Goal: Task Accomplishment & Management: Use online tool/utility

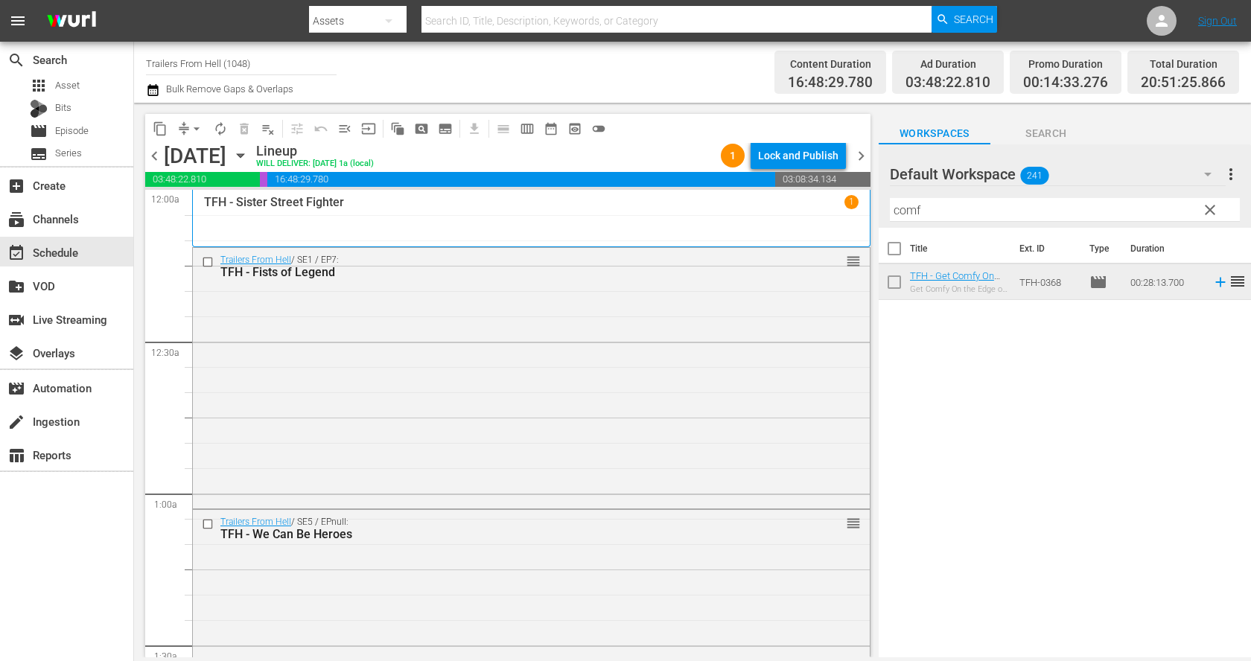
scroll to position [6082, 0]
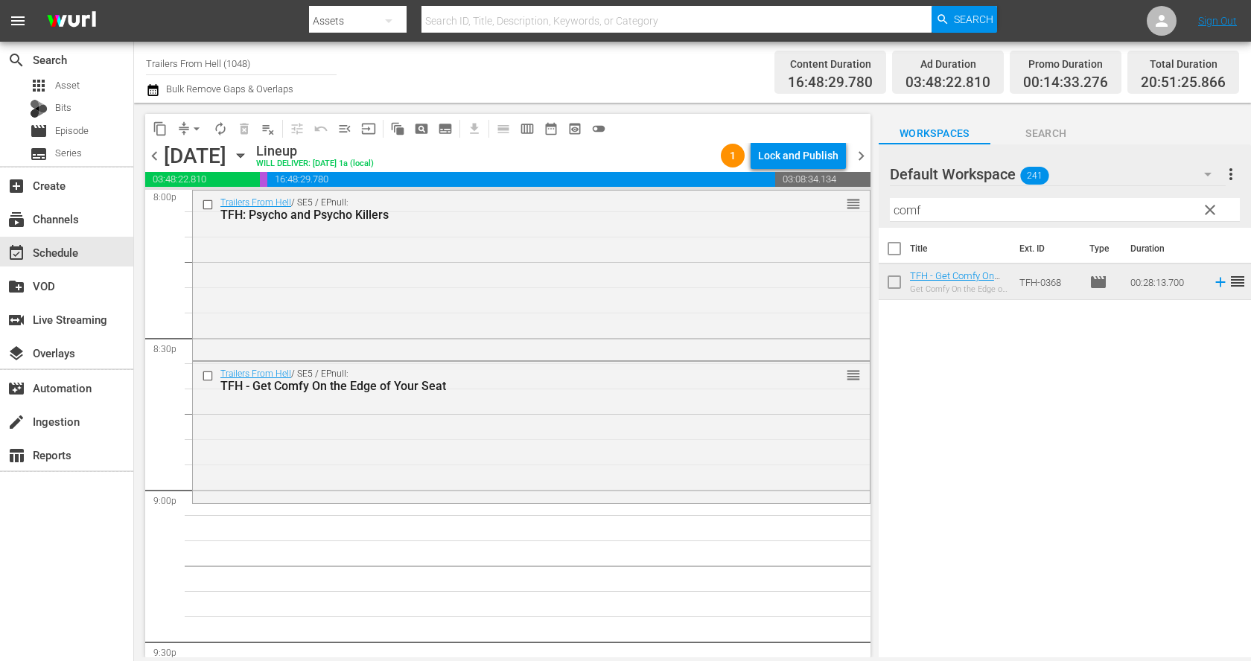
click at [1205, 212] on span "clear" at bounding box center [1211, 210] width 18 height 18
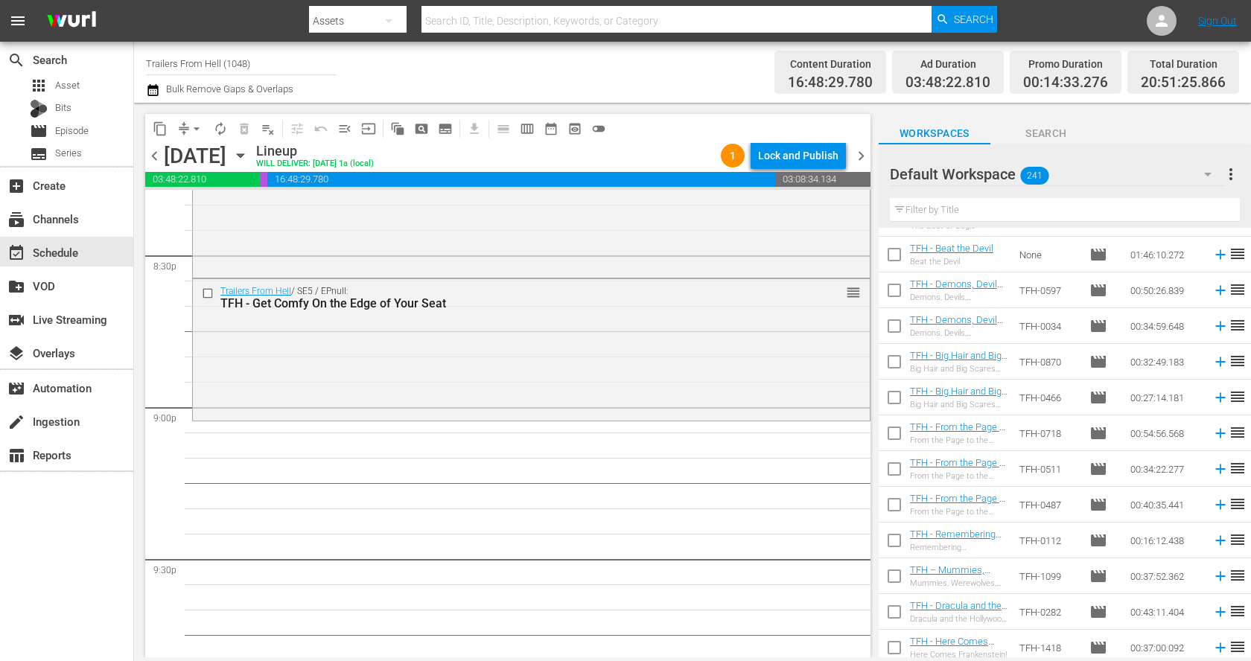
scroll to position [6166, 0]
click at [986, 208] on input "text" at bounding box center [1065, 210] width 350 height 24
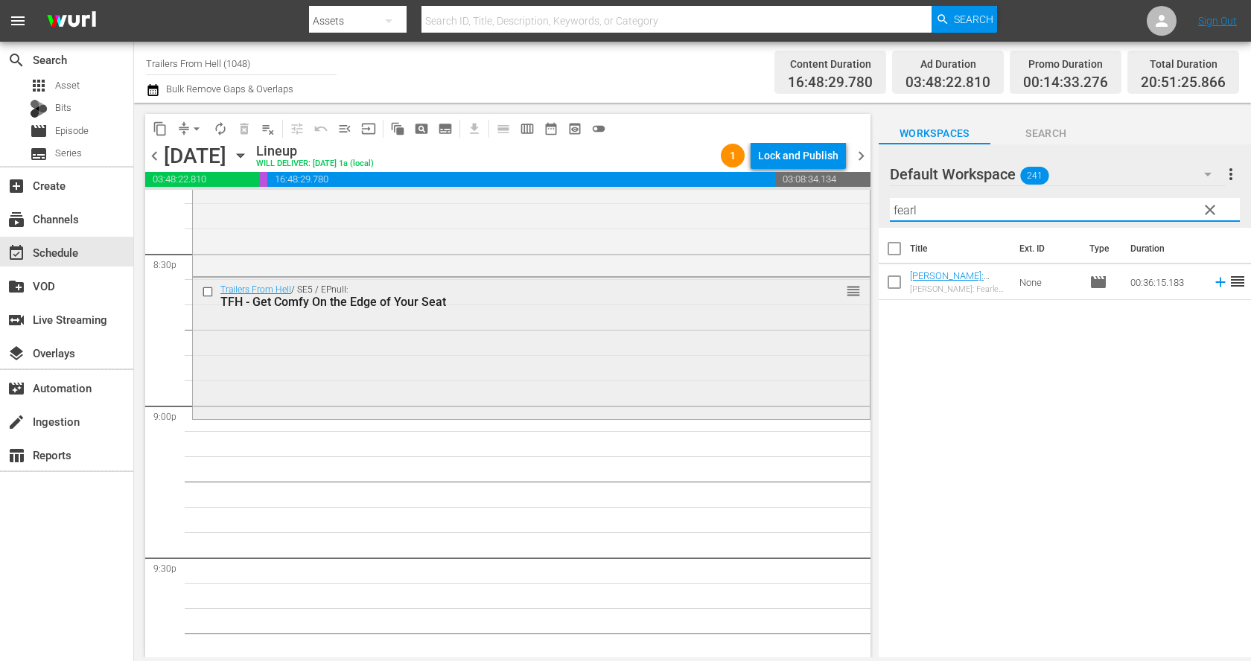
scroll to position [6170, 0]
type input "fearl"
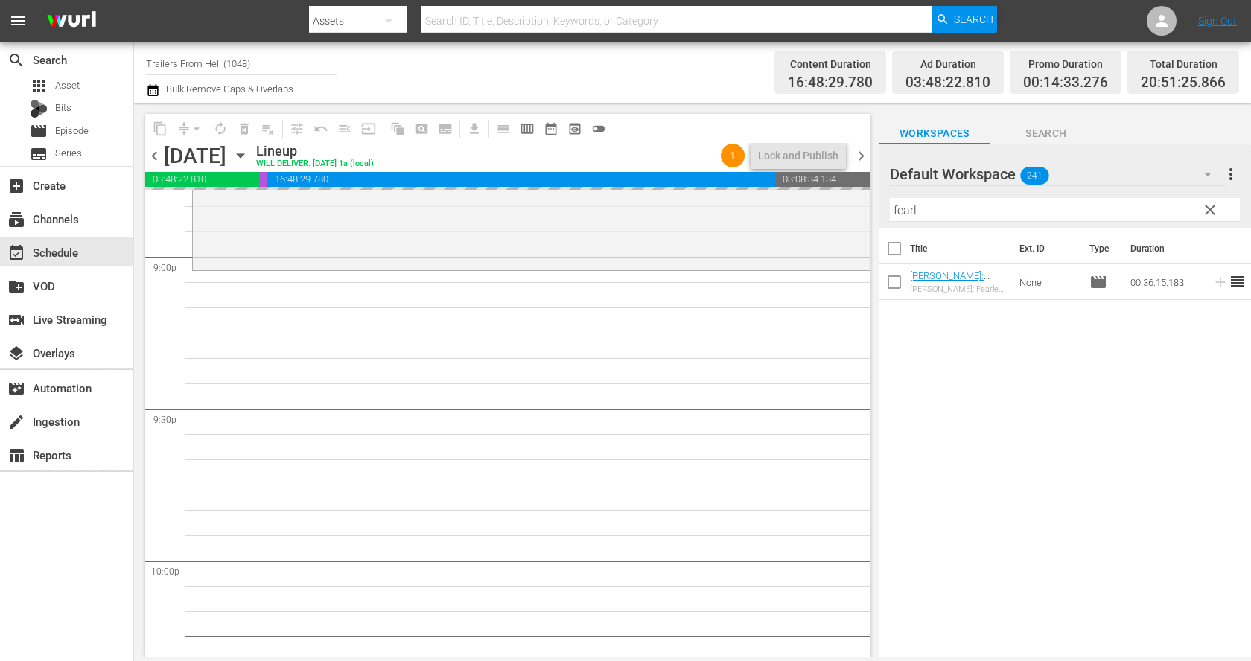
scroll to position [6313, 0]
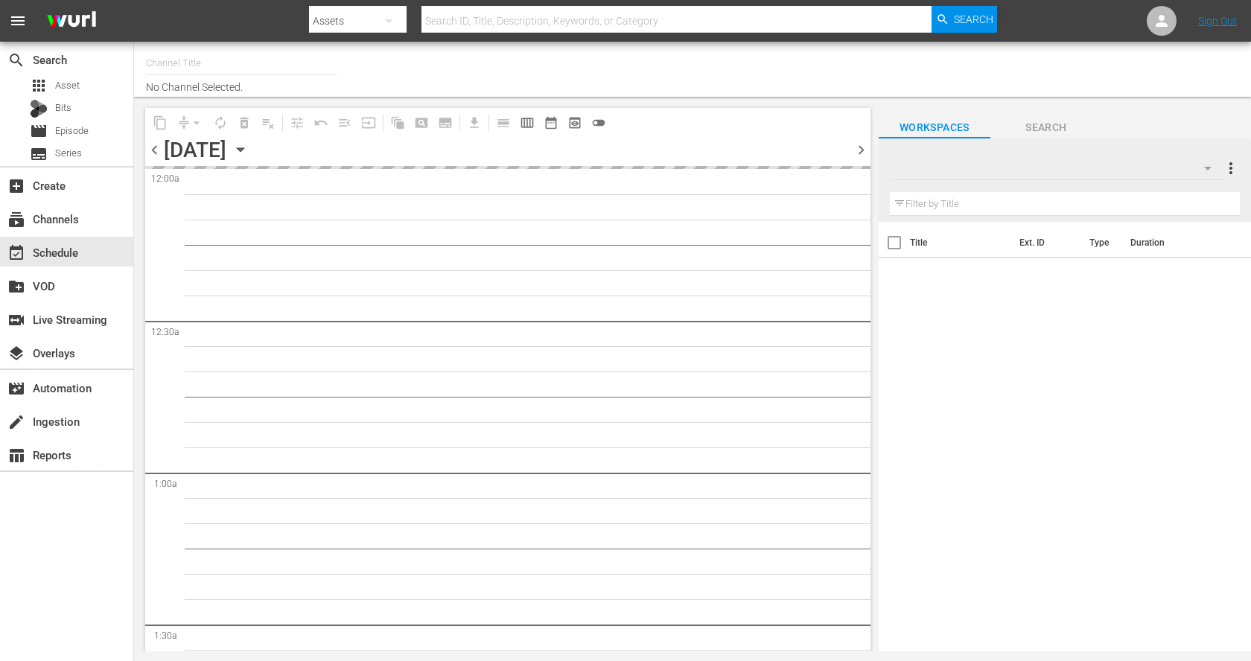
type input "Trailers From Hell (1048)"
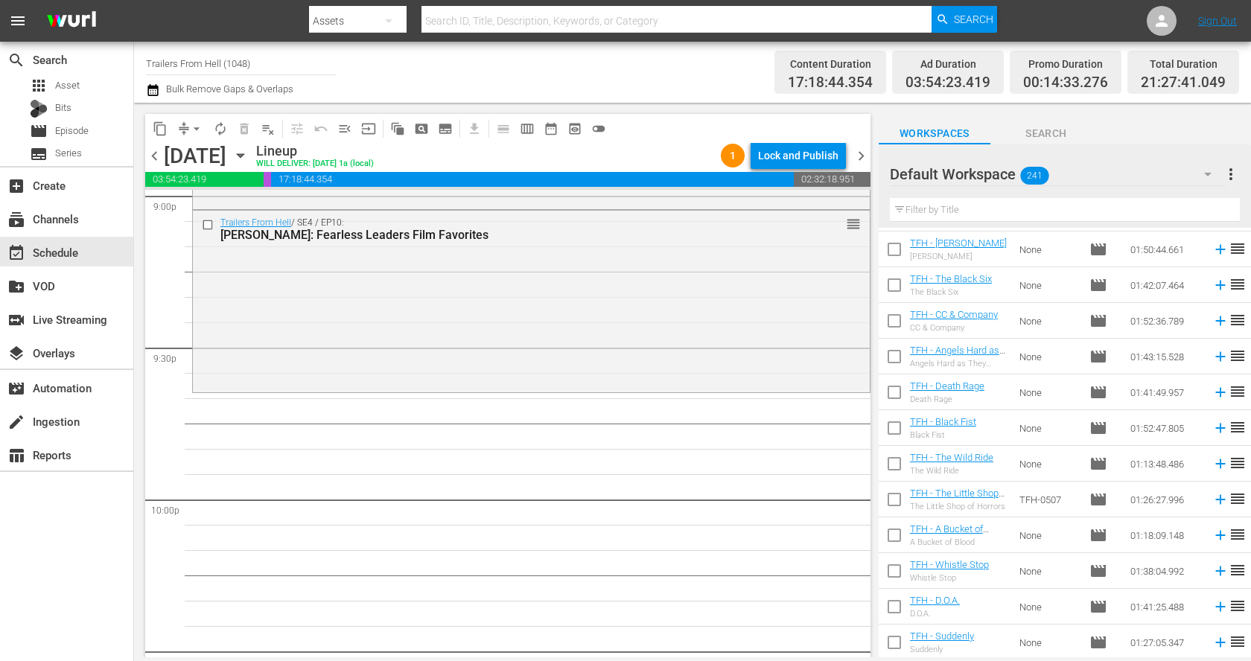
scroll to position [5592, 0]
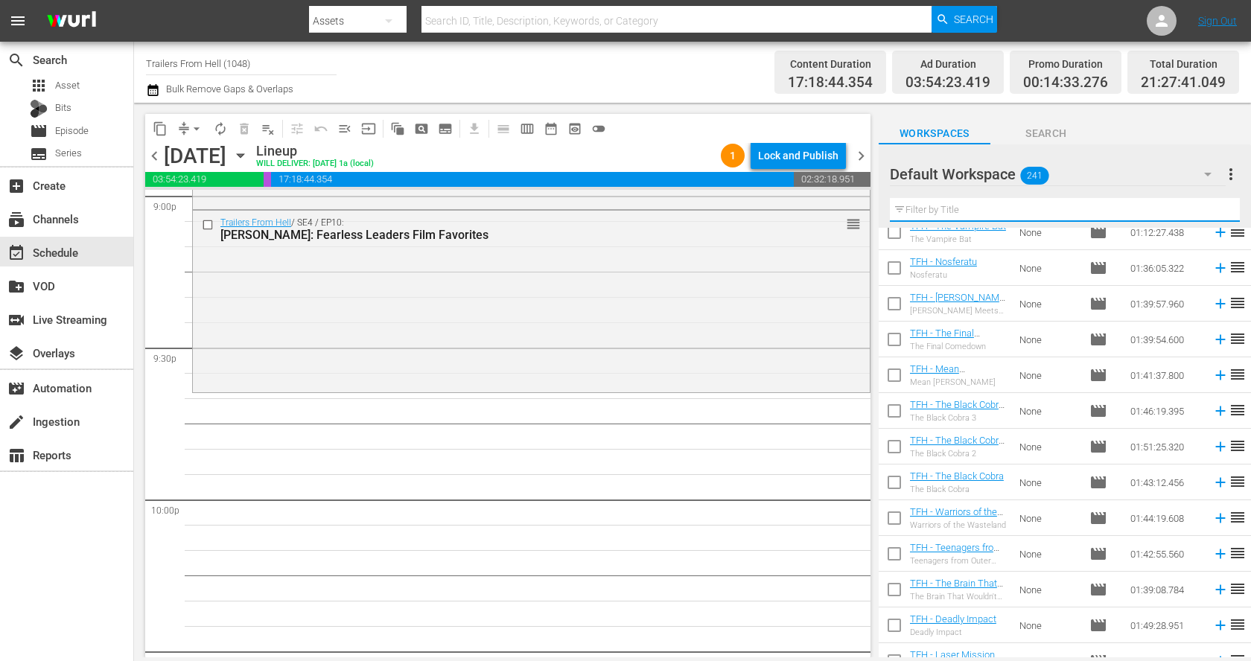
click at [1056, 209] on input "text" at bounding box center [1065, 210] width 350 height 24
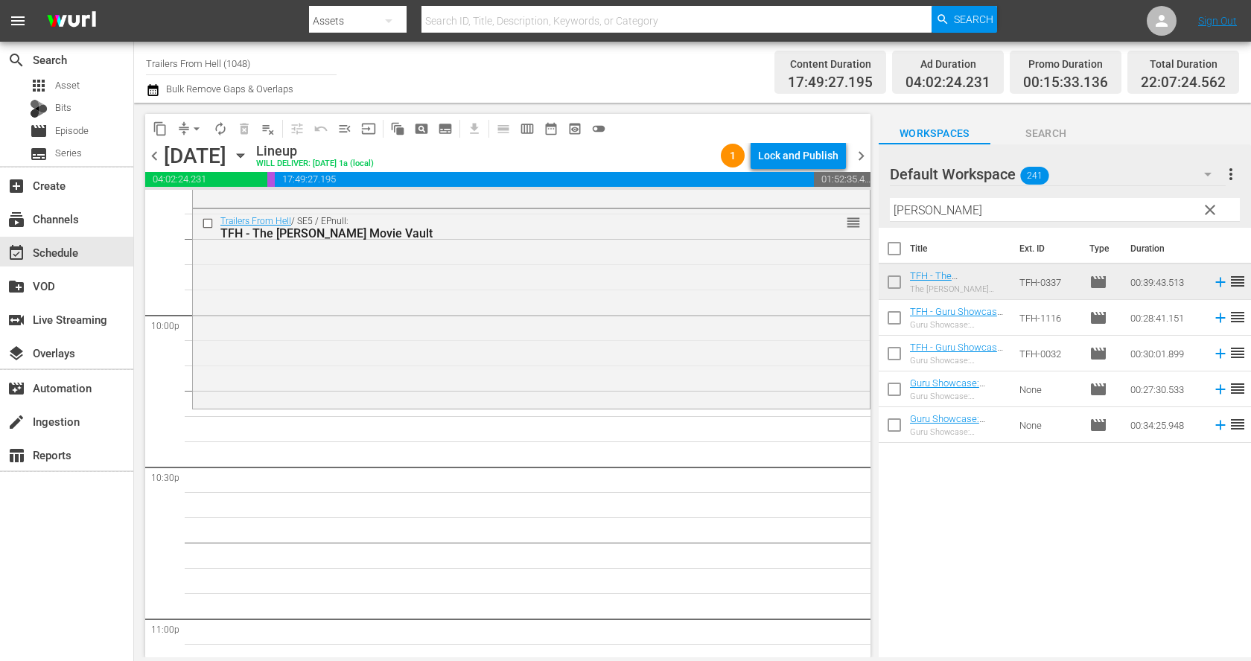
scroll to position [6587, 0]
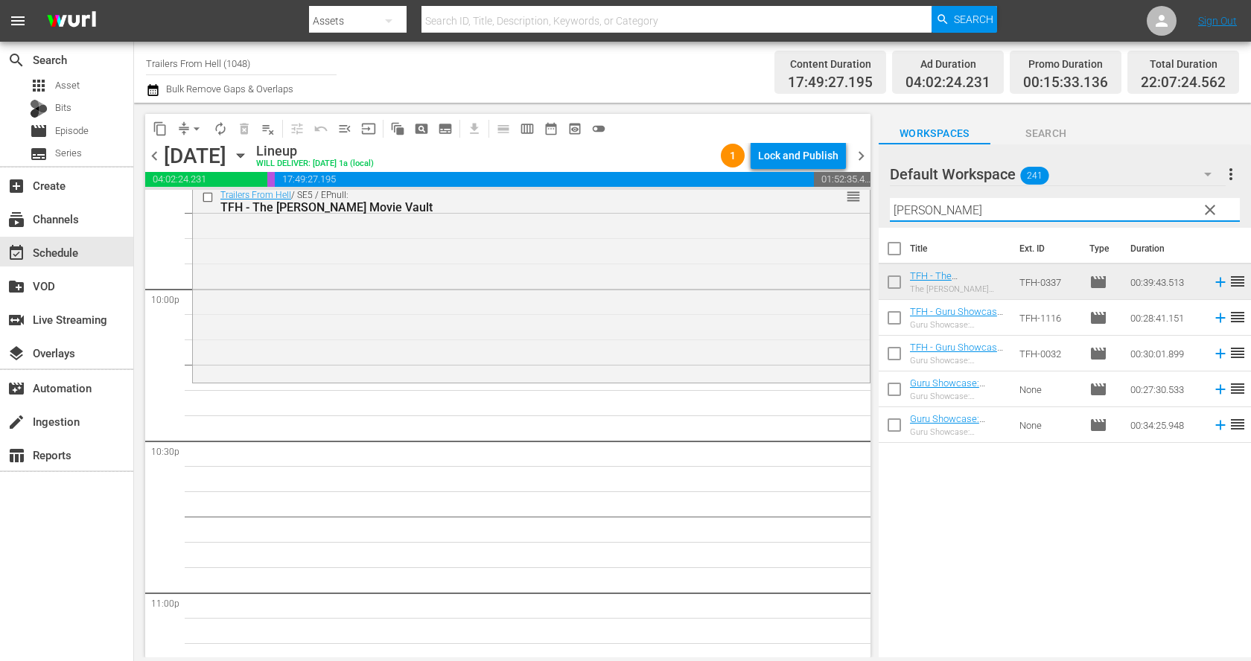
click at [1003, 209] on input "garris" at bounding box center [1065, 210] width 350 height 24
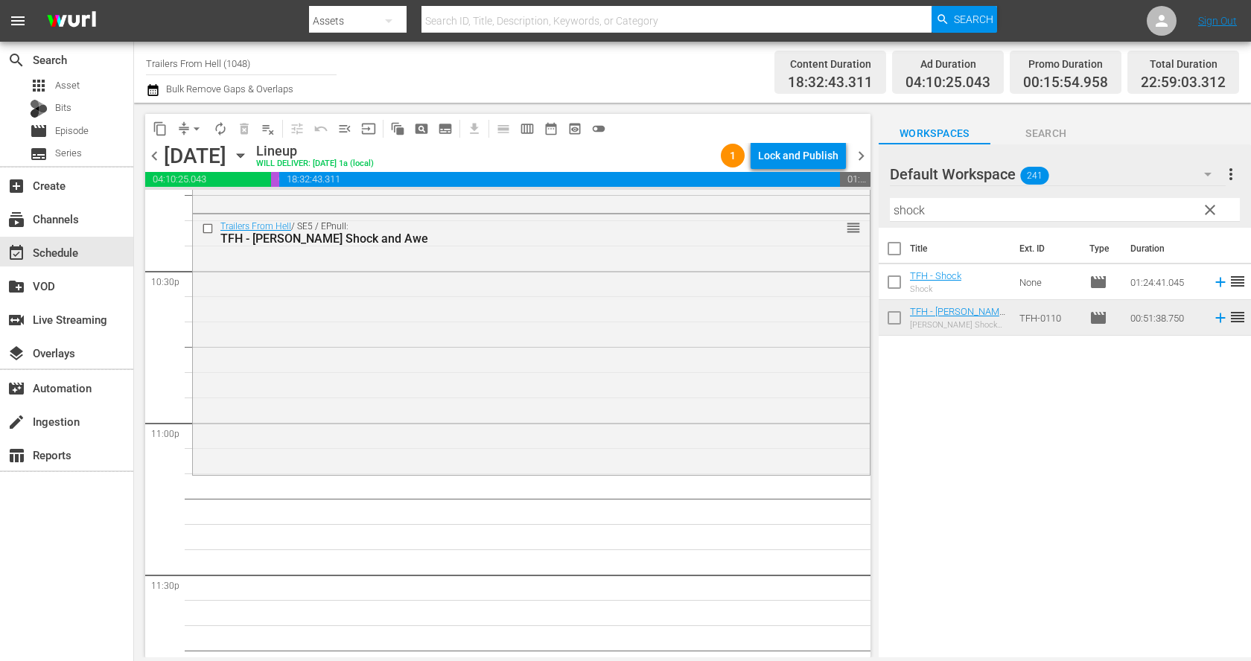
scroll to position [6768, 0]
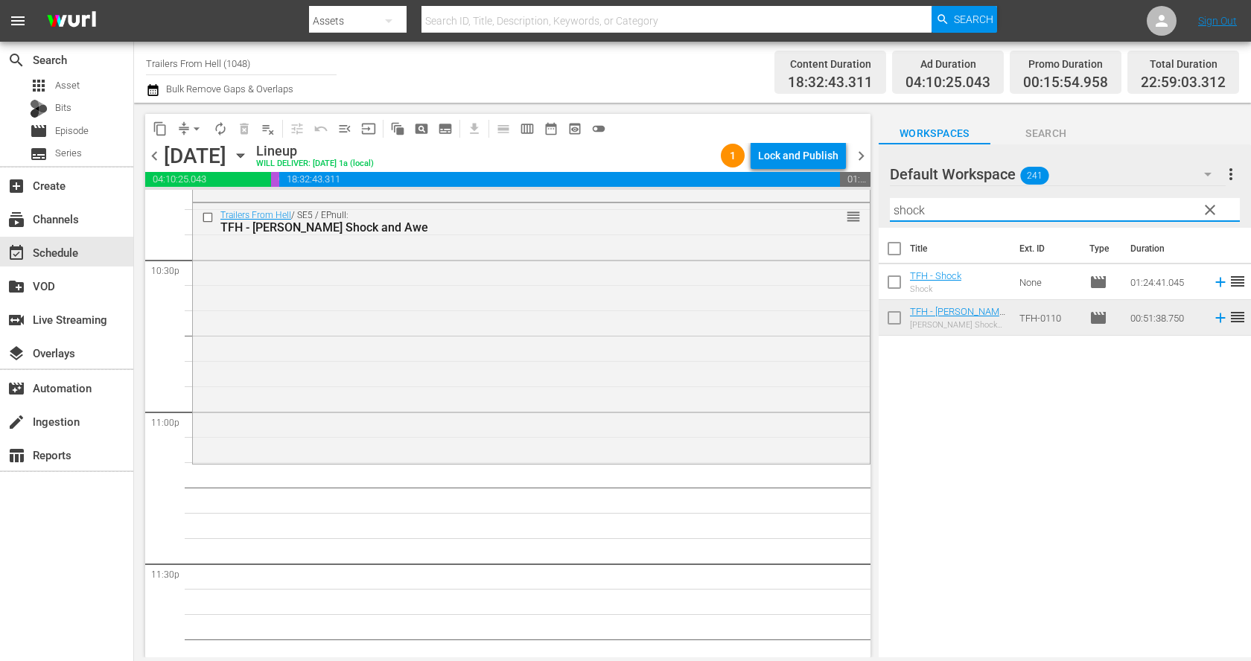
click at [1000, 212] on input "shock" at bounding box center [1065, 210] width 350 height 24
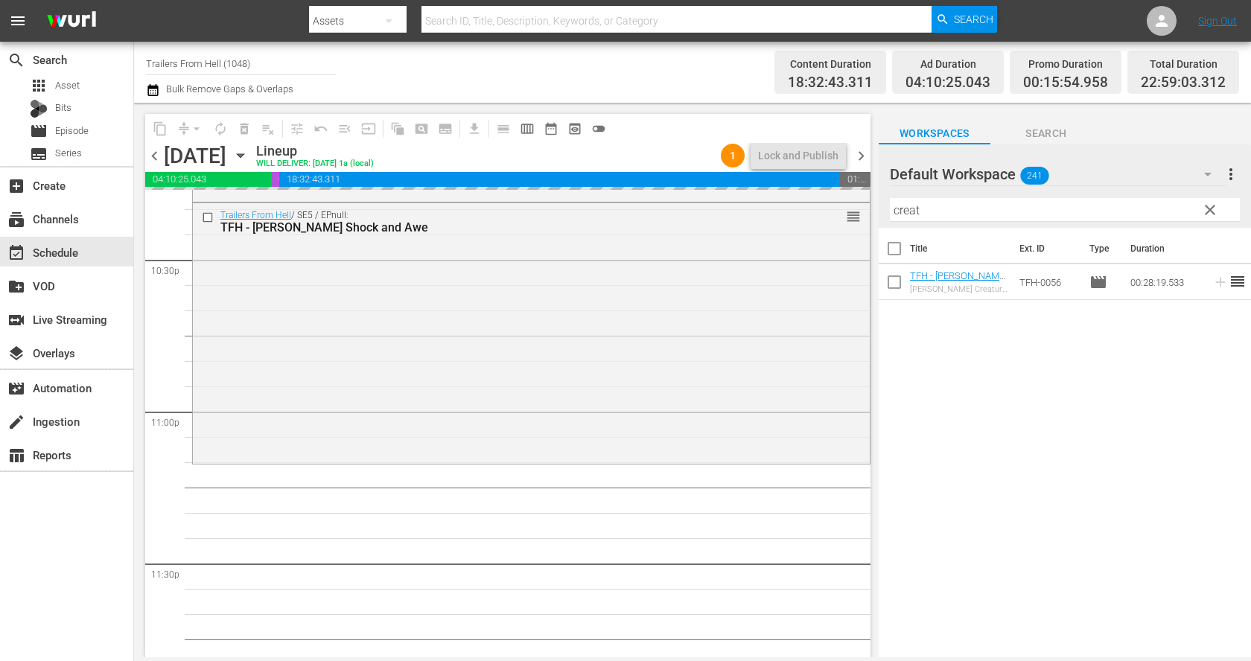
scroll to position [6826, 0]
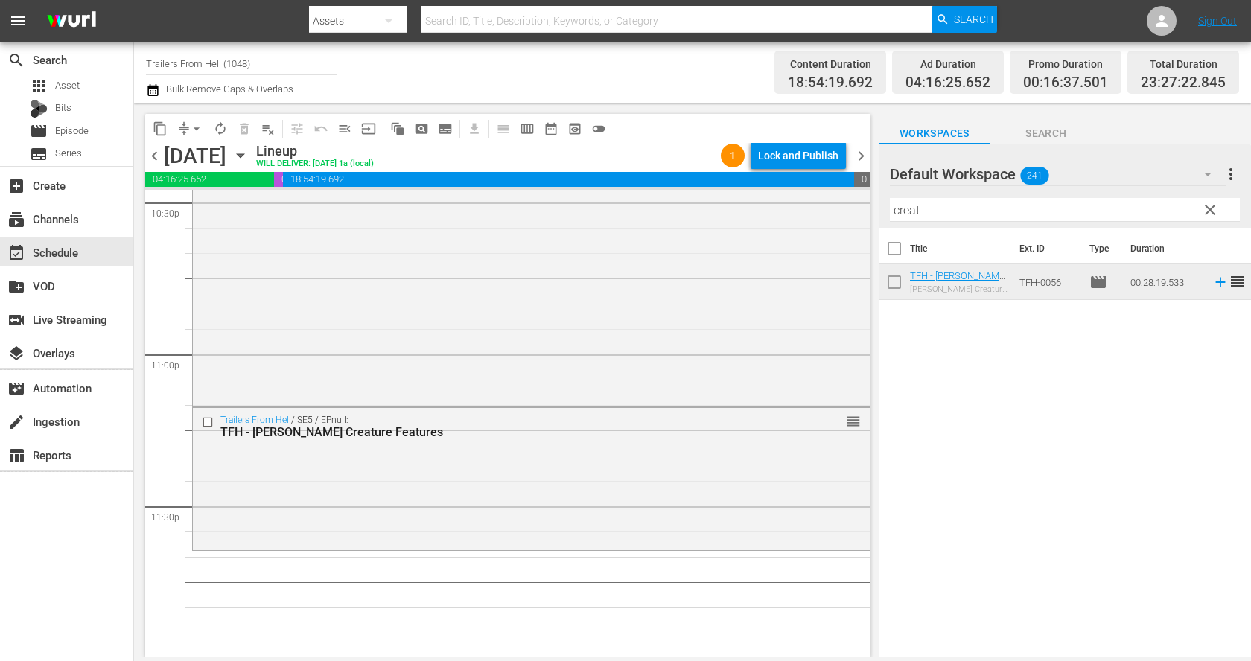
click at [970, 212] on input "creat" at bounding box center [1065, 210] width 350 height 24
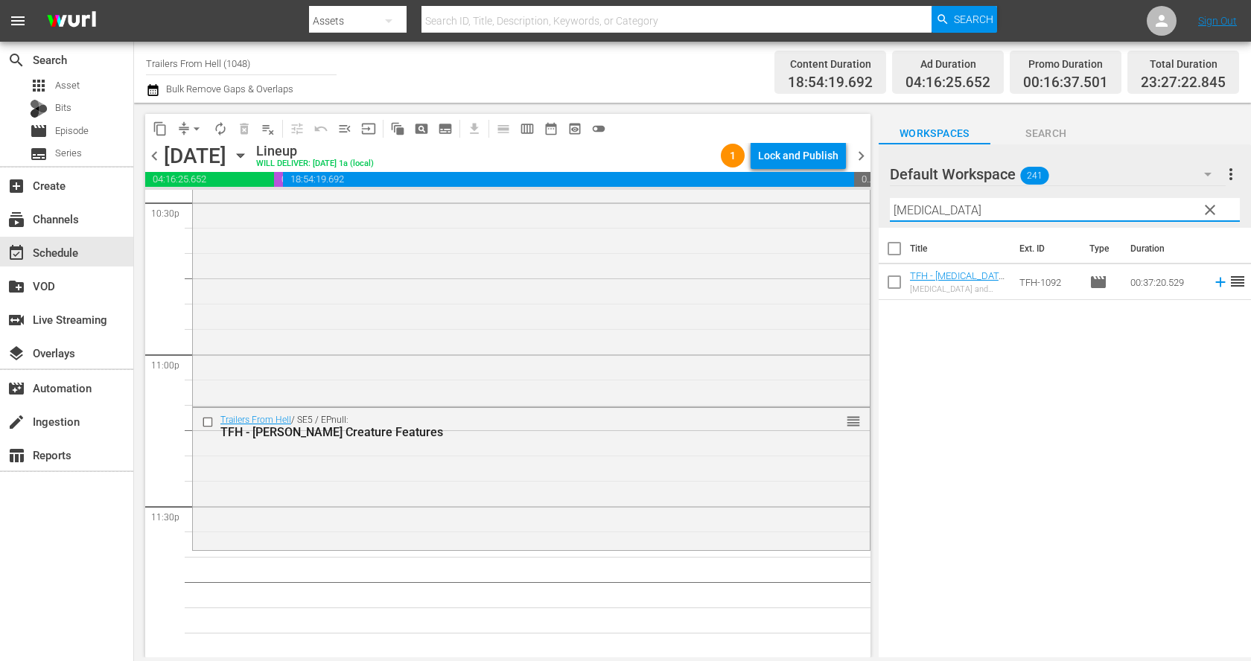
type input "chills"
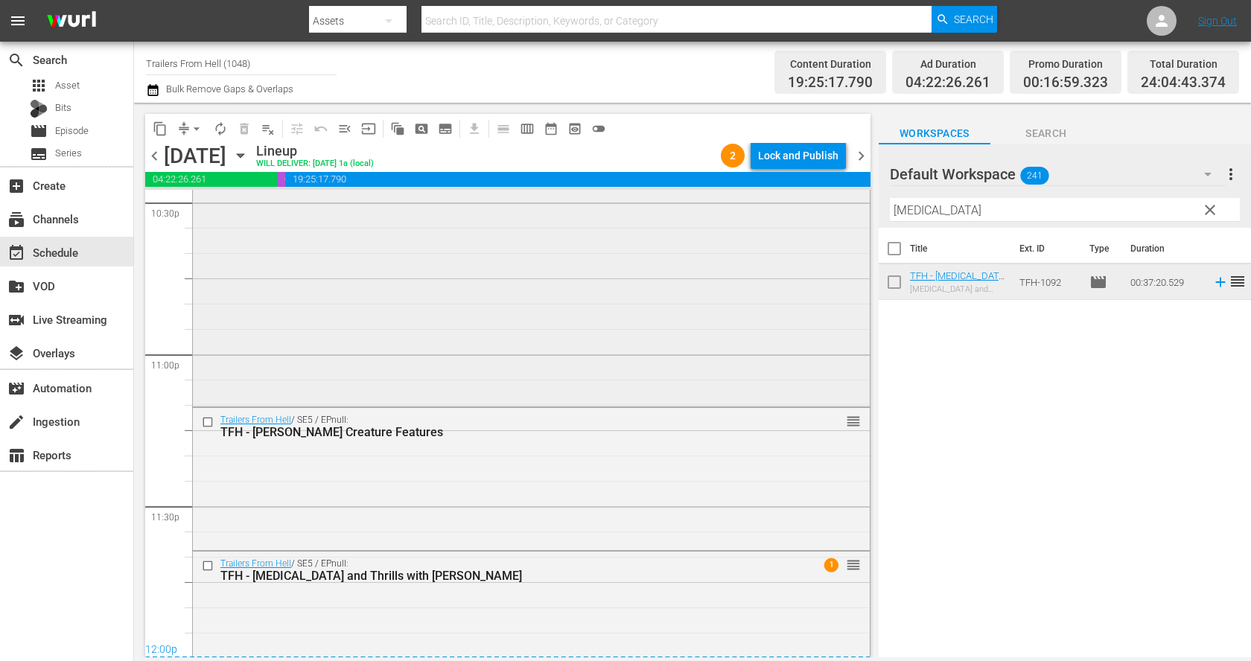
scroll to position [6908, 0]
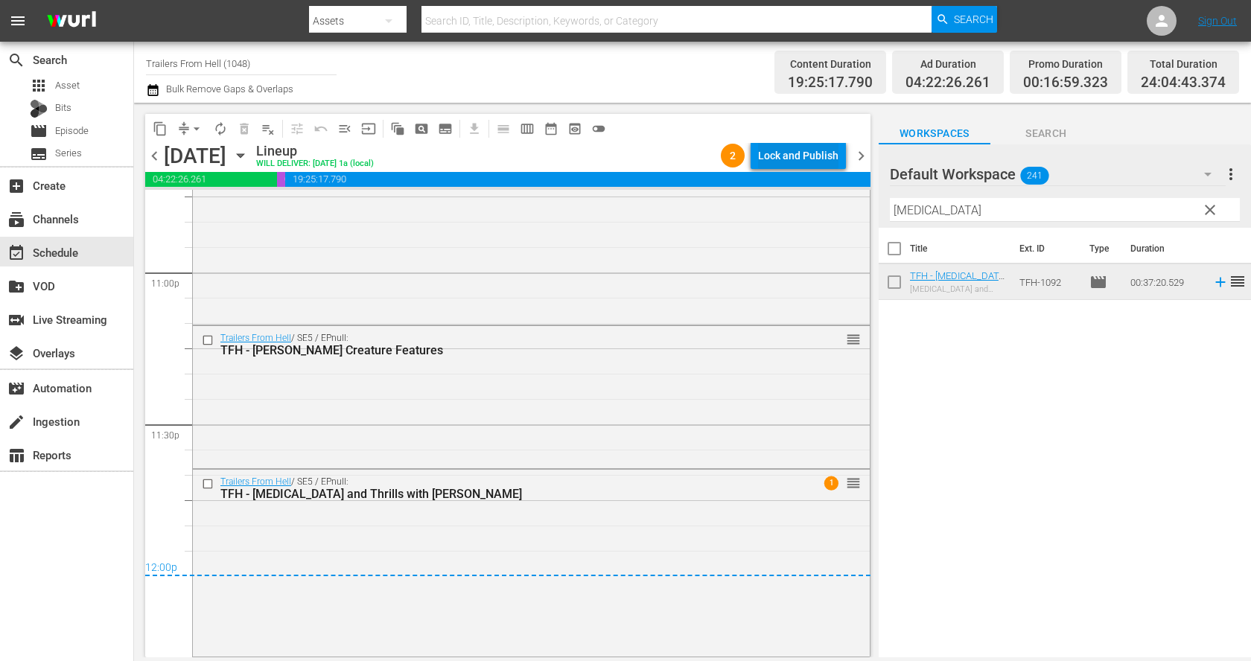
click at [802, 160] on div "Lock and Publish" at bounding box center [798, 155] width 80 height 27
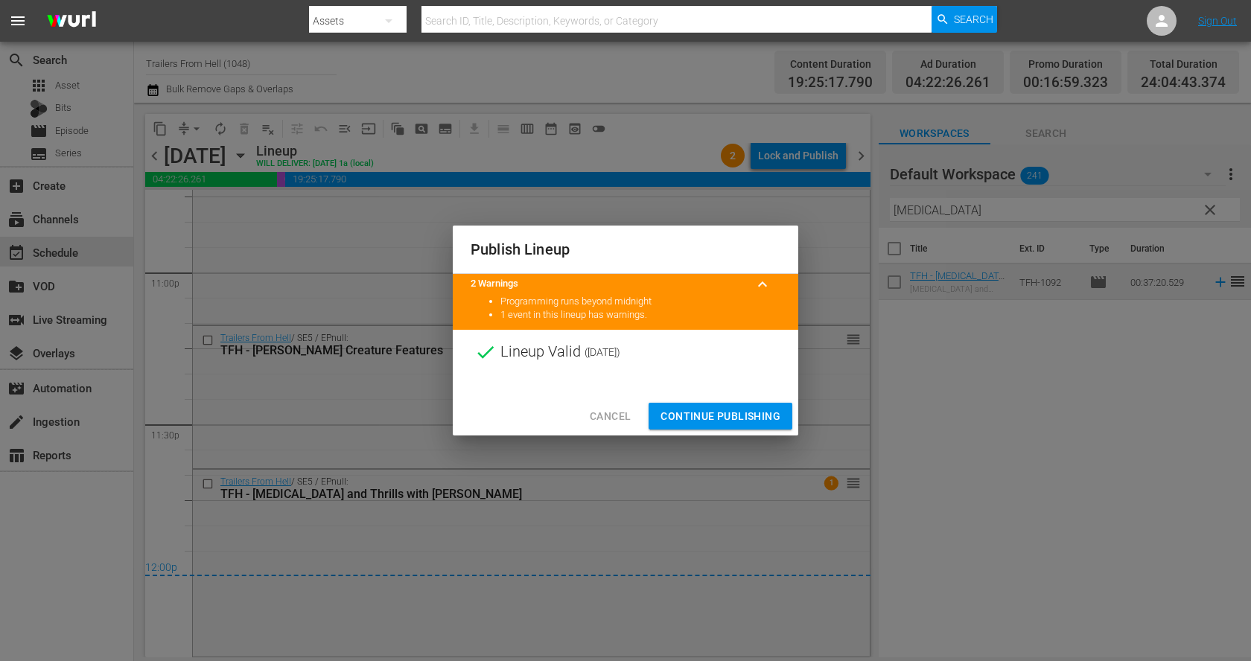
click at [744, 413] on span "Continue Publishing" at bounding box center [721, 416] width 120 height 19
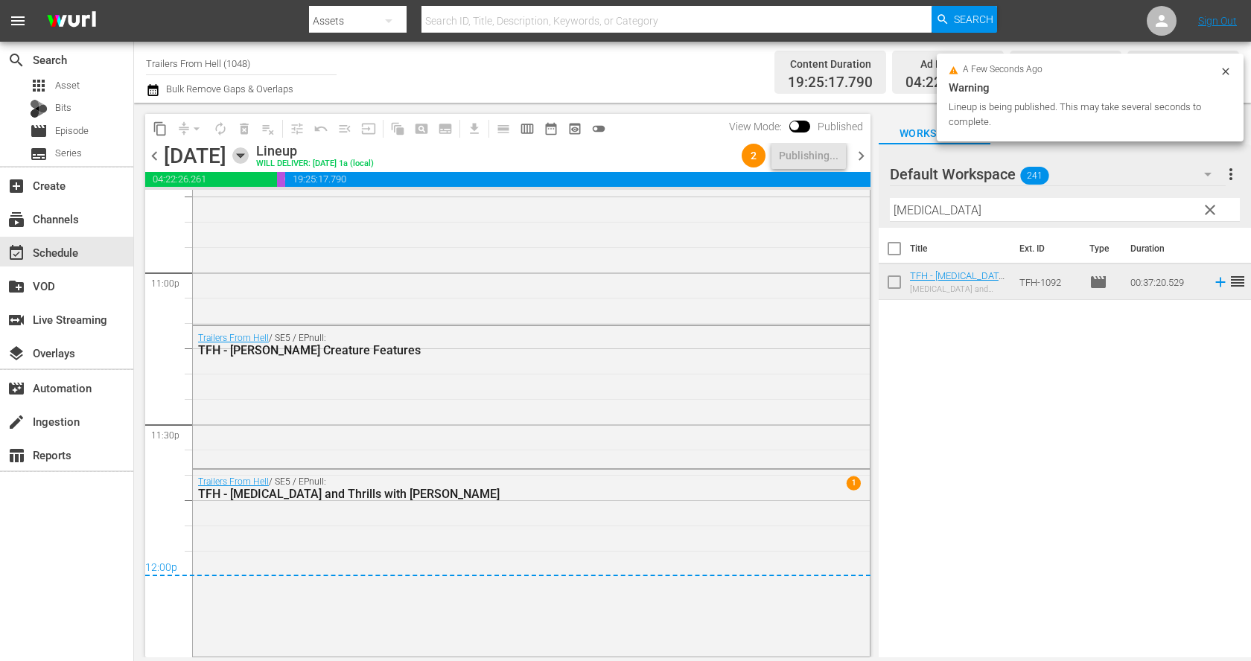
click at [249, 150] on icon "button" at bounding box center [240, 155] width 16 height 16
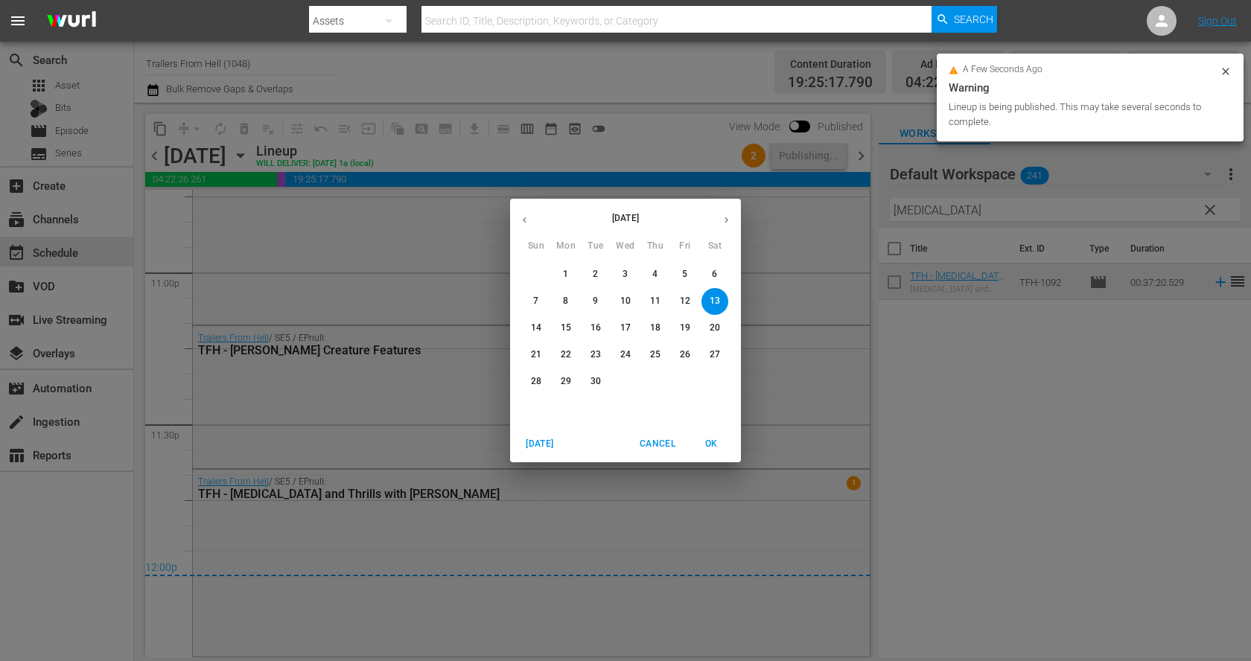
click at [544, 326] on span "14" at bounding box center [536, 328] width 27 height 13
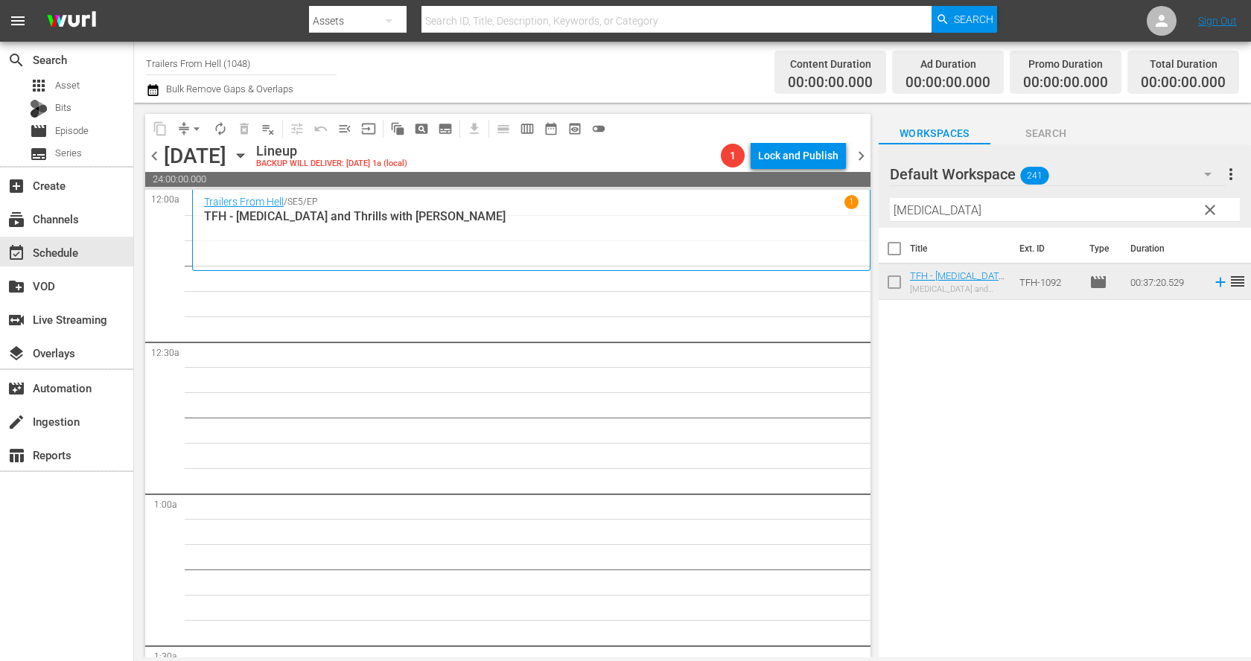
click at [1216, 215] on span "clear" at bounding box center [1211, 210] width 18 height 18
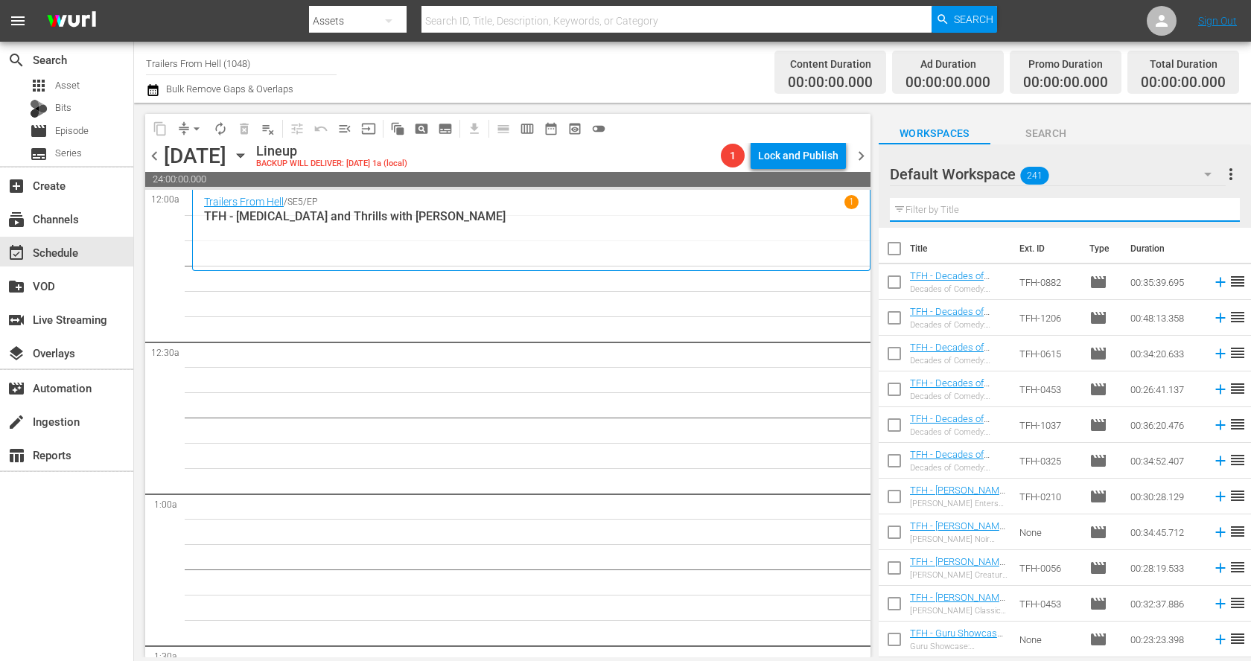
click at [1018, 200] on input "text" at bounding box center [1065, 210] width 350 height 24
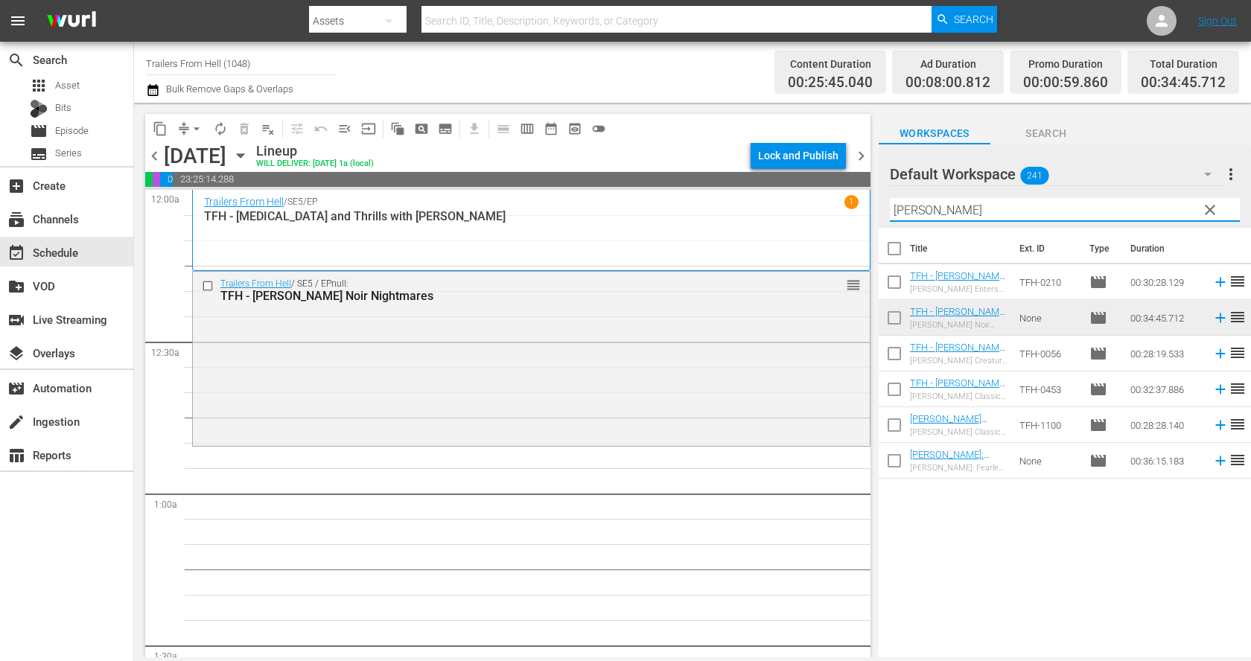
click at [1020, 210] on input "dant" at bounding box center [1065, 210] width 350 height 24
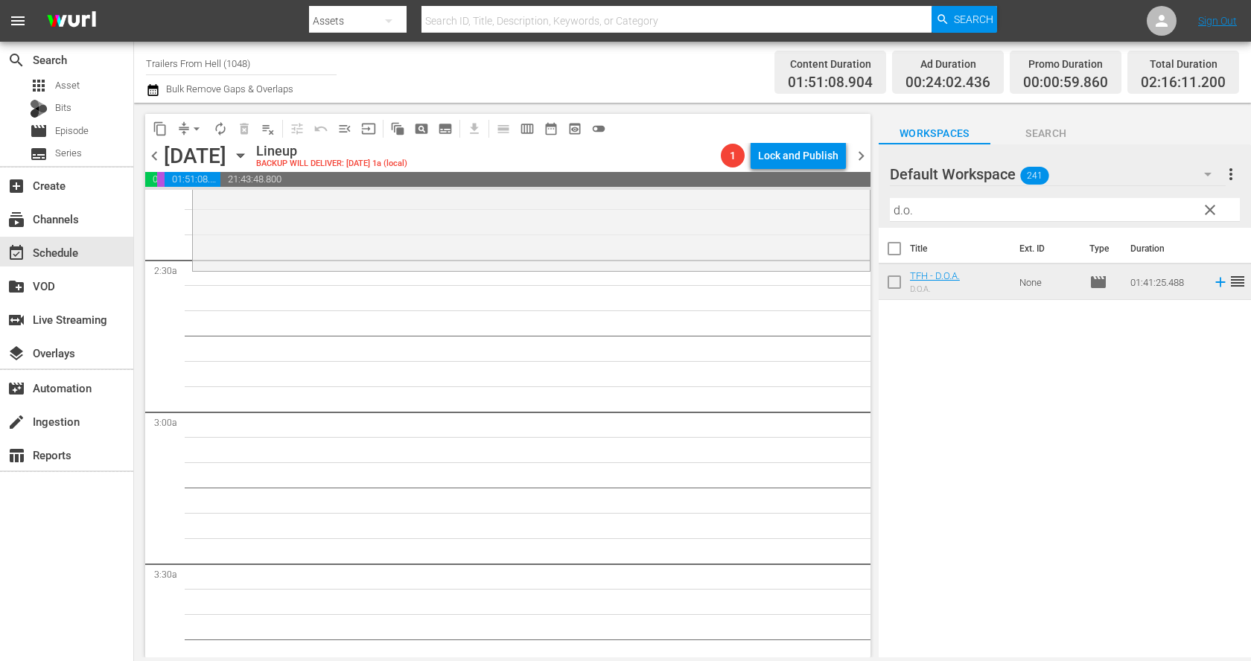
scroll to position [694, 0]
click at [933, 206] on input "d.o." at bounding box center [1065, 210] width 350 height 24
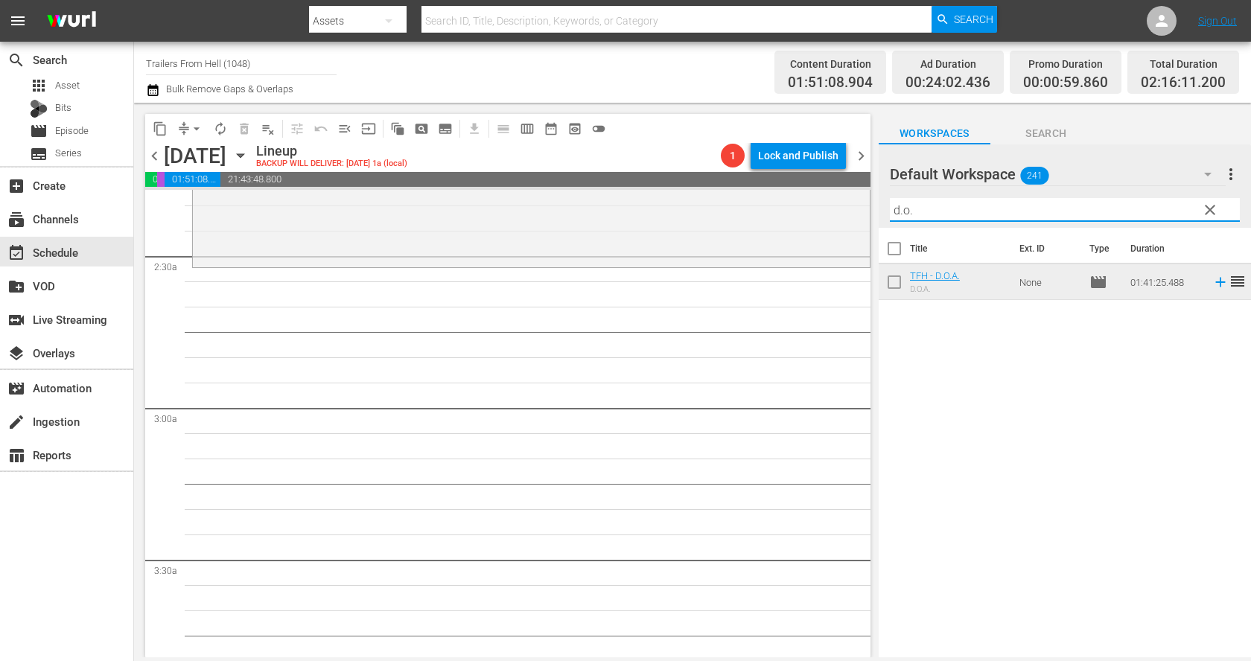
click at [933, 206] on input "d.o." at bounding box center [1065, 210] width 350 height 24
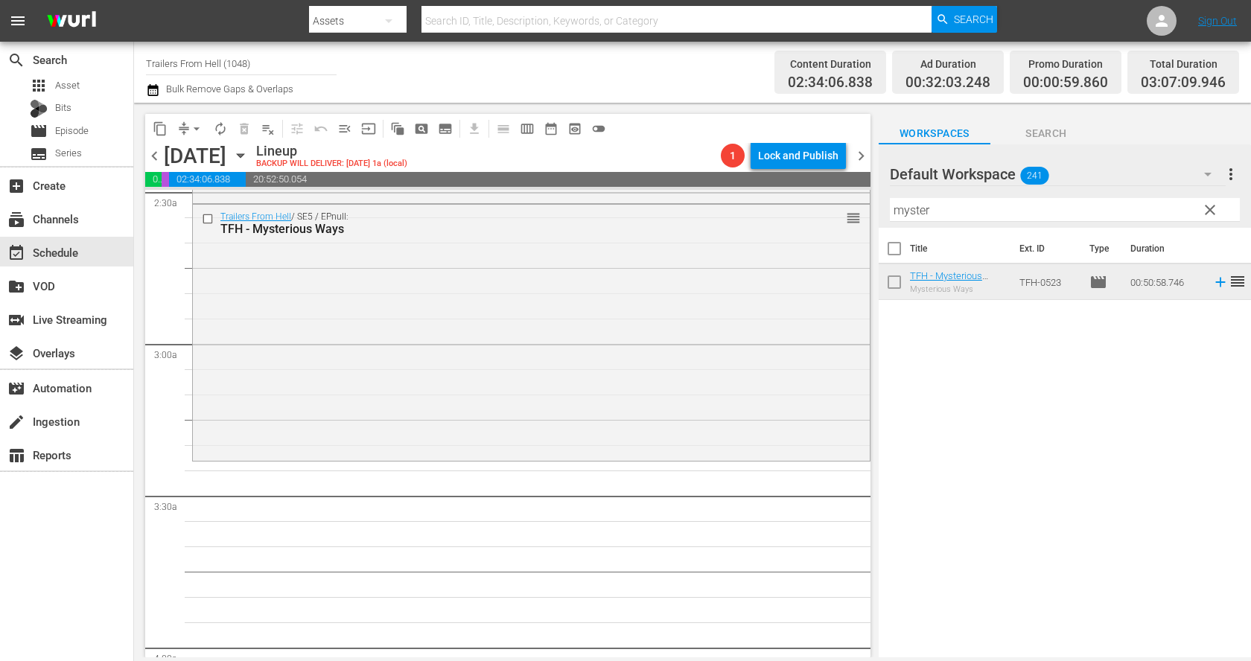
scroll to position [844, 0]
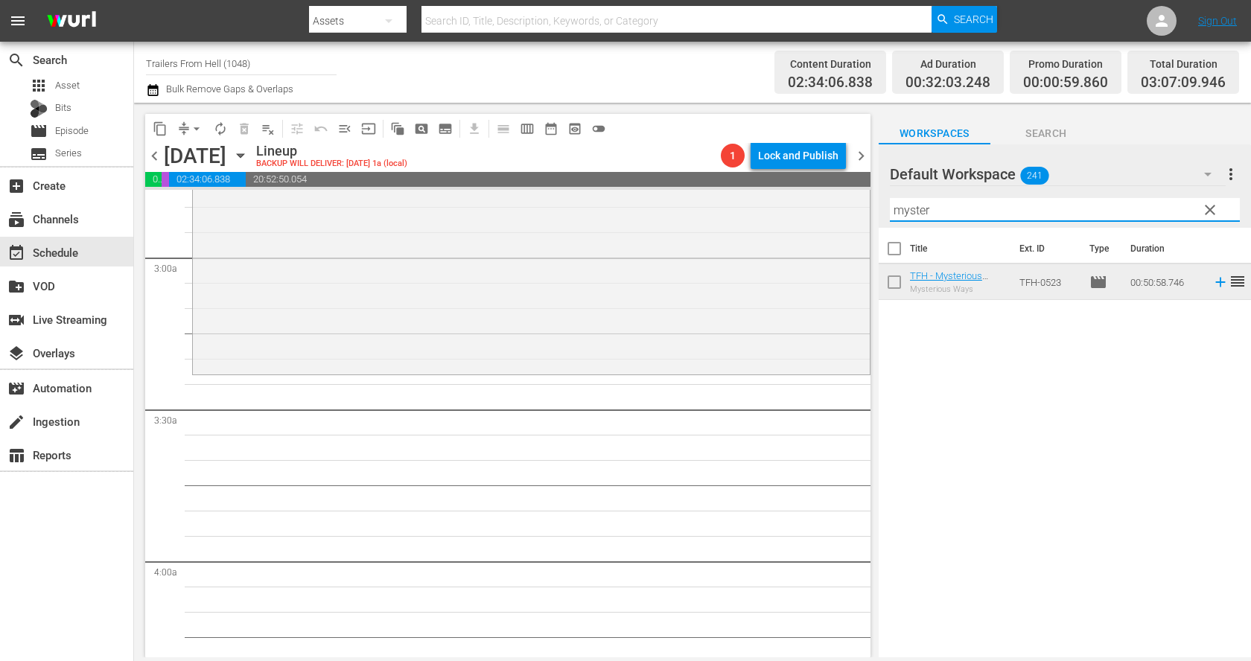
click at [968, 198] on input "myster" at bounding box center [1065, 210] width 350 height 24
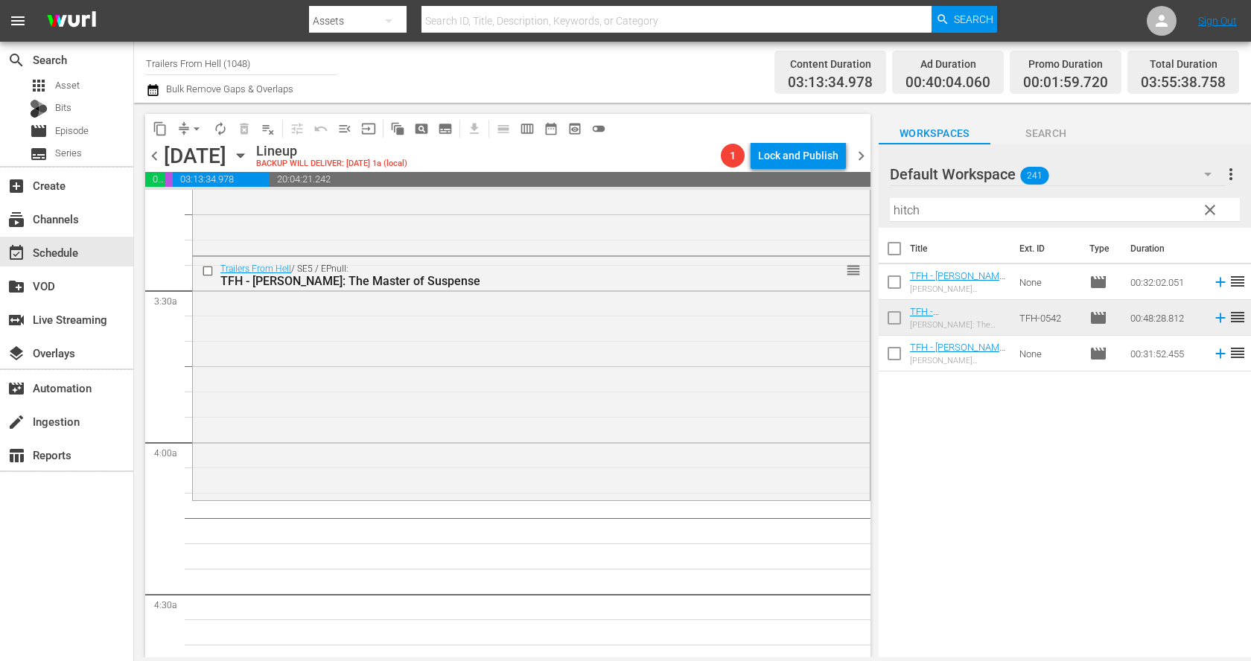
scroll to position [973, 0]
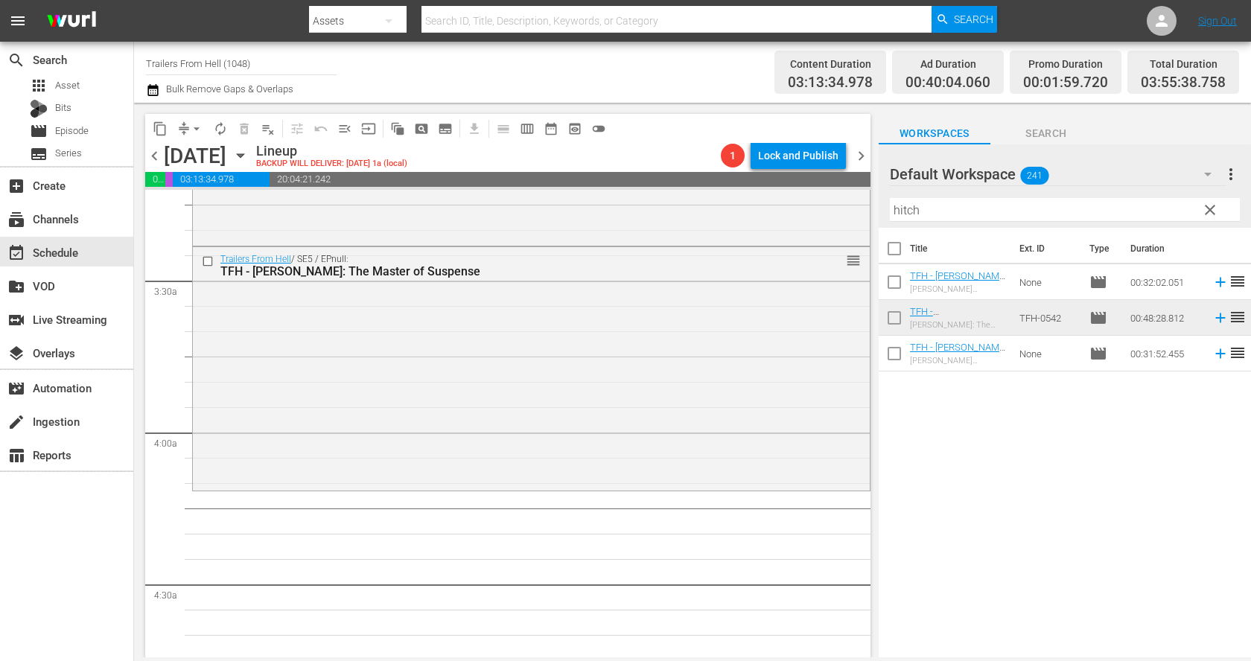
click at [955, 201] on input "hitch" at bounding box center [1065, 210] width 350 height 24
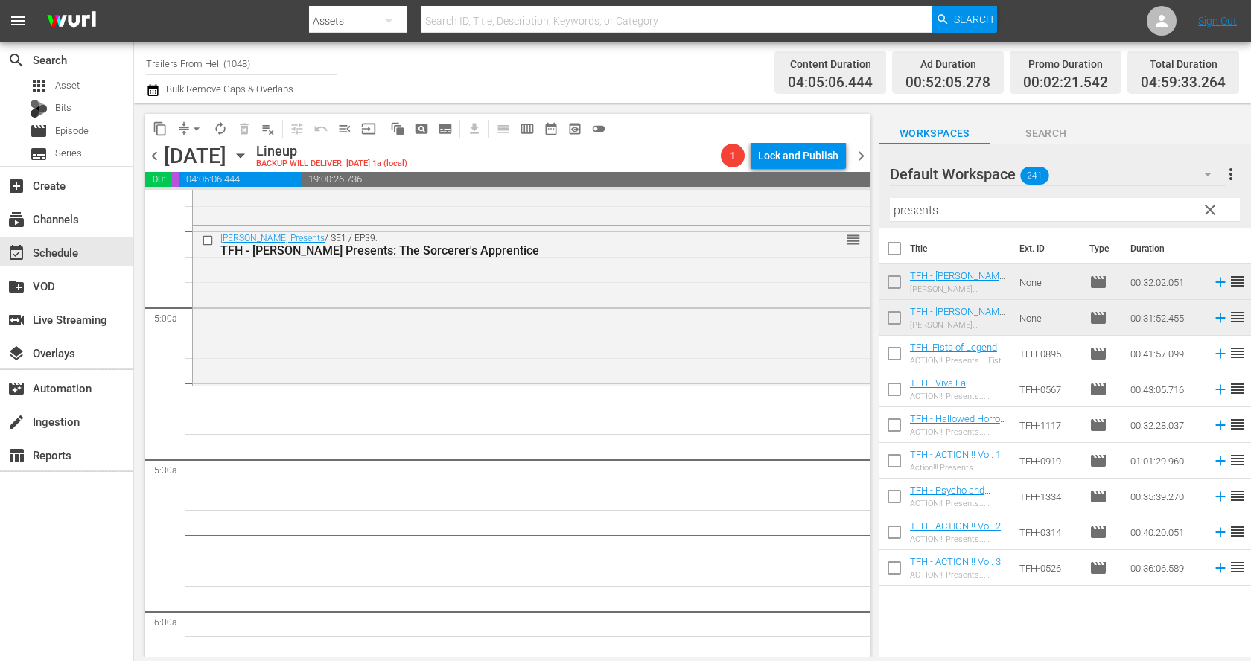
scroll to position [1409, 0]
click at [1025, 202] on input "presents" at bounding box center [1065, 210] width 350 height 24
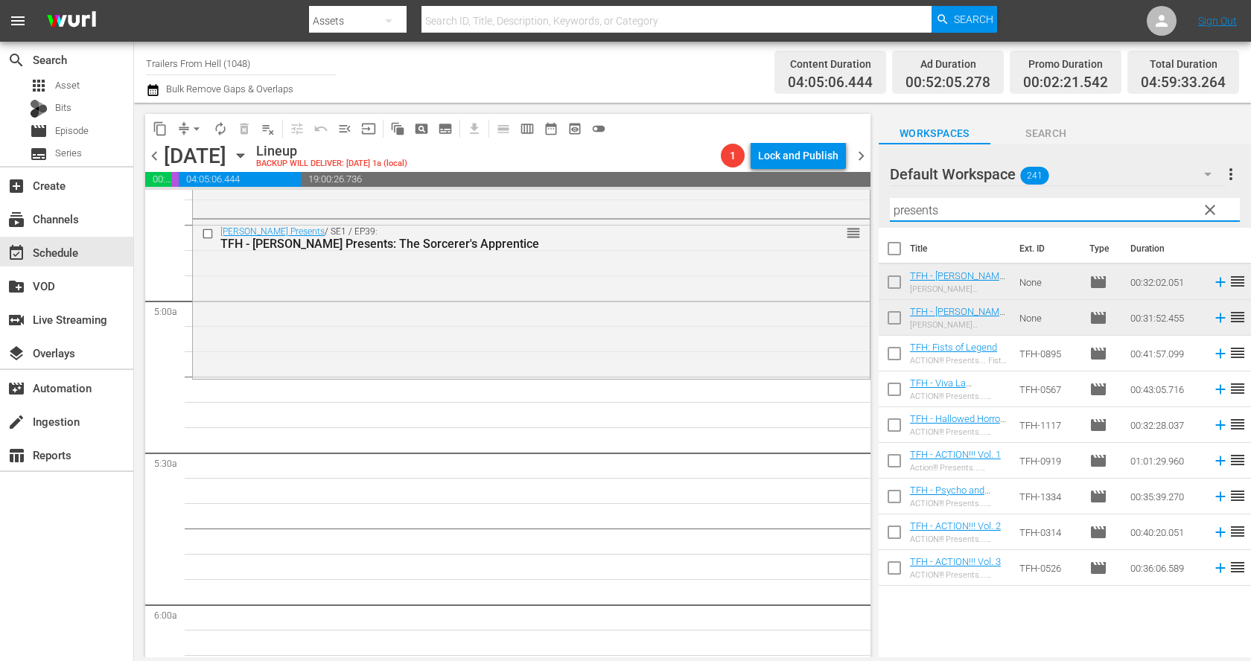
click at [1025, 202] on input "presents" at bounding box center [1065, 210] width 350 height 24
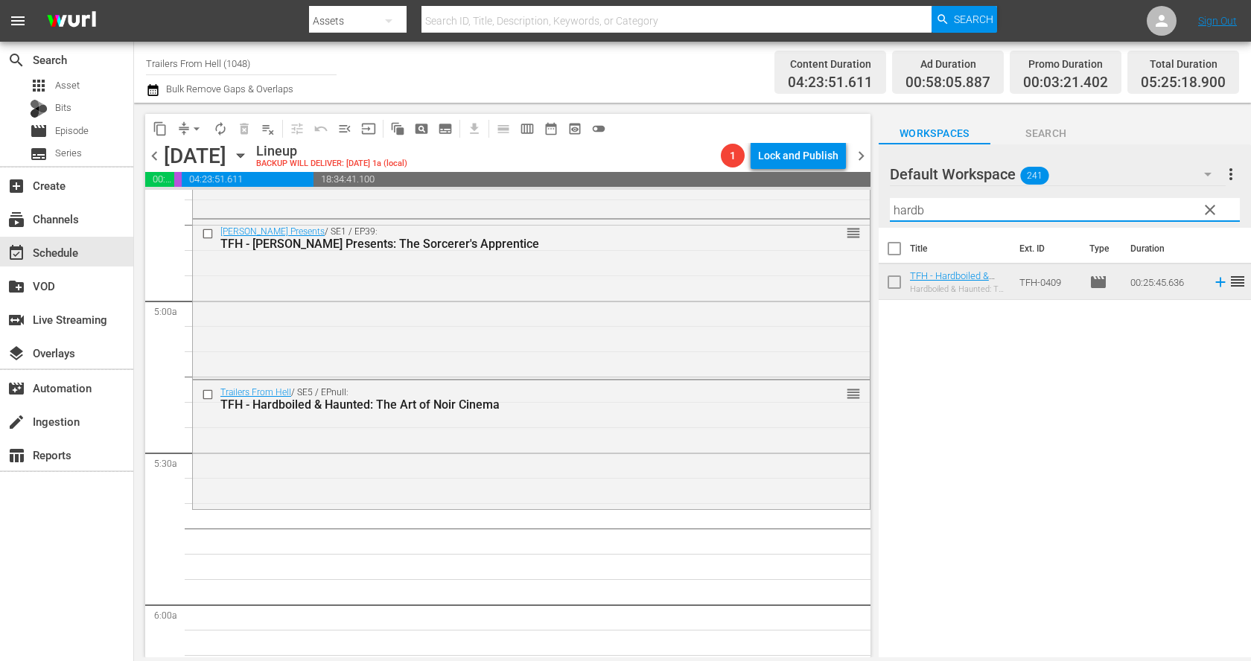
click at [983, 209] on input "hardb" at bounding box center [1065, 210] width 350 height 24
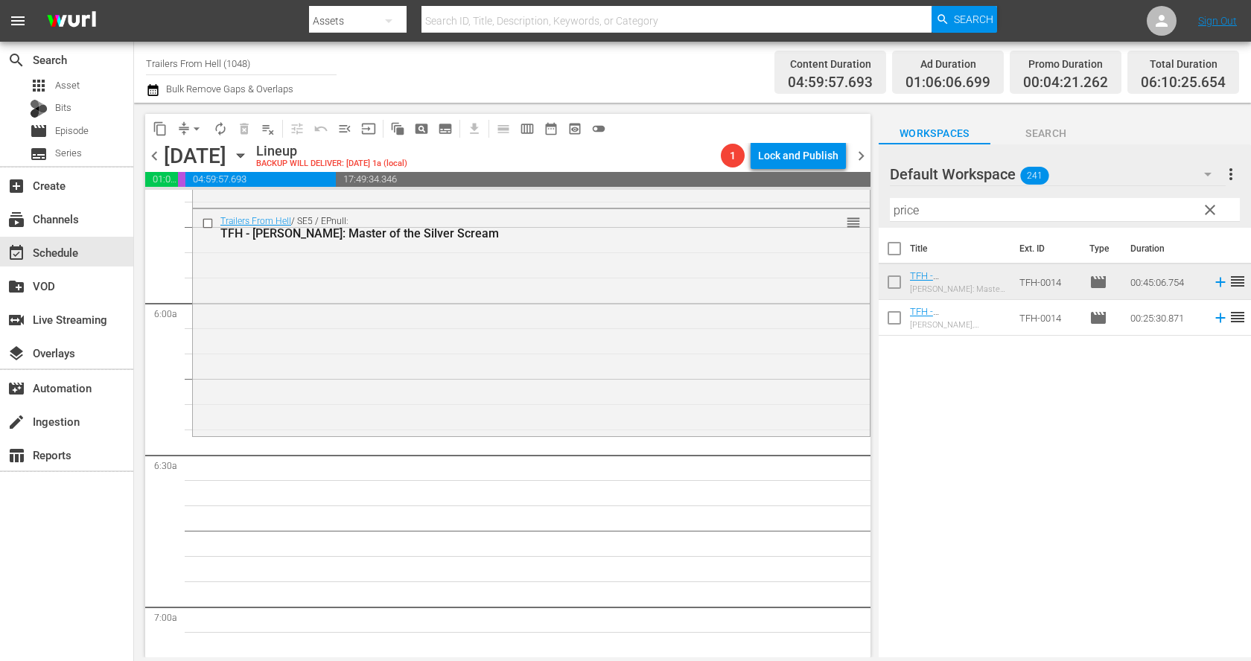
scroll to position [1712, 0]
click at [1002, 213] on input "price" at bounding box center [1065, 210] width 350 height 24
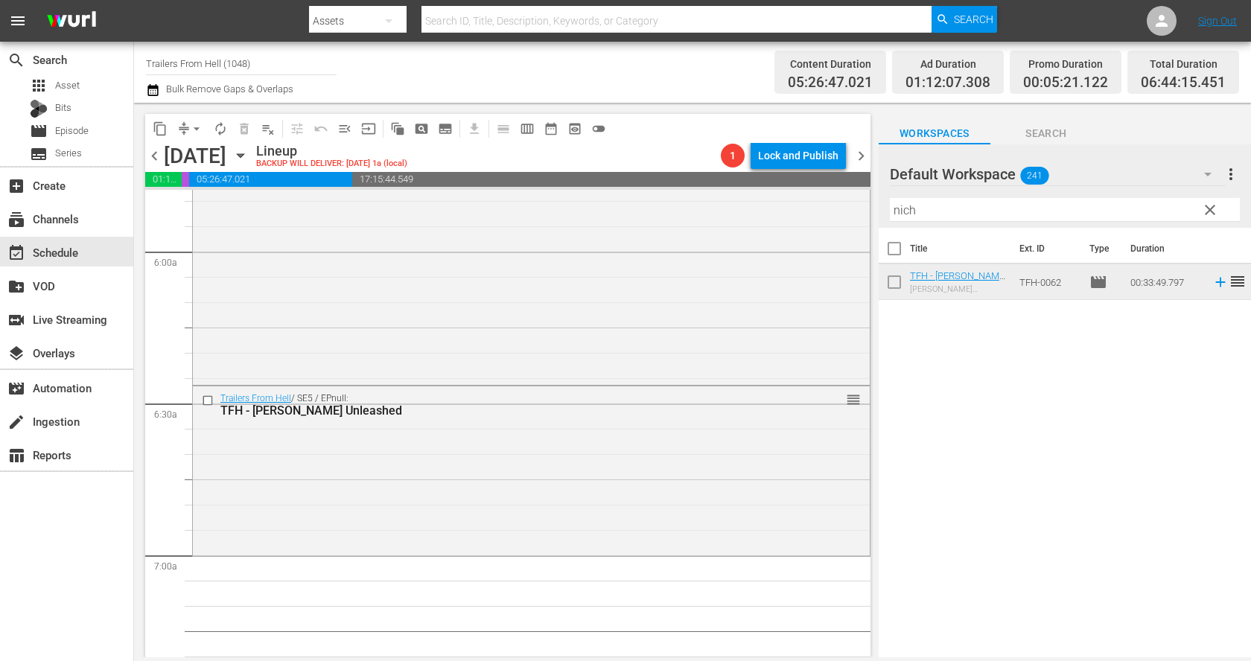
scroll to position [1795, 0]
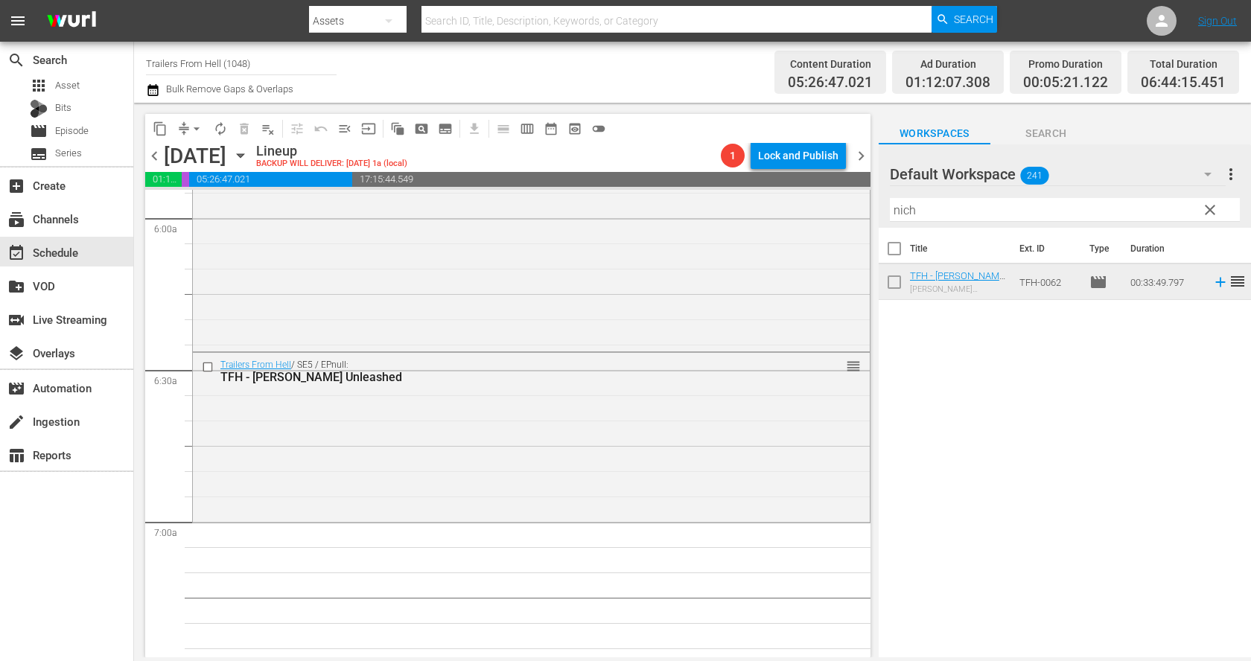
click at [925, 198] on input "nich" at bounding box center [1065, 210] width 350 height 24
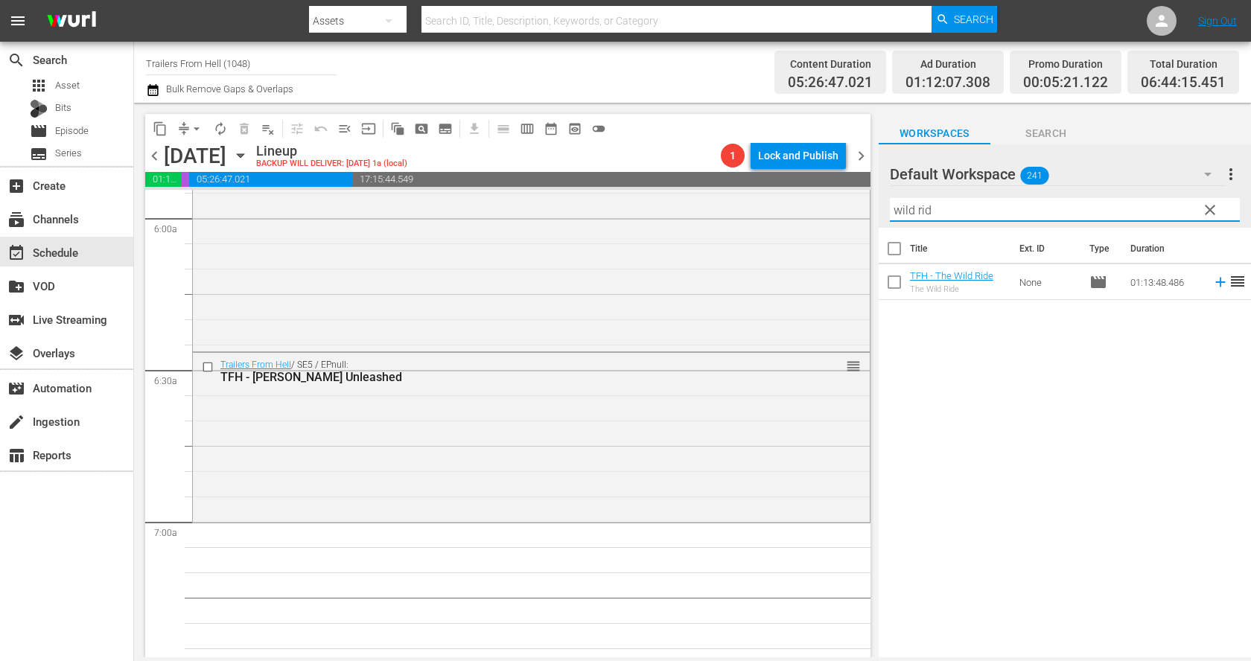
type input "wild rid"
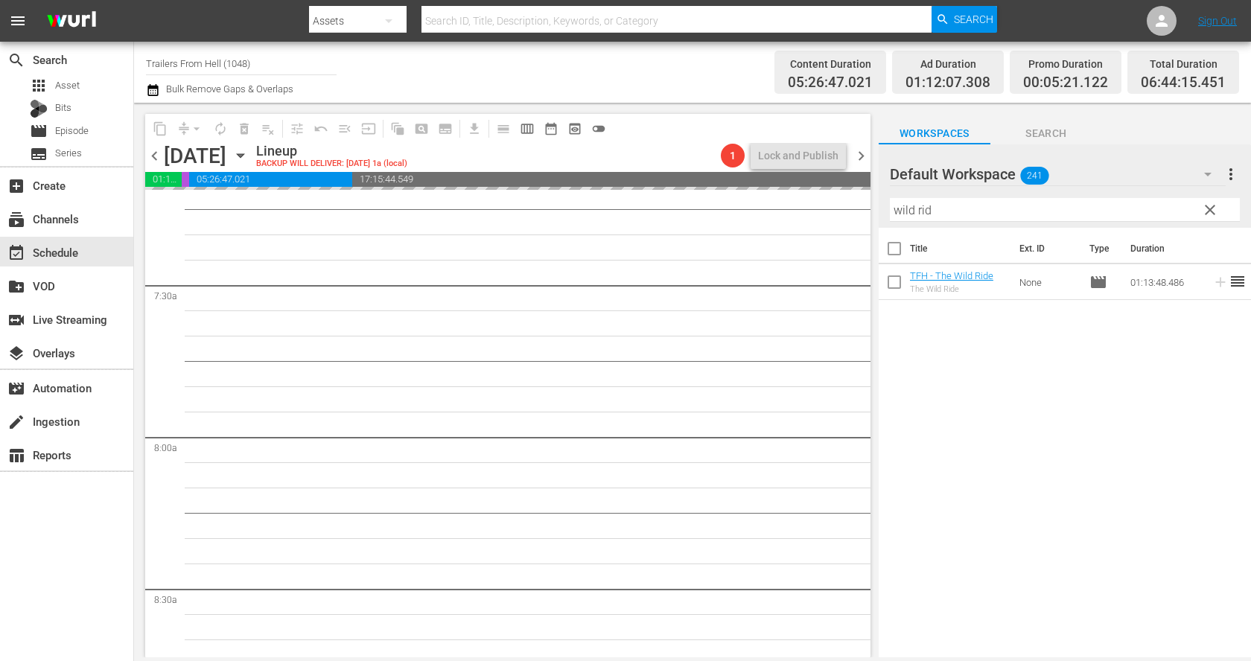
scroll to position [2198, 0]
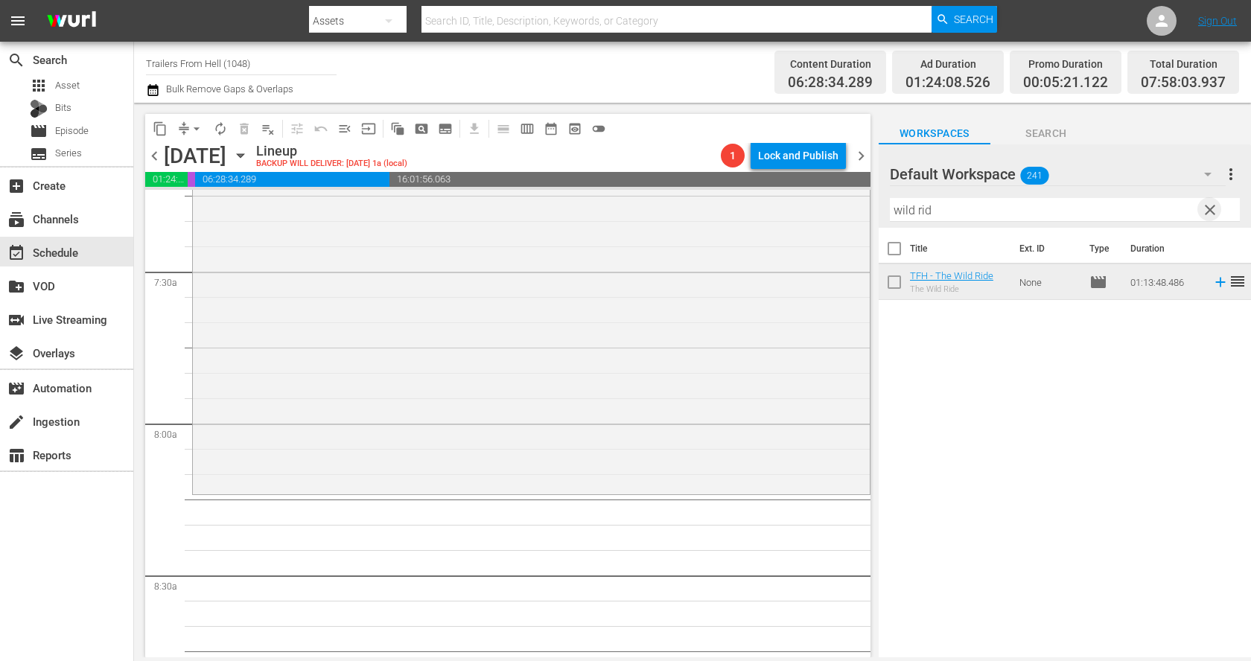
click at [1213, 206] on span "clear" at bounding box center [1211, 210] width 18 height 18
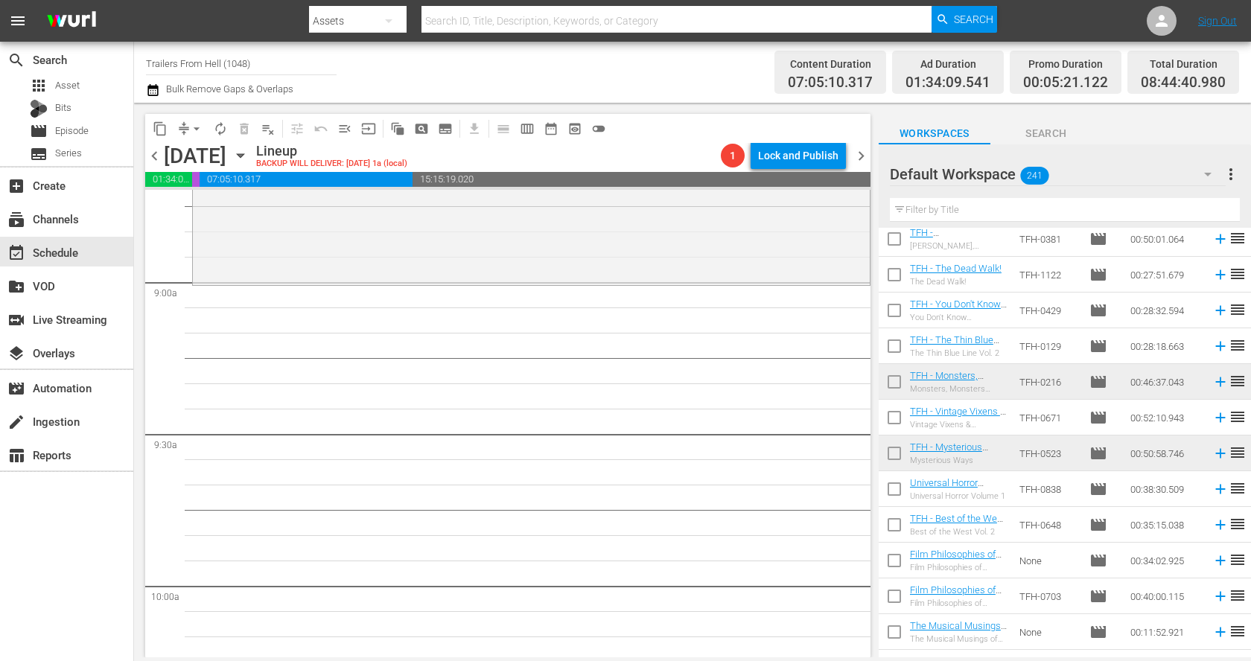
scroll to position [2729, 0]
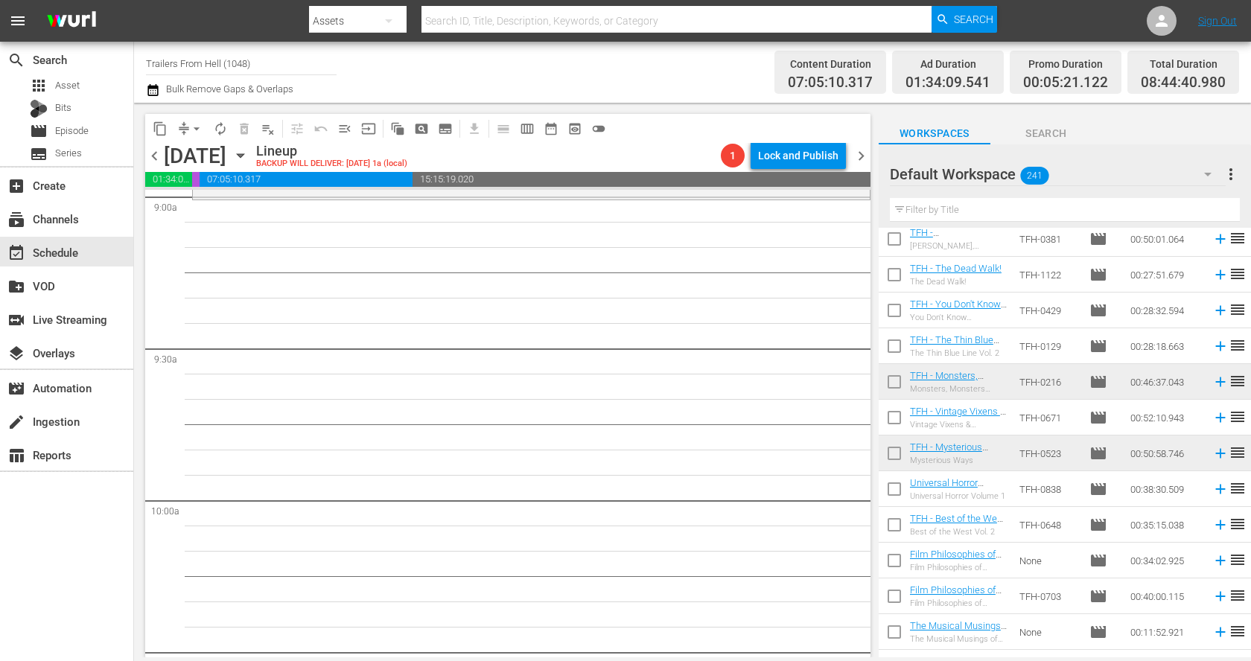
click at [1046, 214] on input "text" at bounding box center [1065, 210] width 350 height 24
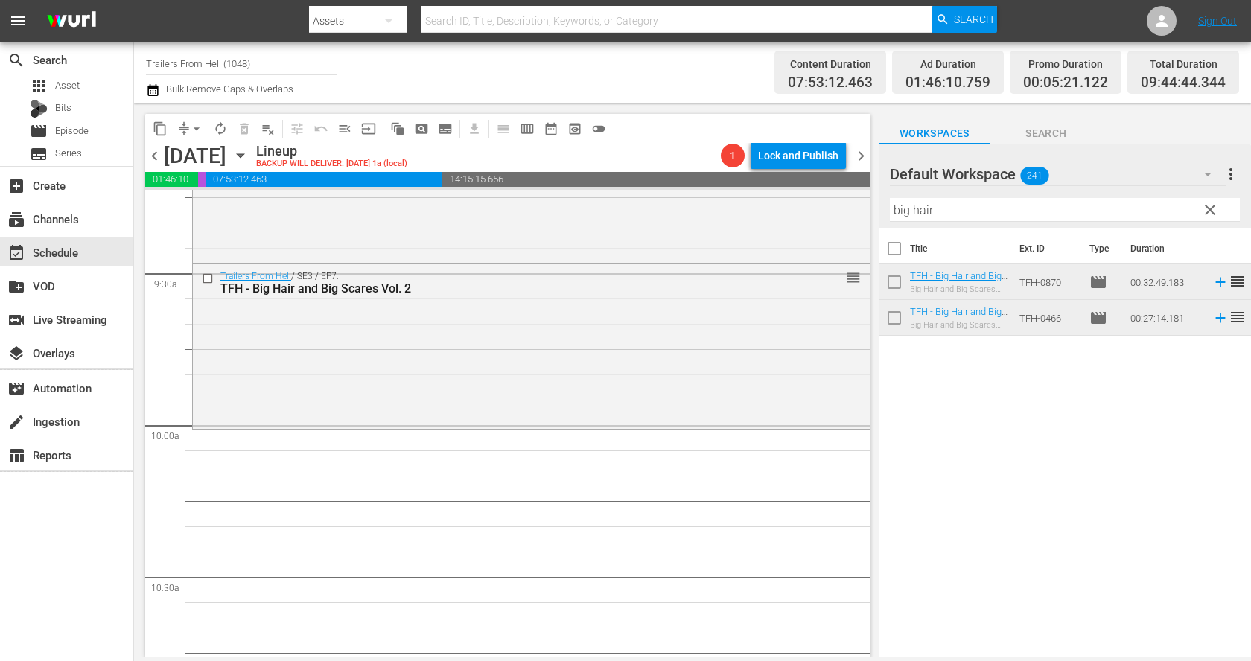
scroll to position [2869, 0]
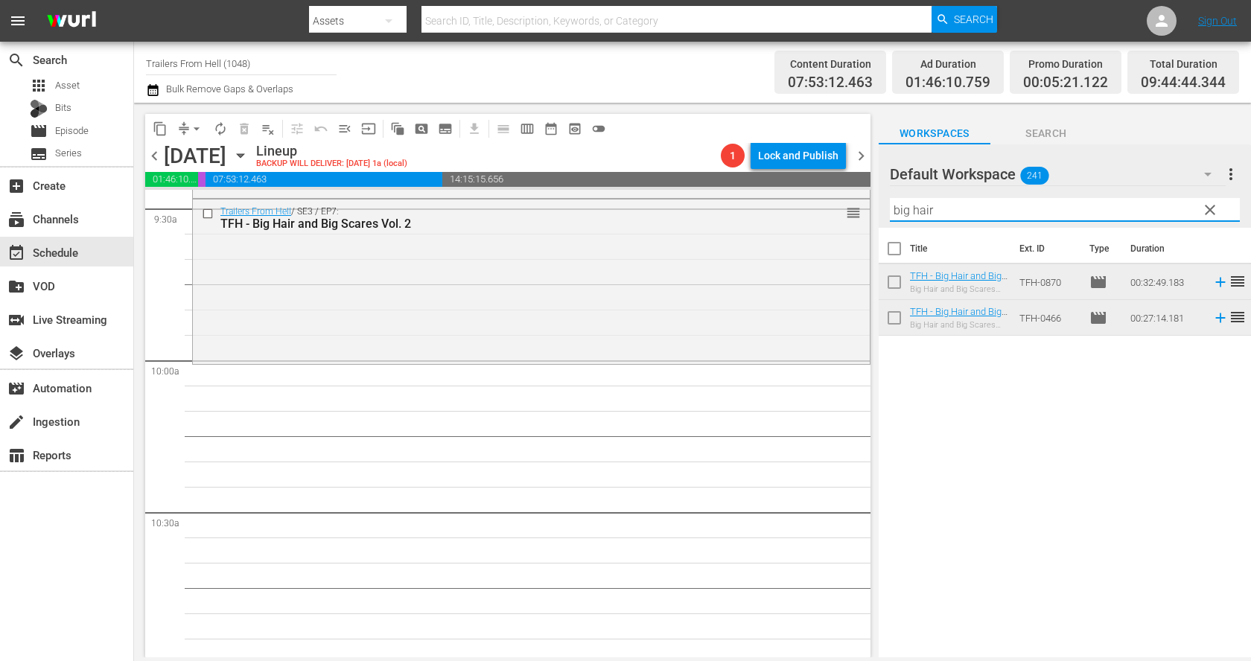
click at [942, 207] on input "big hair" at bounding box center [1065, 210] width 350 height 24
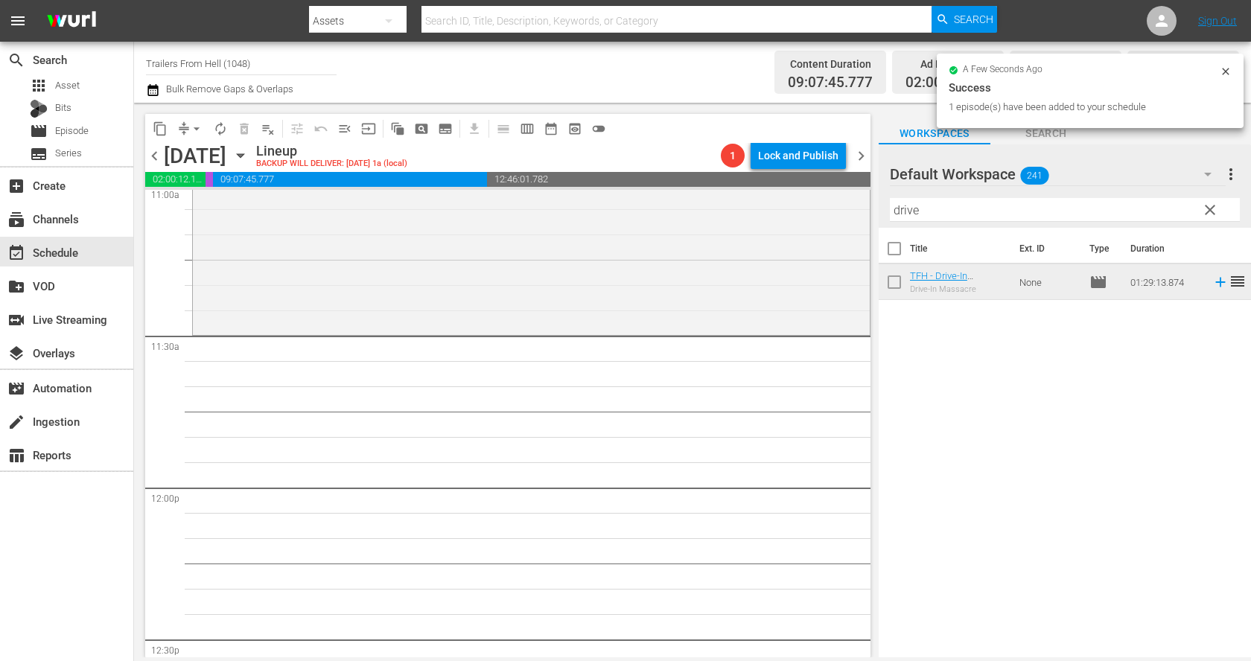
scroll to position [3394, 0]
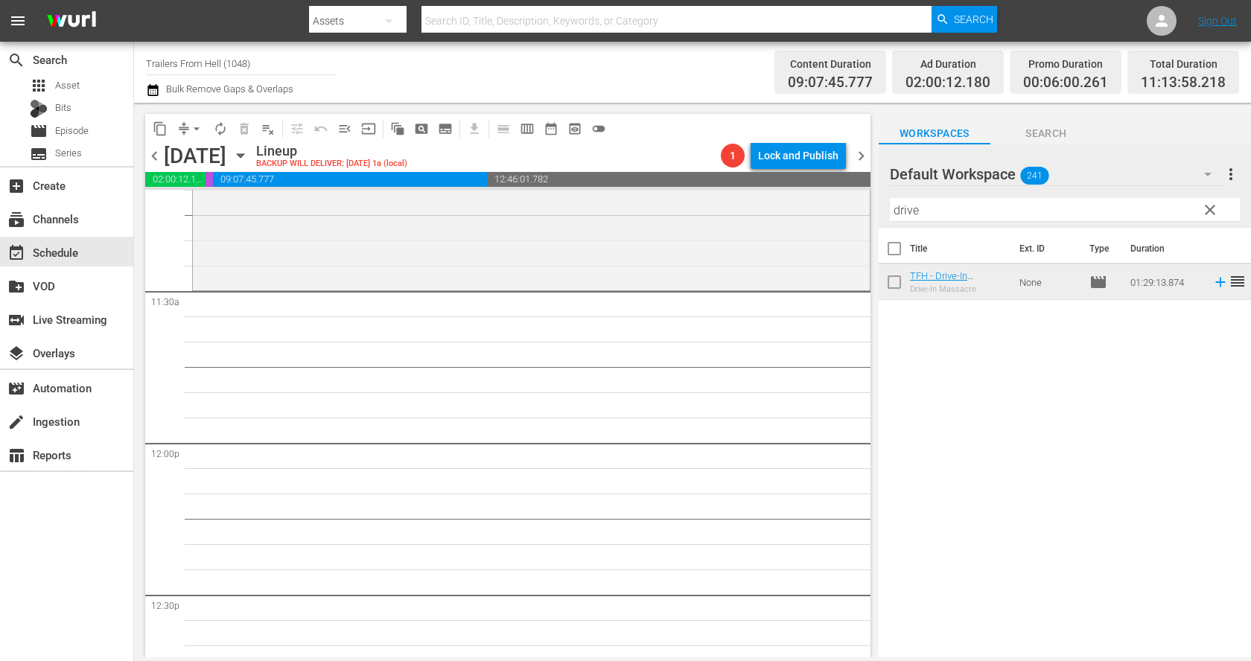
click at [924, 205] on input "drive" at bounding box center [1065, 210] width 350 height 24
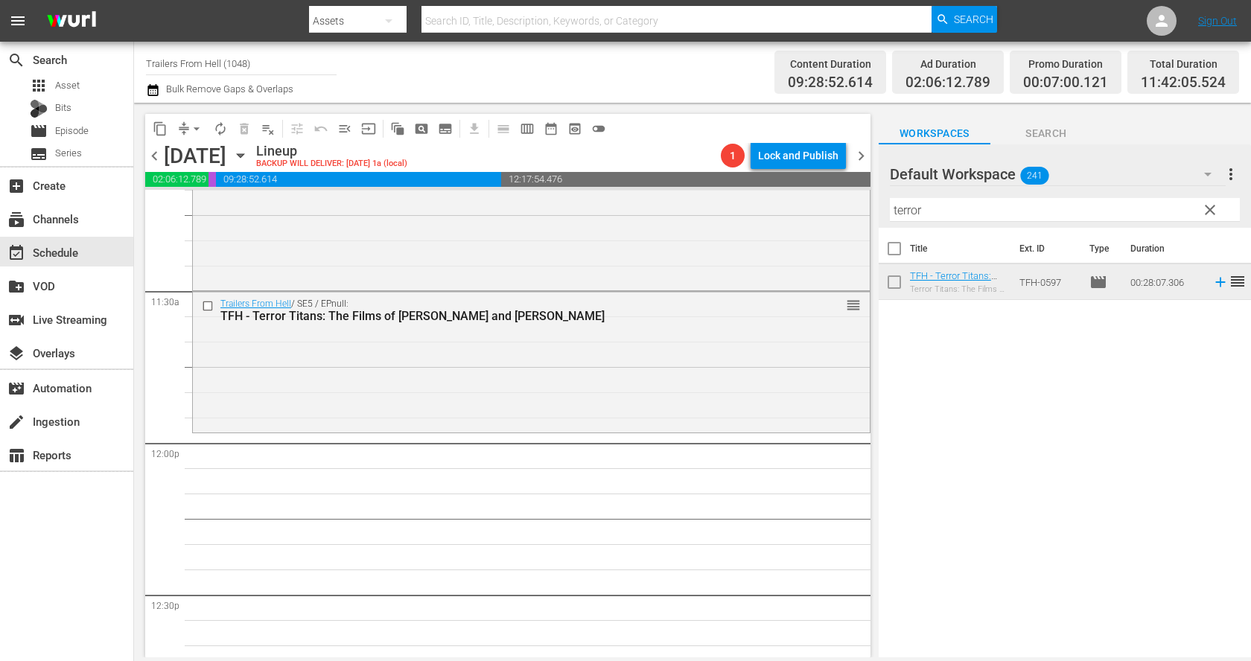
click at [974, 221] on hr at bounding box center [1065, 221] width 350 height 1
click at [974, 206] on input "terror" at bounding box center [1065, 210] width 350 height 24
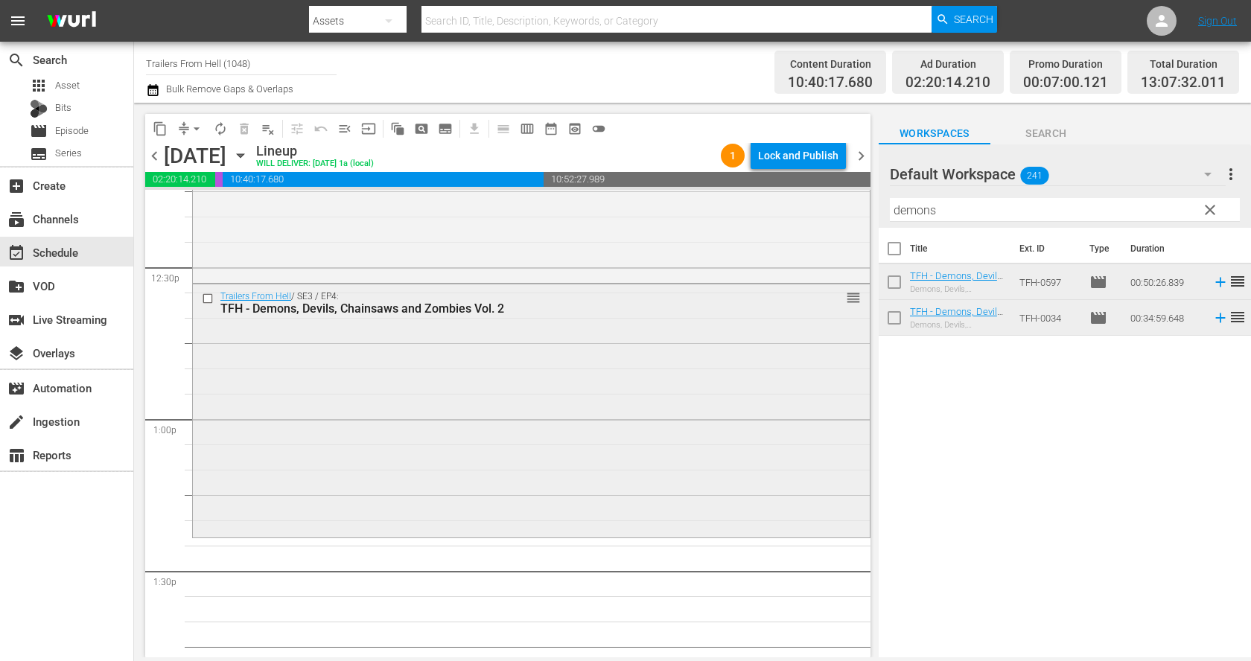
scroll to position [3757, 0]
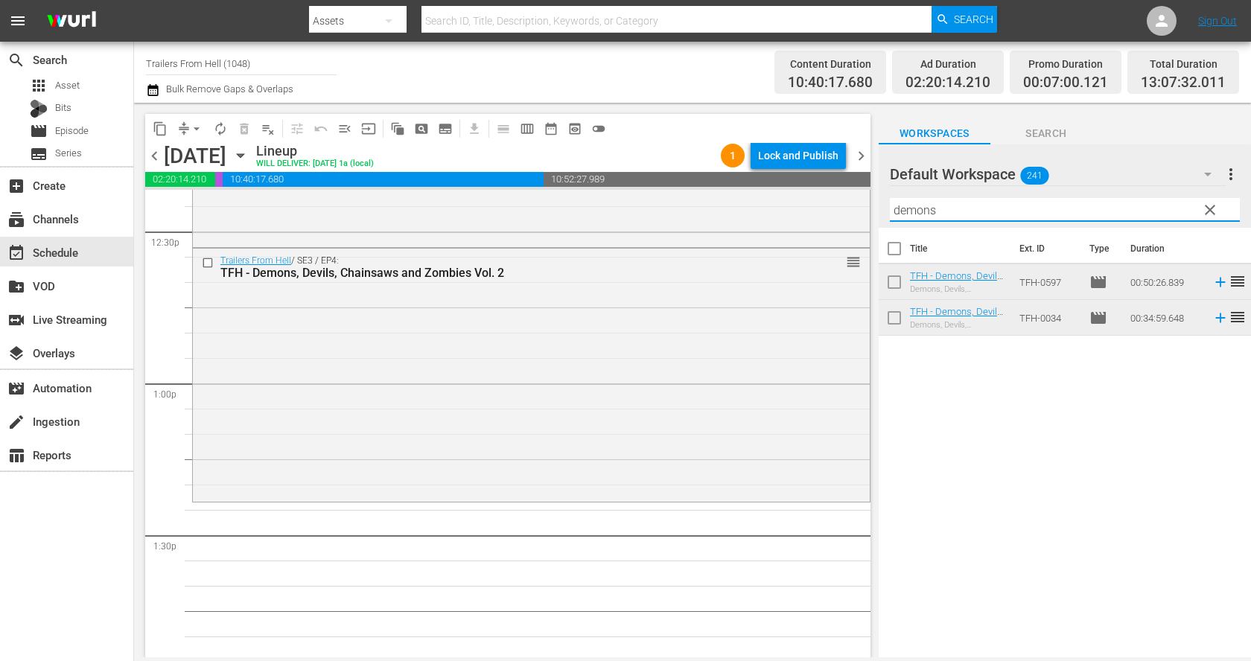
click at [934, 210] on input "demons" at bounding box center [1065, 210] width 350 height 24
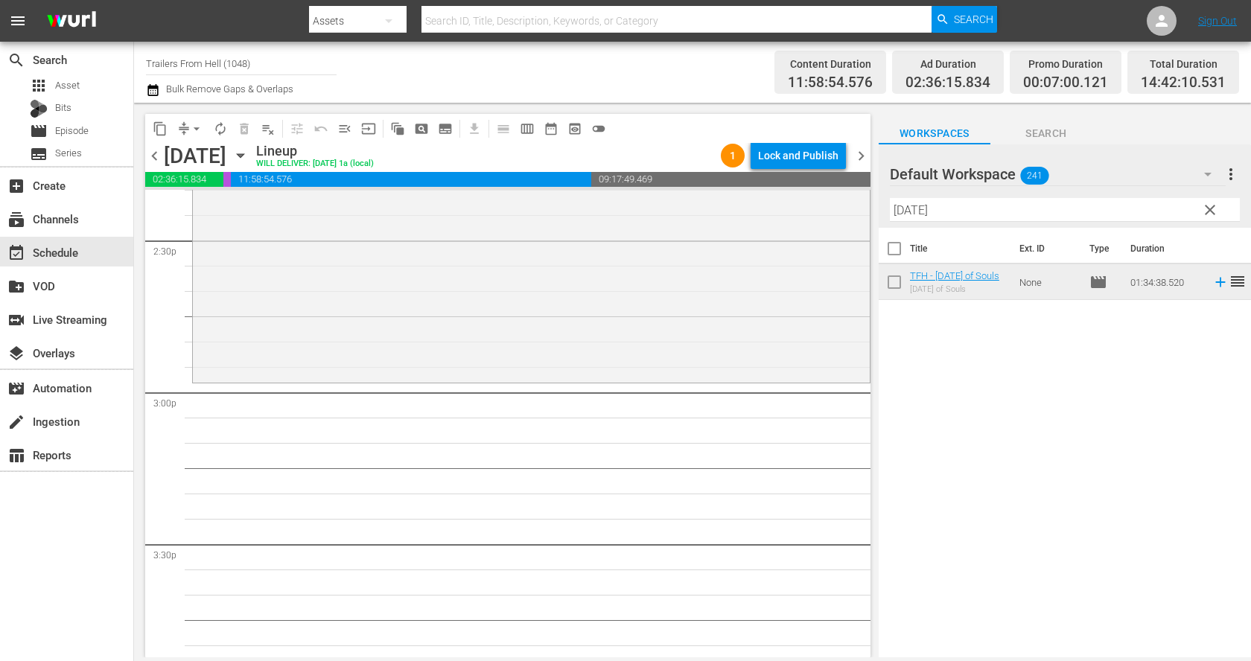
scroll to position [4358, 0]
click at [967, 199] on input "carnival" at bounding box center [1065, 210] width 350 height 24
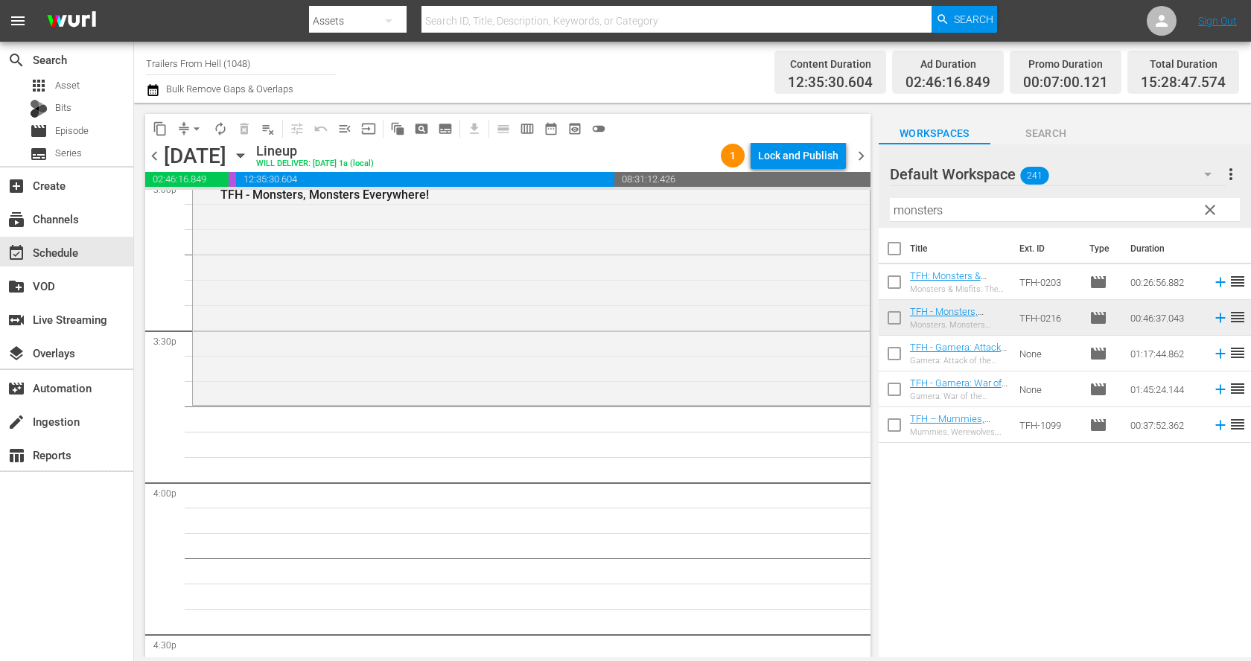
scroll to position [4598, 0]
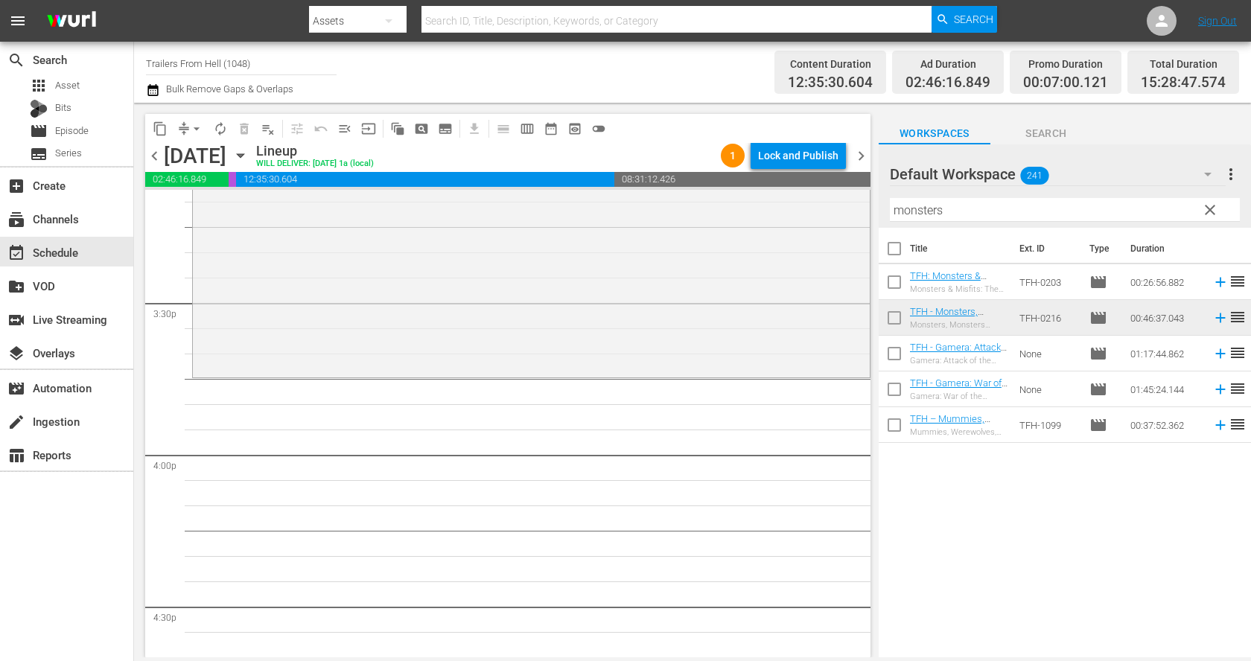
click at [984, 220] on input "monsters" at bounding box center [1065, 210] width 350 height 24
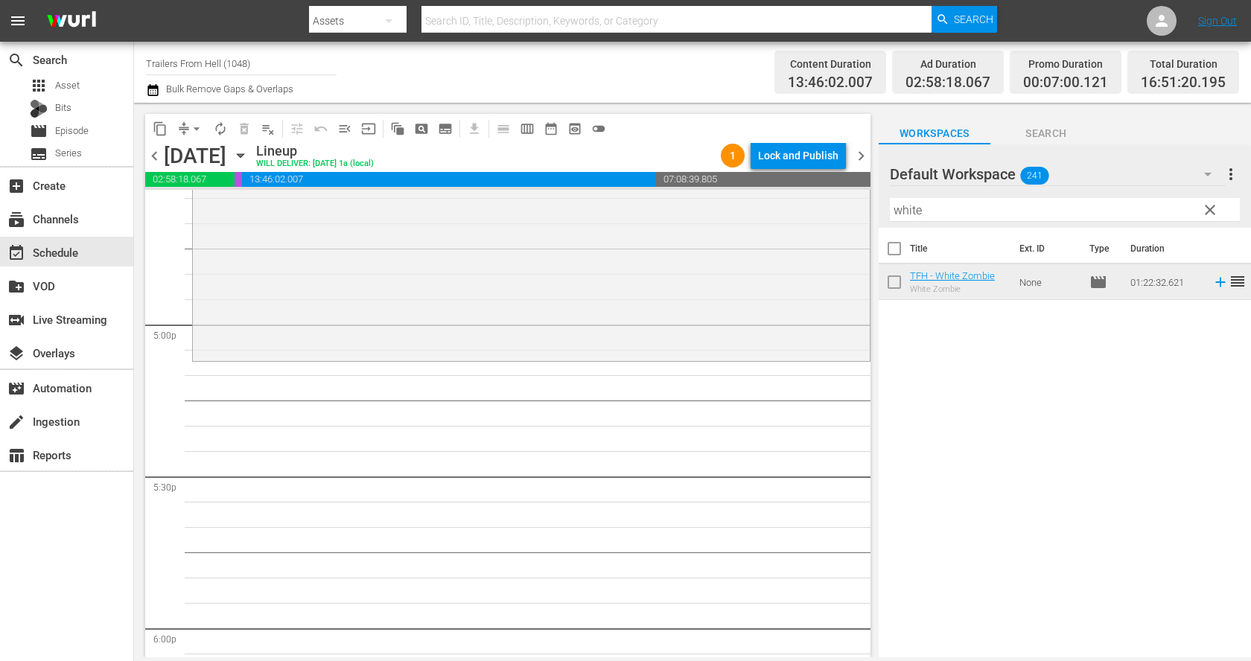
scroll to position [5062, 0]
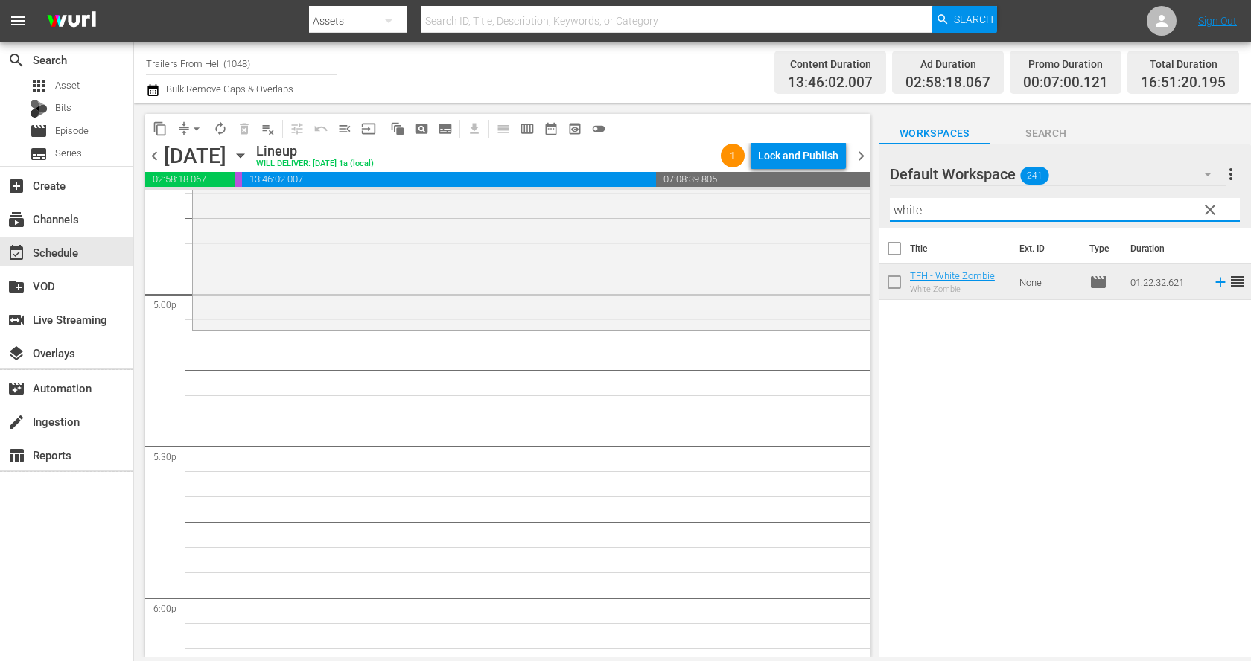
click at [930, 209] on input "white" at bounding box center [1065, 210] width 350 height 24
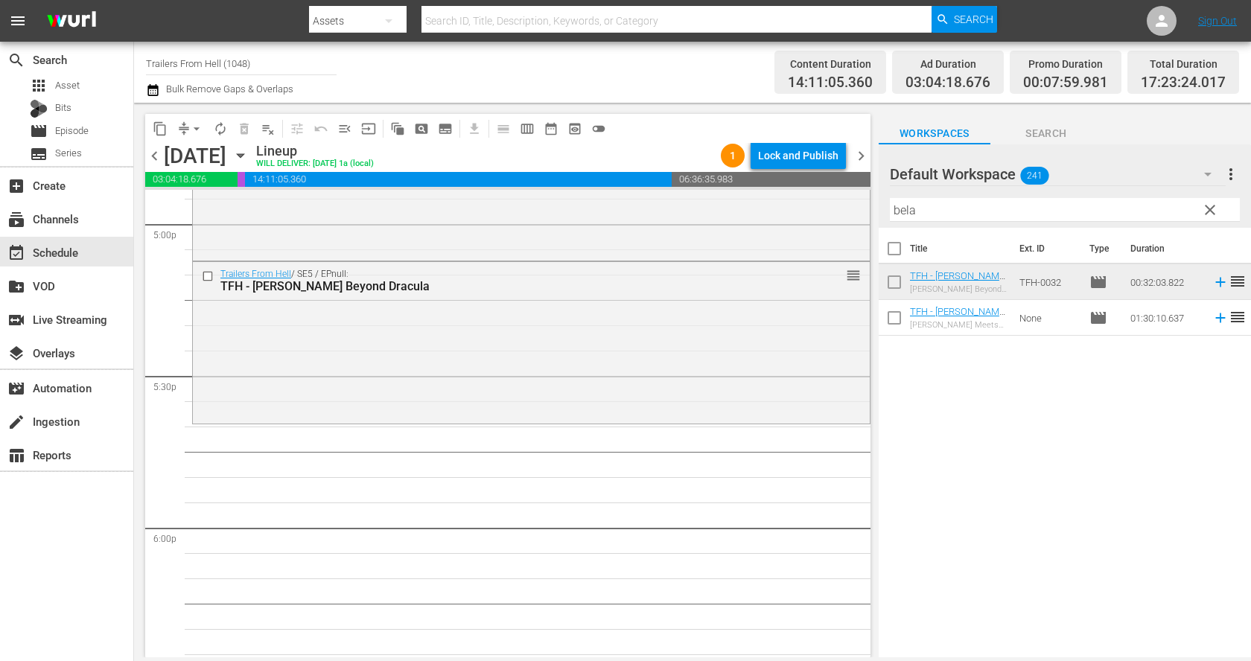
scroll to position [5200, 0]
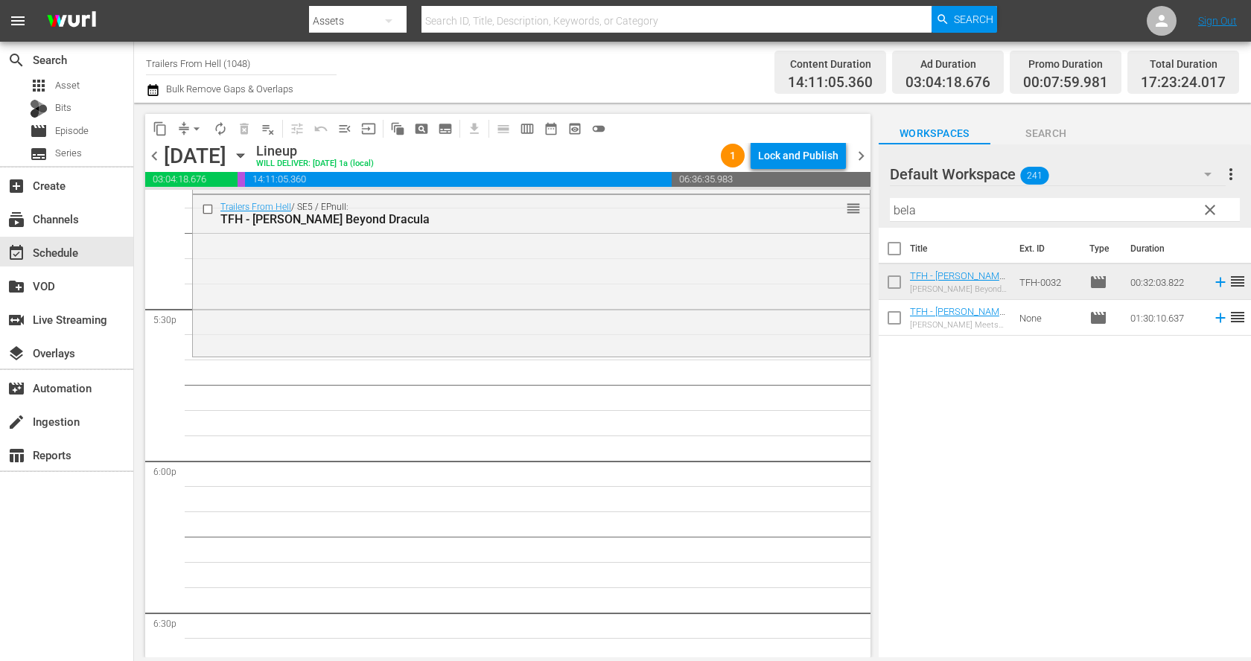
click at [936, 214] on input "bela" at bounding box center [1065, 210] width 350 height 24
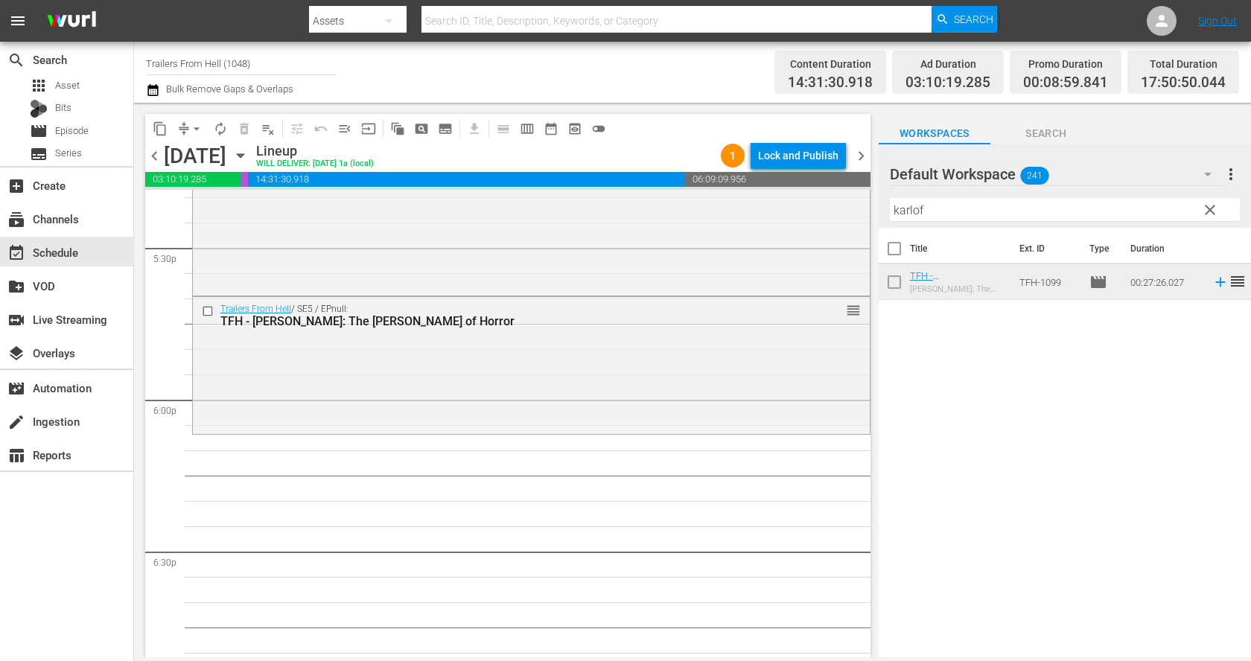
scroll to position [5290, 0]
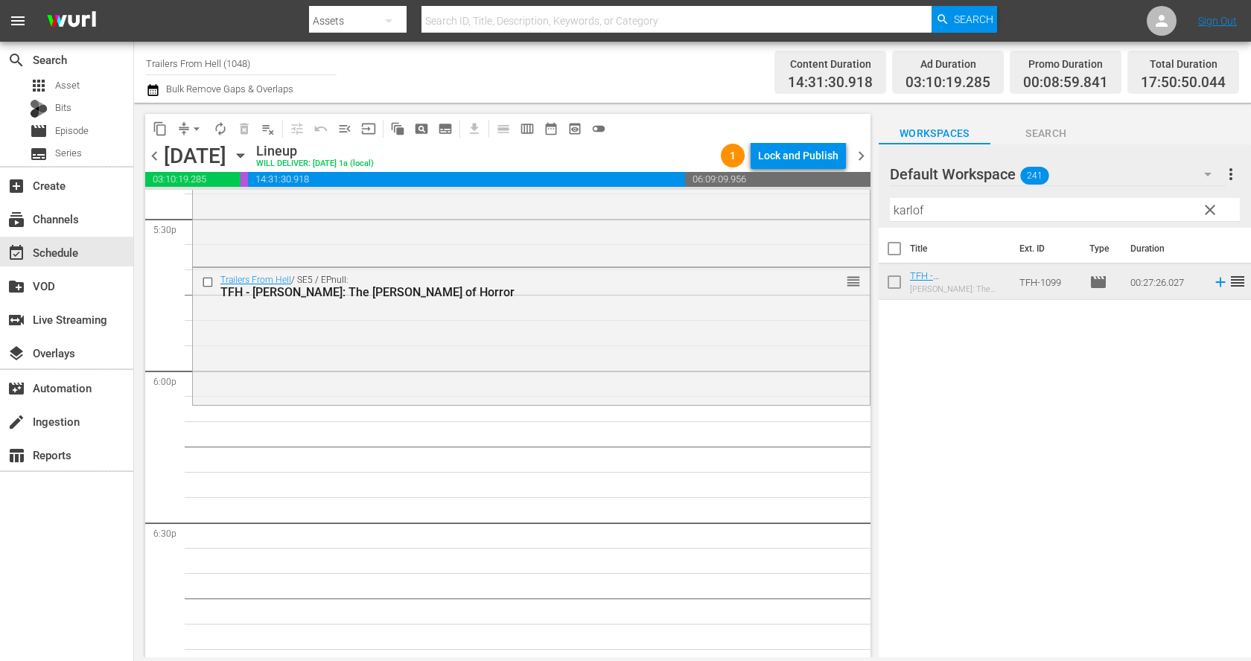
click at [976, 206] on input "karlof" at bounding box center [1065, 210] width 350 height 24
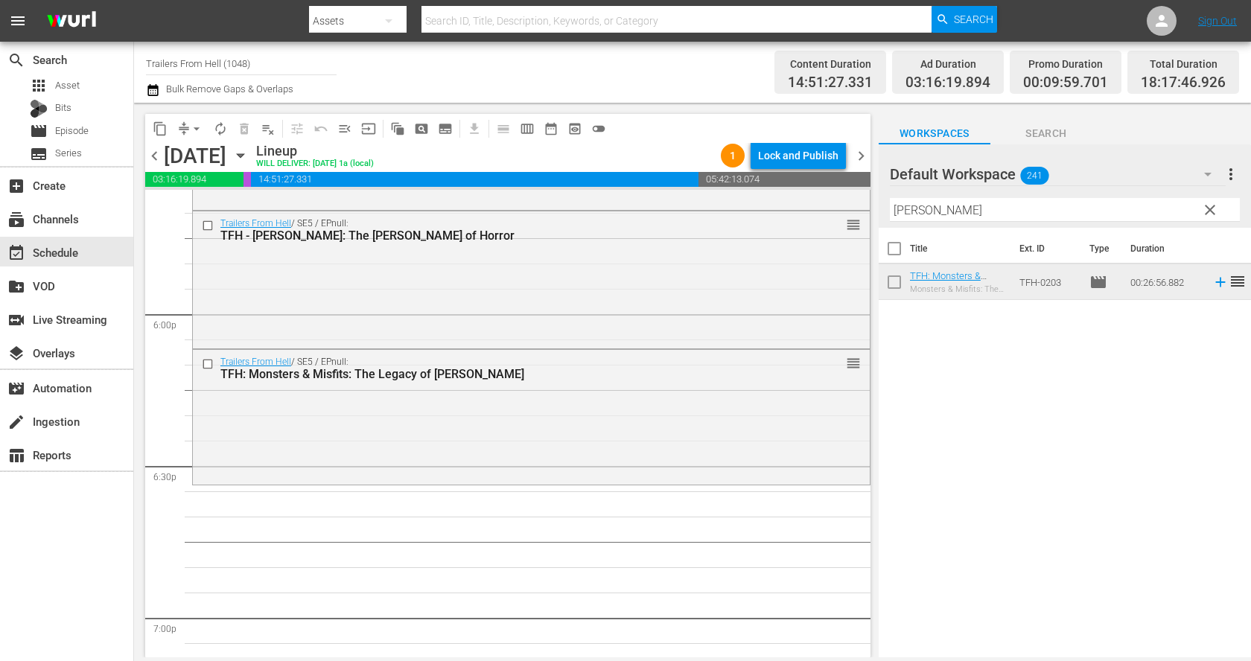
scroll to position [5404, 0]
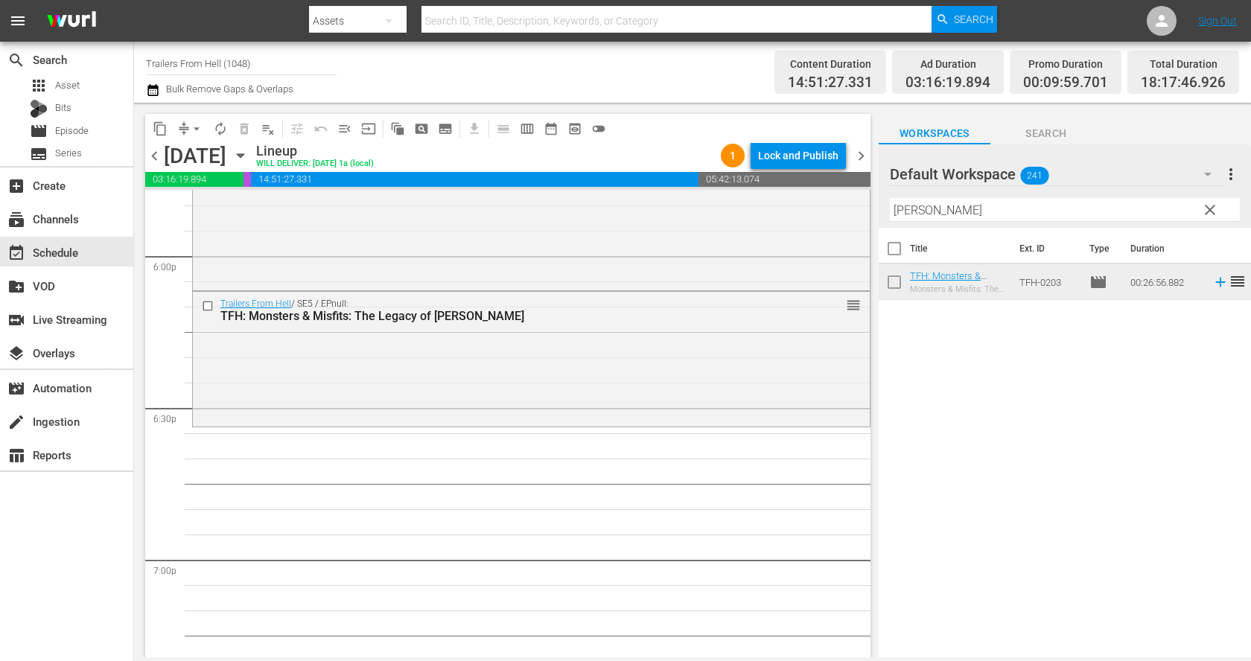
click at [948, 212] on input "chaney" at bounding box center [1065, 210] width 350 height 24
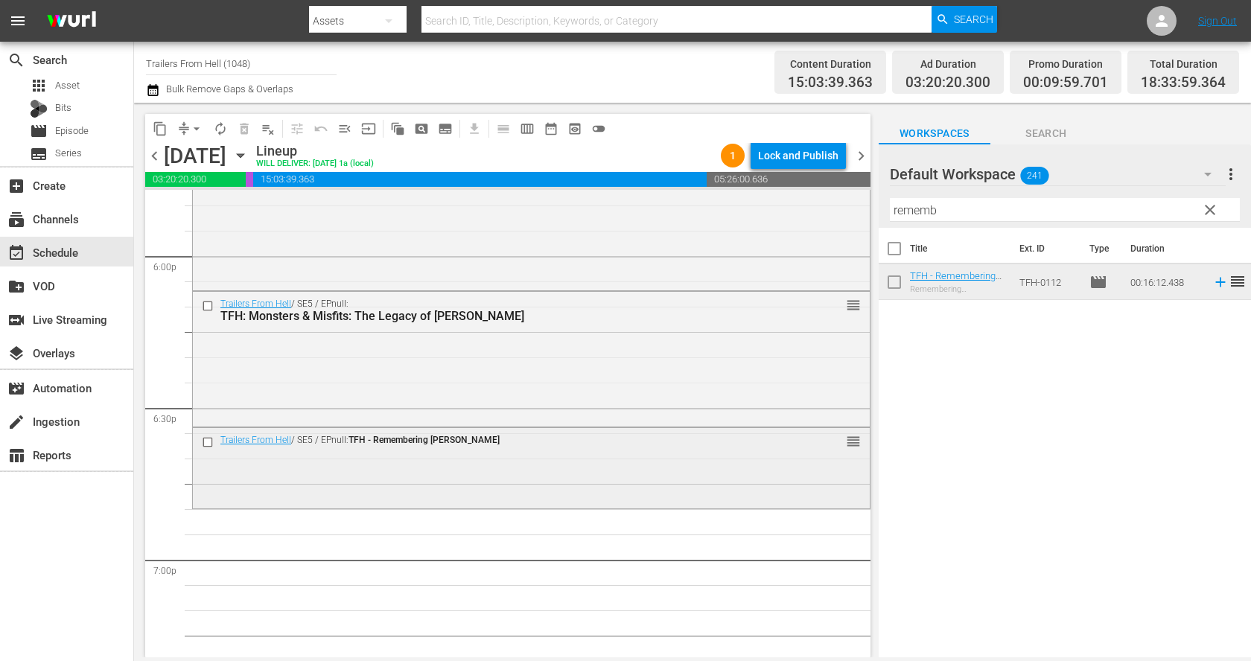
click at [209, 441] on input "checkbox" at bounding box center [210, 442] width 16 height 13
click at [245, 126] on span "delete_forever_outlined" at bounding box center [244, 128] width 15 height 15
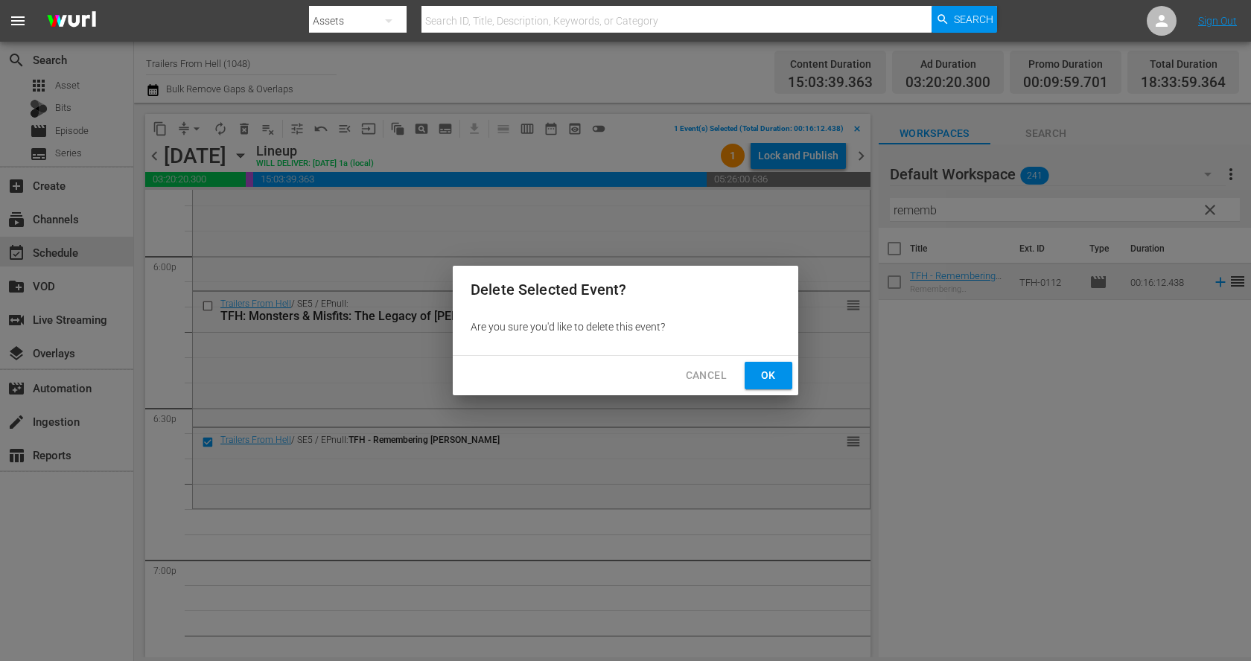
click at [793, 371] on div "Cancel Ok" at bounding box center [626, 375] width 346 height 39
click at [787, 375] on button "Ok" at bounding box center [769, 376] width 48 height 28
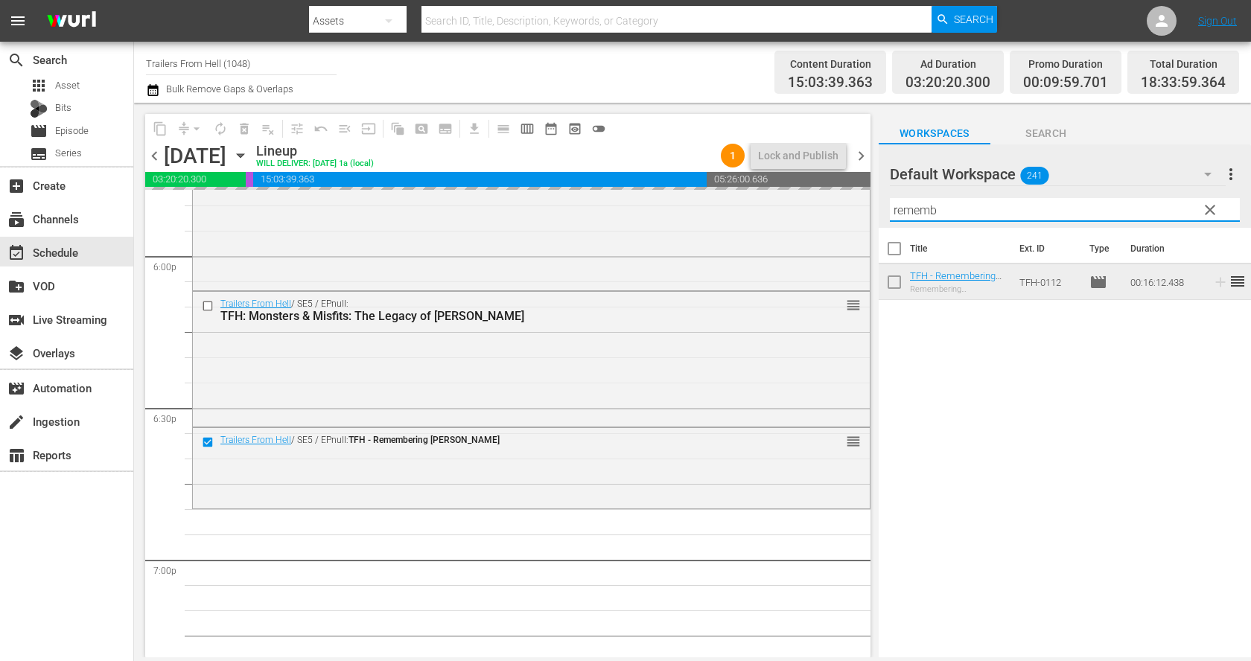
click at [985, 205] on input "rememb" at bounding box center [1065, 210] width 350 height 24
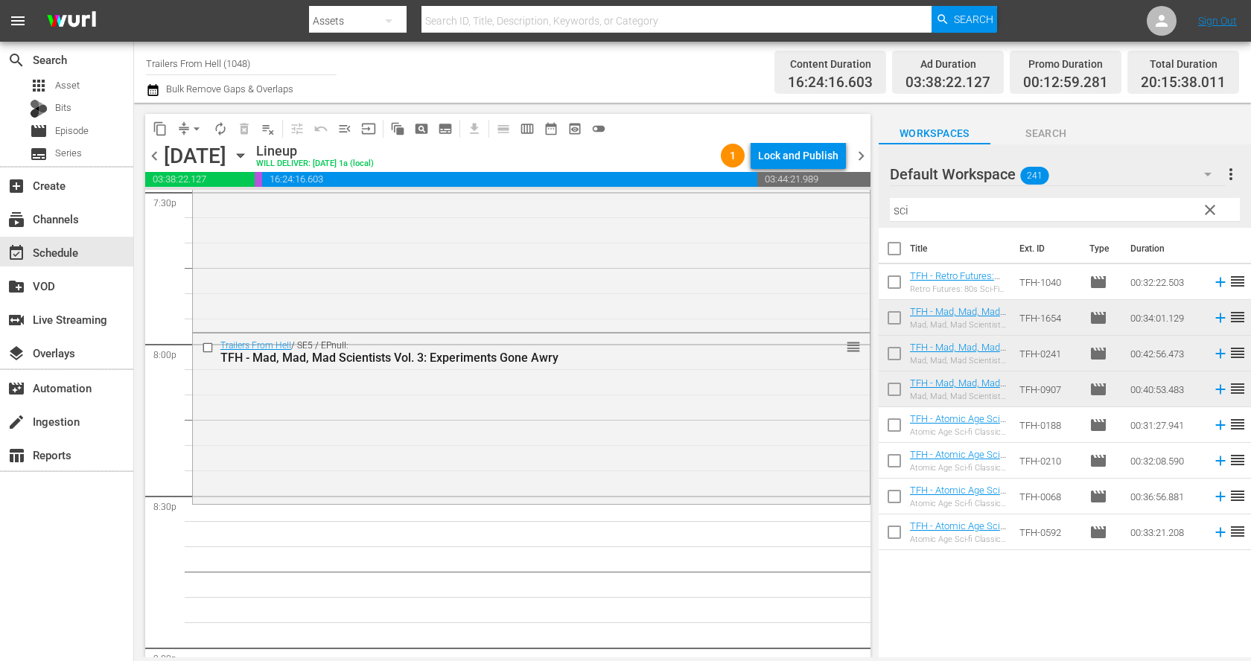
scroll to position [6051, 0]
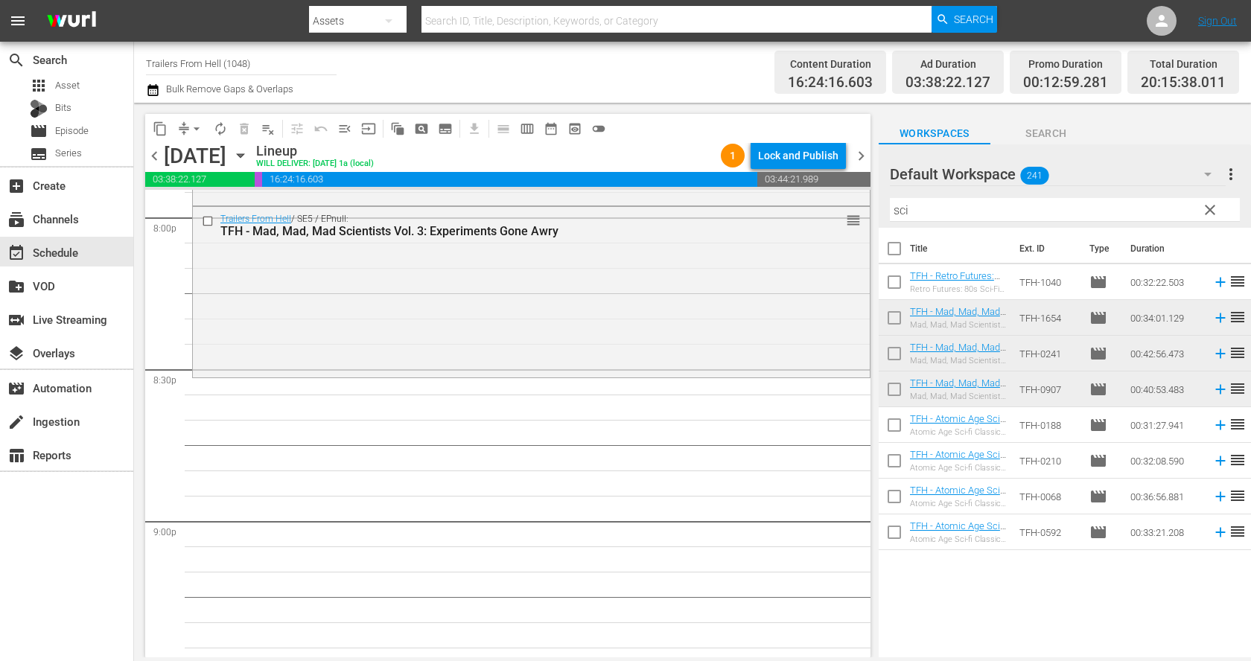
click at [953, 202] on input "sci" at bounding box center [1065, 210] width 350 height 24
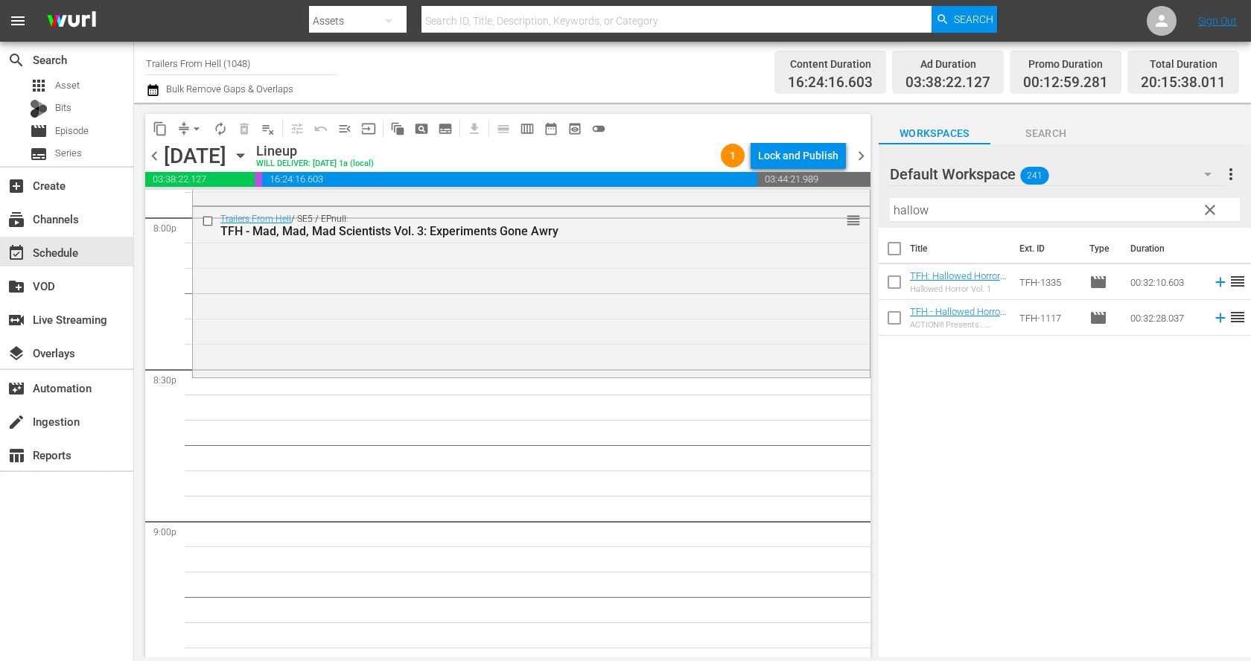
click at [968, 403] on div "Title Ext. ID Type Duration TFH: Hallowed Horror Vol. 1 Hallowed Horror Vol. 1 …" at bounding box center [1065, 444] width 372 height 432
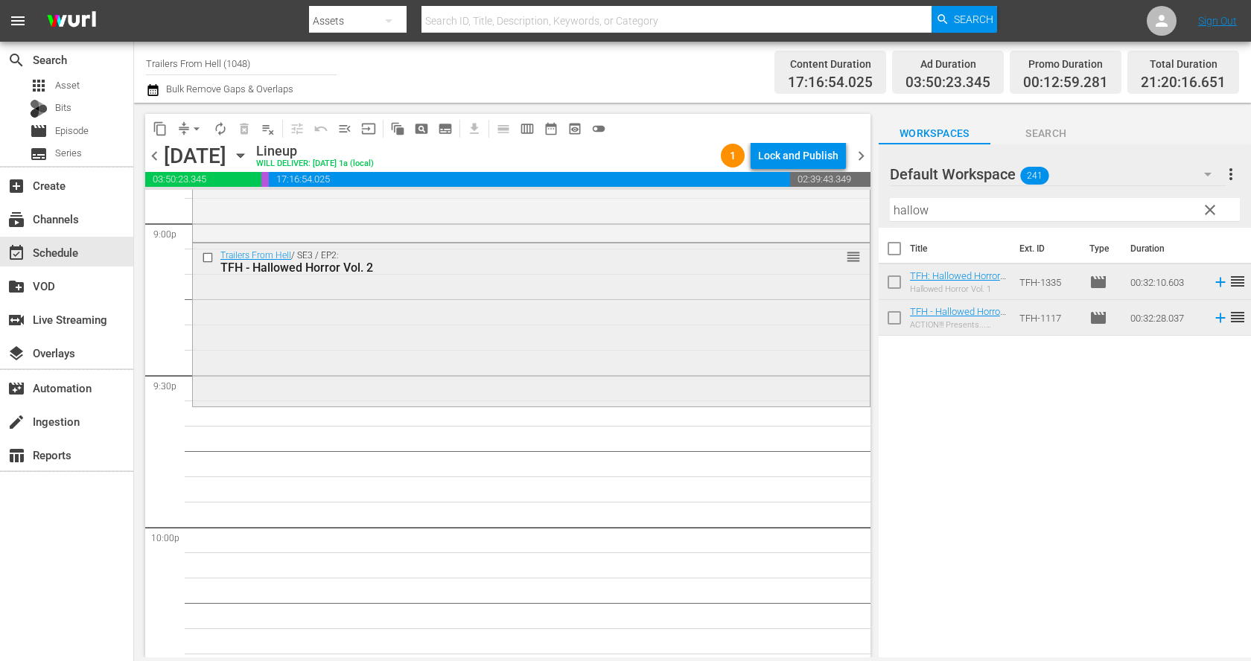
scroll to position [6390, 0]
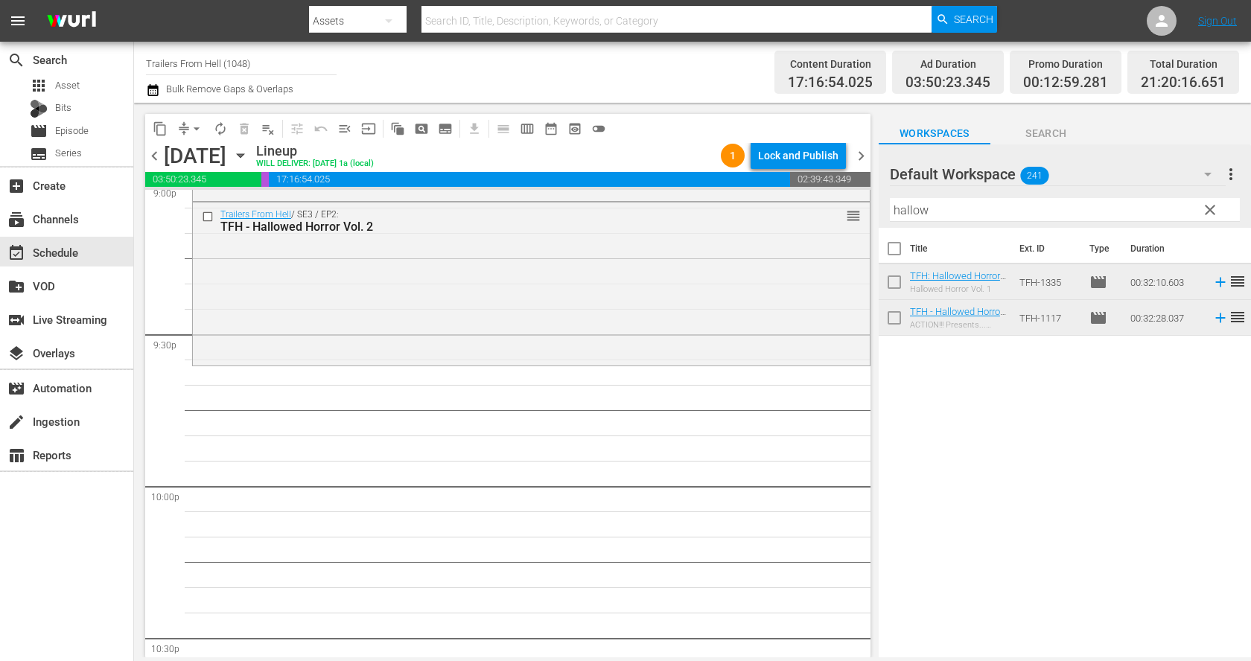
click at [977, 202] on input "hallow" at bounding box center [1065, 210] width 350 height 24
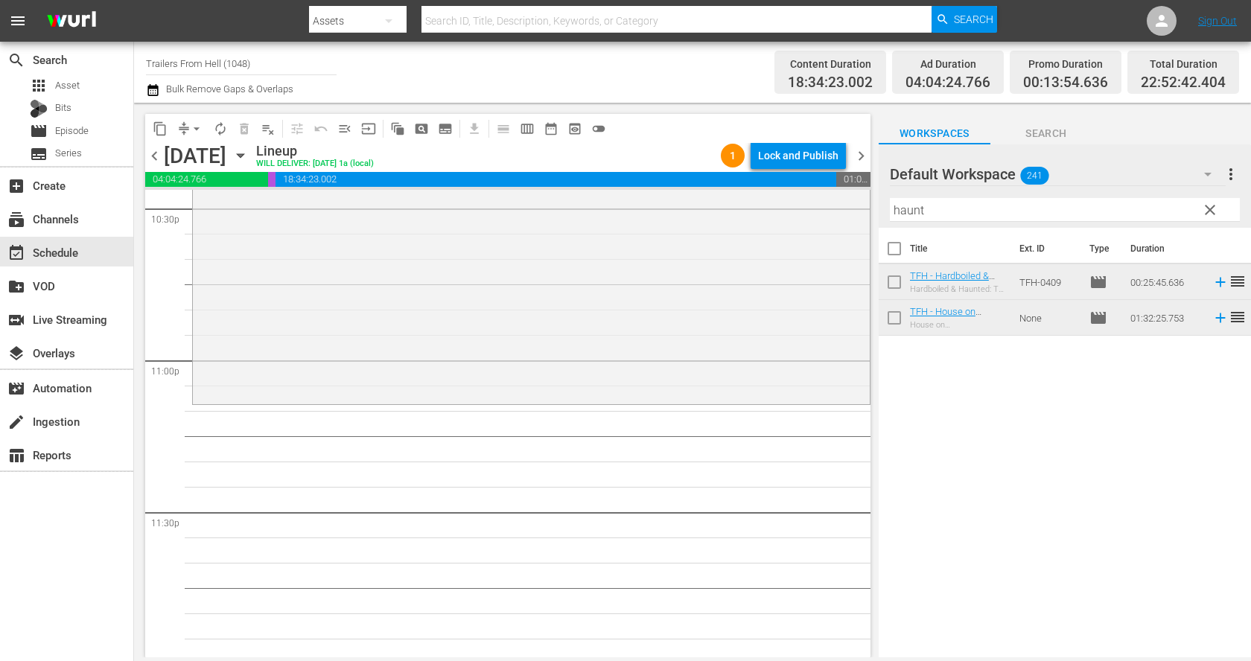
scroll to position [6826, 0]
click at [964, 221] on hr at bounding box center [1065, 221] width 350 height 1
click at [956, 207] on input "haunt" at bounding box center [1065, 210] width 350 height 24
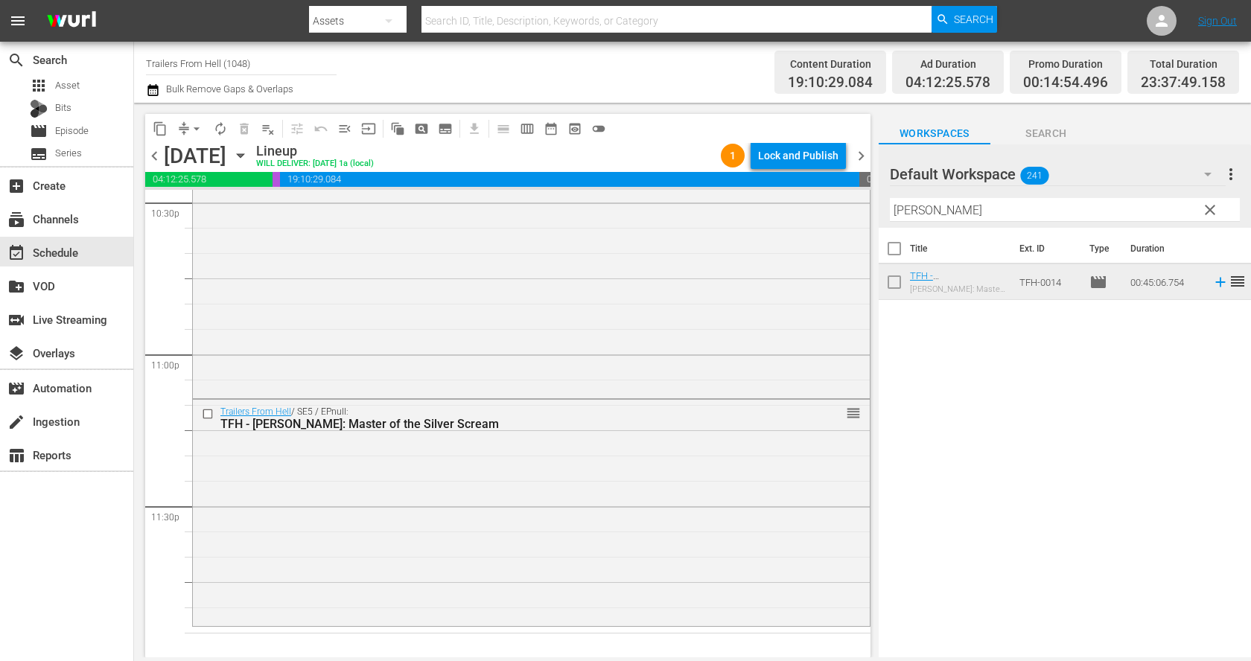
click at [1010, 207] on input "vince" at bounding box center [1065, 210] width 350 height 24
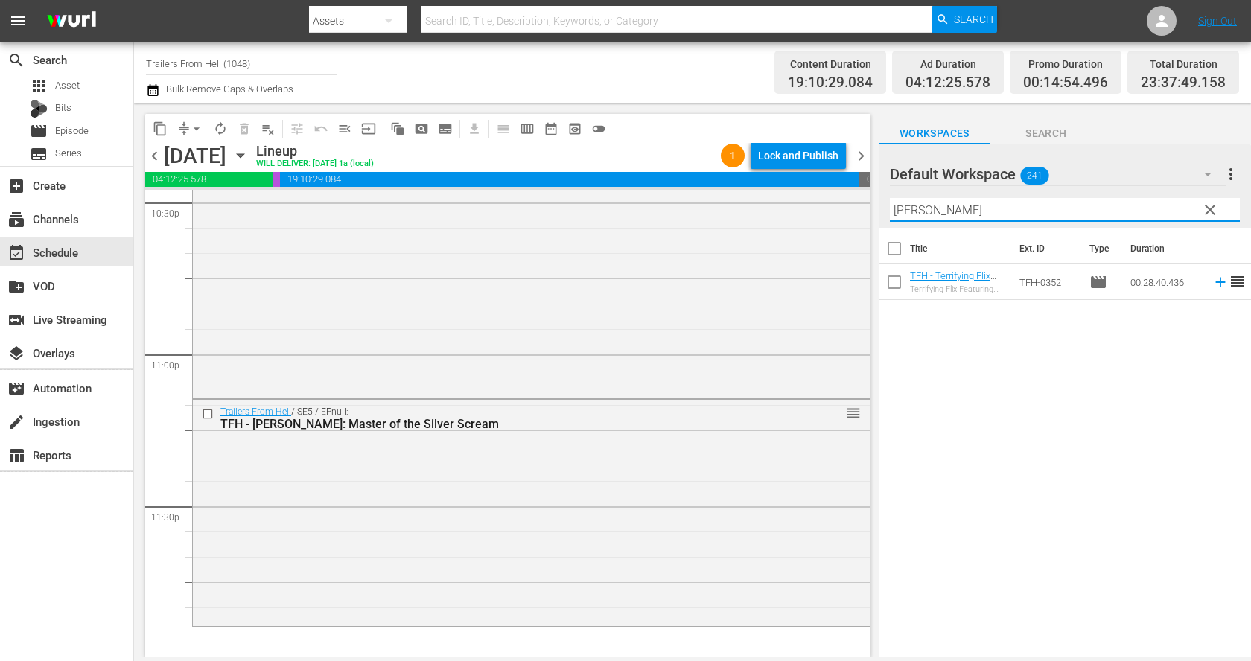
type input "furr"
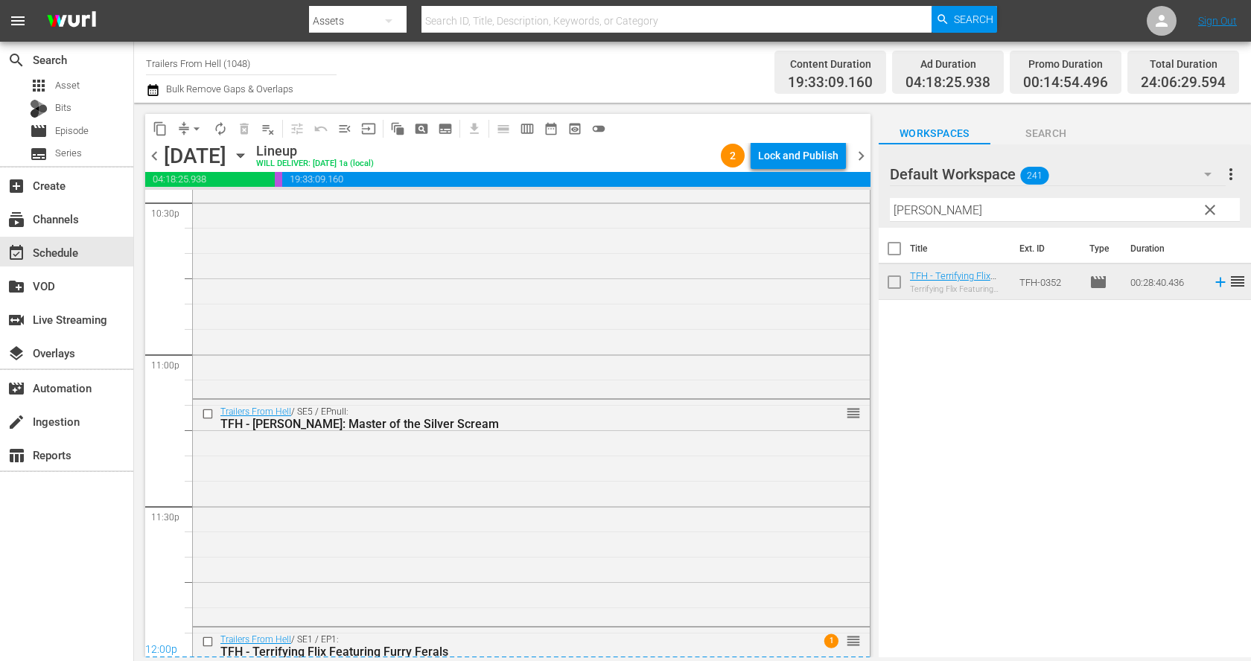
scroll to position [6940, 0]
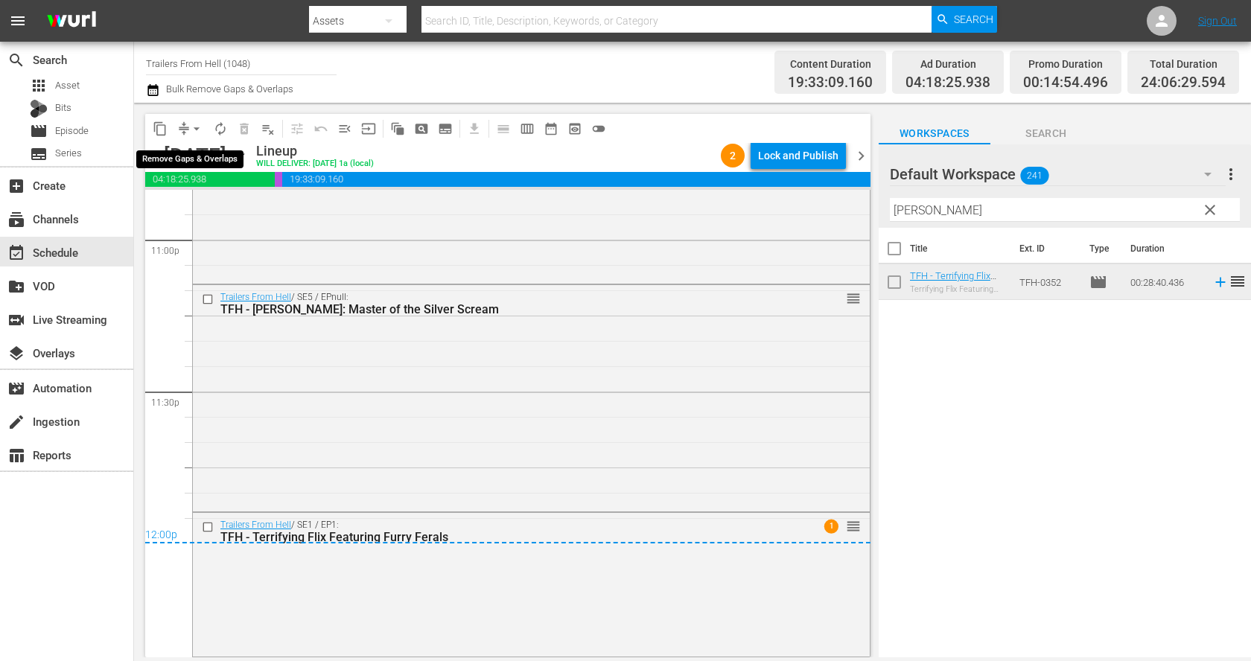
click at [197, 123] on span "arrow_drop_down" at bounding box center [196, 128] width 15 height 15
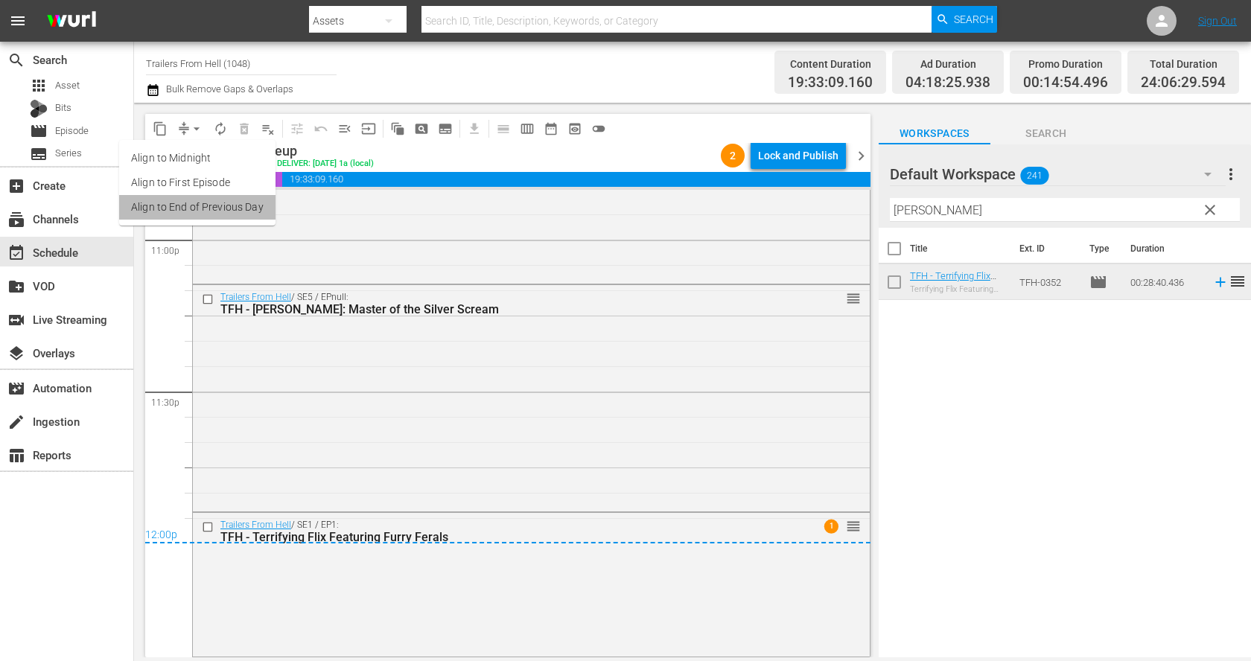
click at [209, 203] on li "Align to End of Previous Day" at bounding box center [197, 207] width 156 height 25
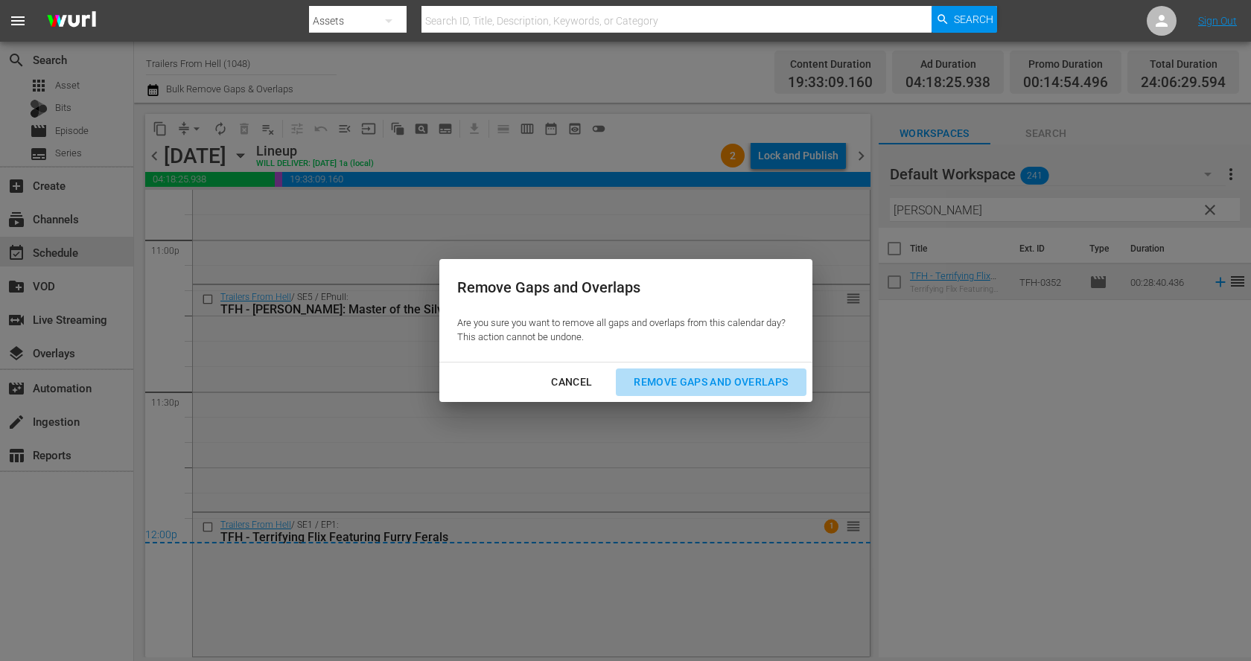
click at [734, 381] on div "Remove Gaps and Overlaps" at bounding box center [711, 382] width 178 height 19
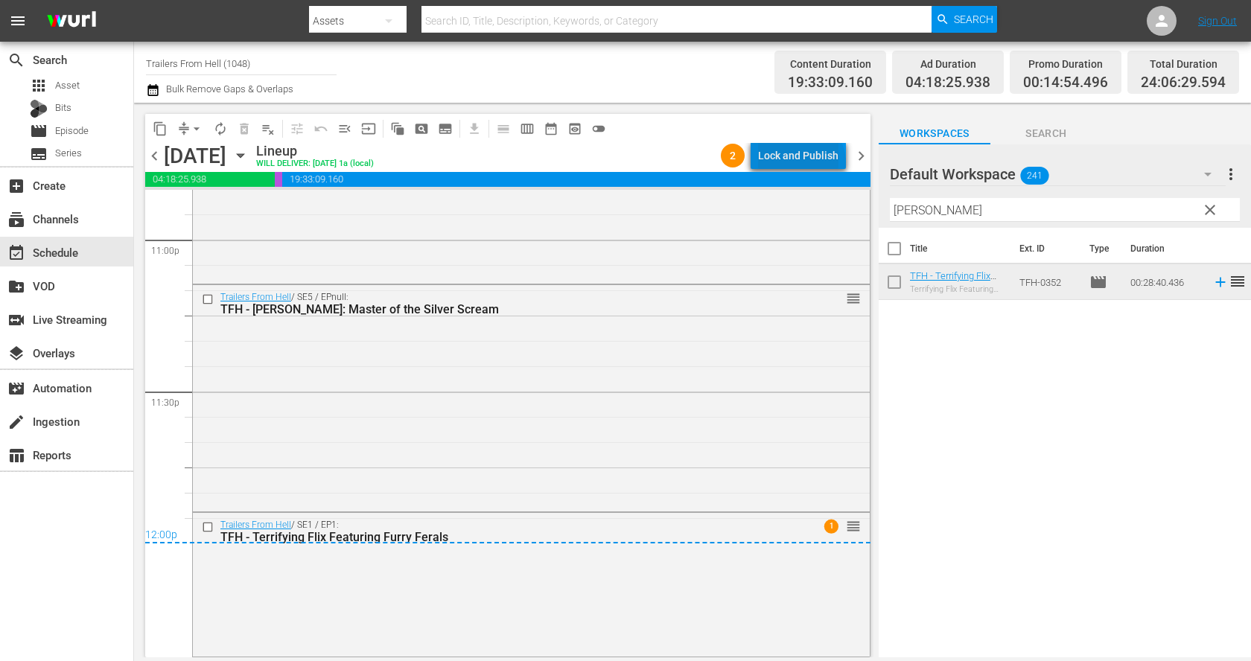
click at [805, 163] on div "Lock and Publish" at bounding box center [798, 155] width 80 height 27
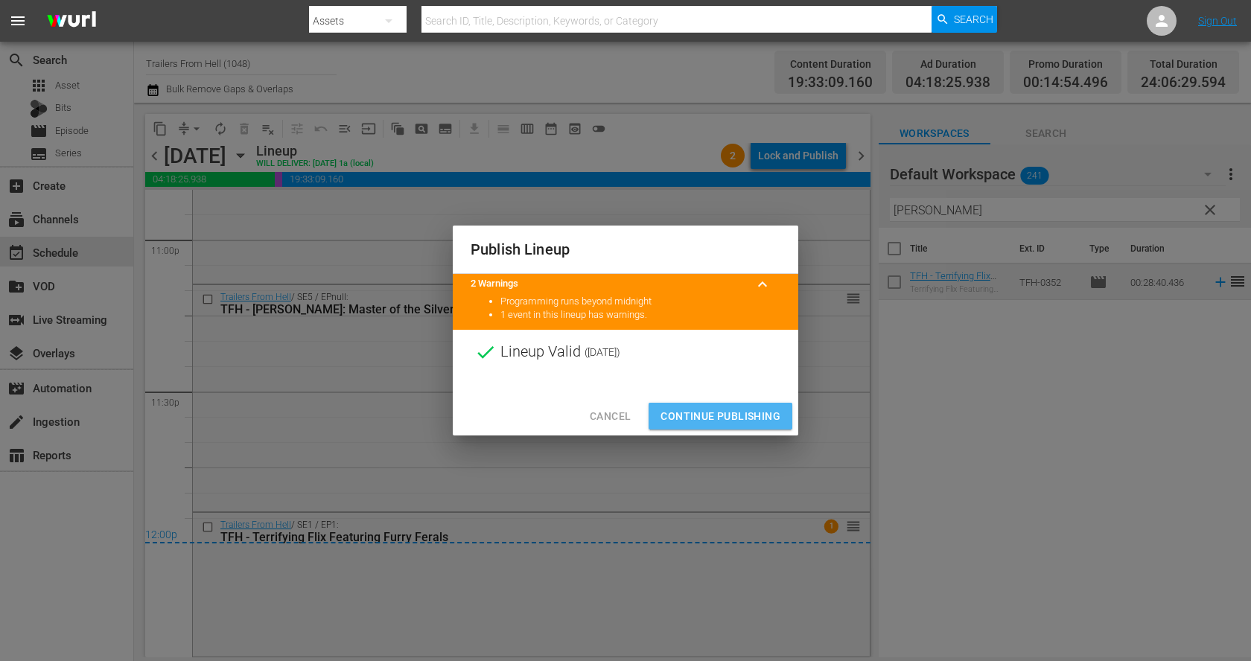
click at [715, 413] on span "Continue Publishing" at bounding box center [721, 416] width 120 height 19
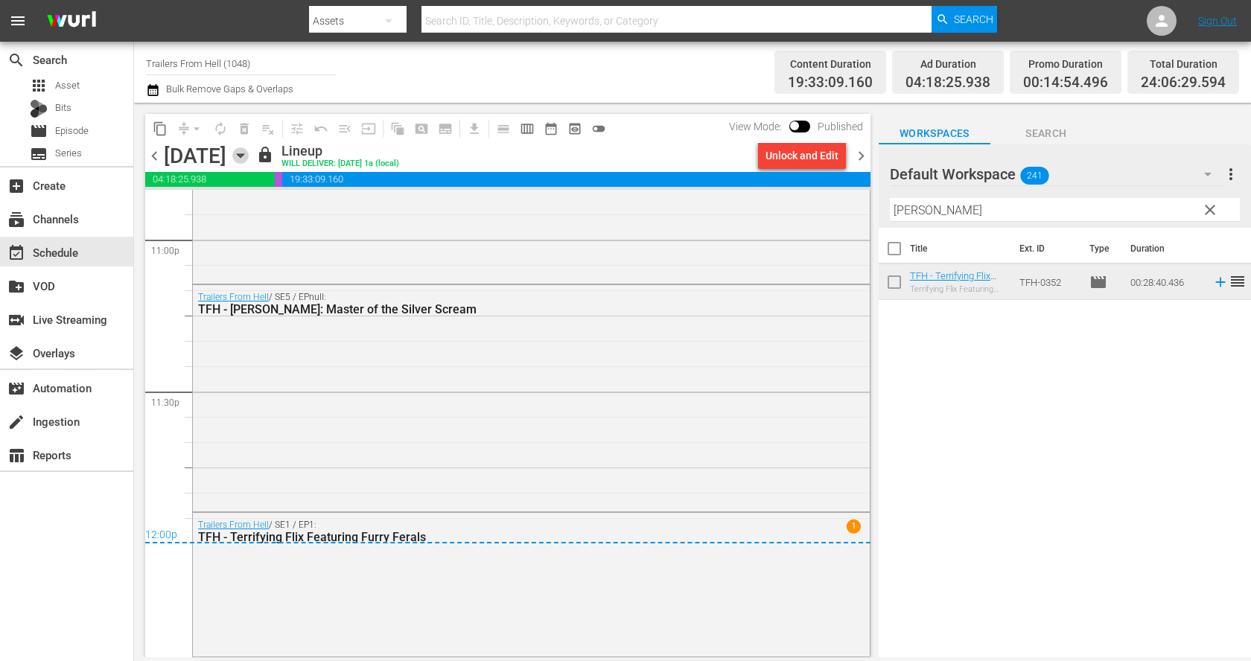
click at [249, 153] on icon "button" at bounding box center [240, 155] width 16 height 16
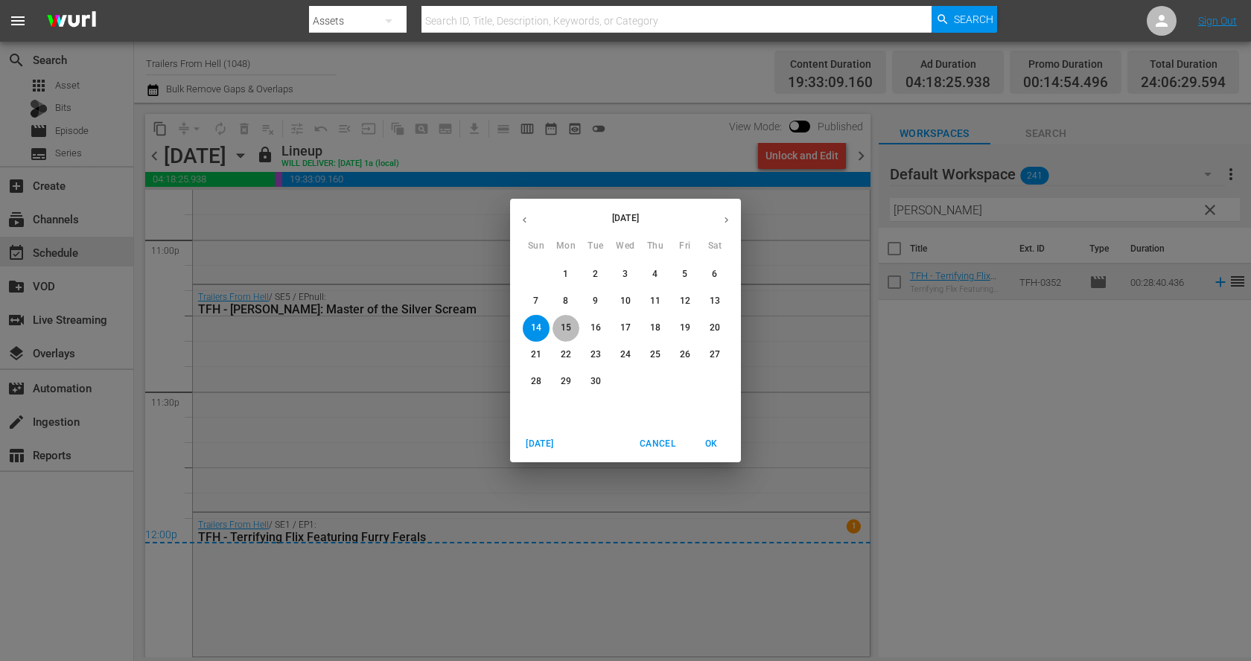
click at [576, 325] on span "15" at bounding box center [566, 328] width 27 height 13
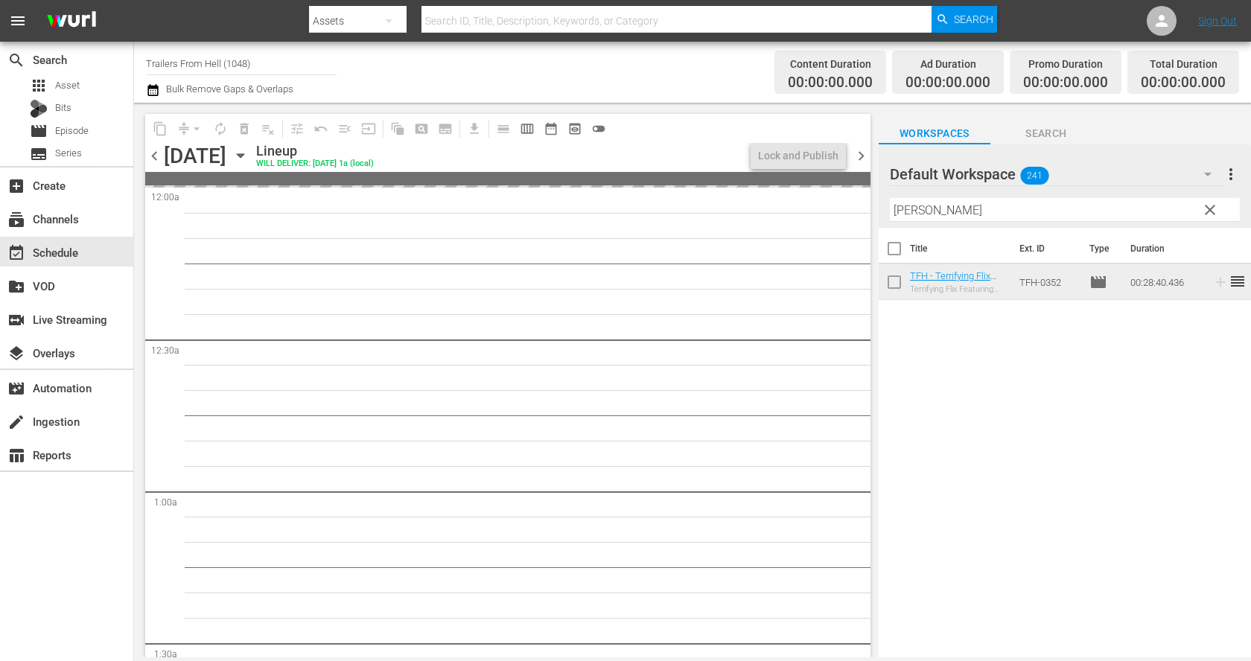
click at [1214, 212] on span "clear" at bounding box center [1211, 210] width 18 height 18
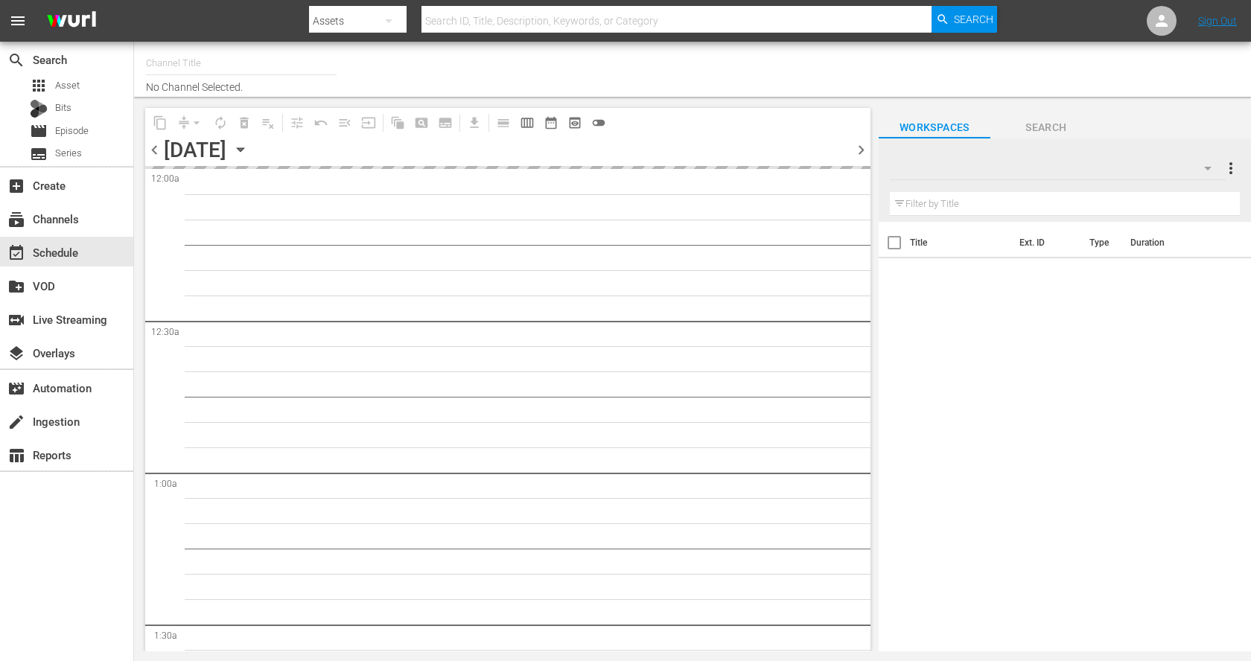
type input "Trailers From Hell (1048)"
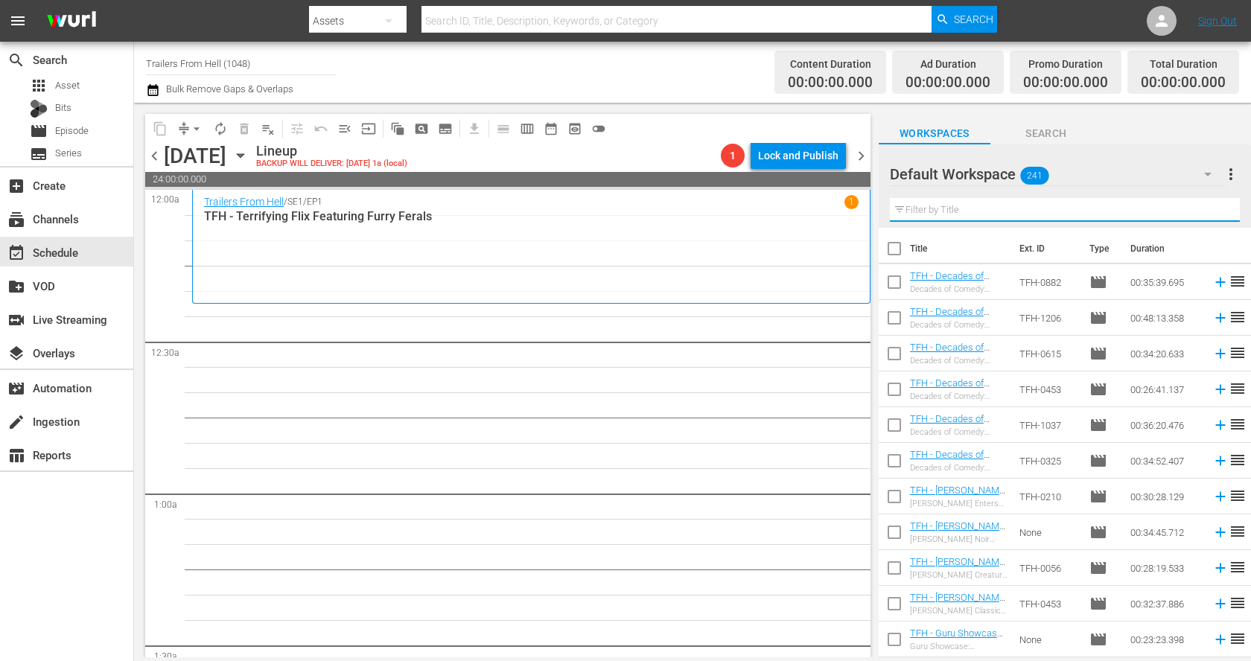
click at [973, 215] on input "text" at bounding box center [1065, 210] width 350 height 24
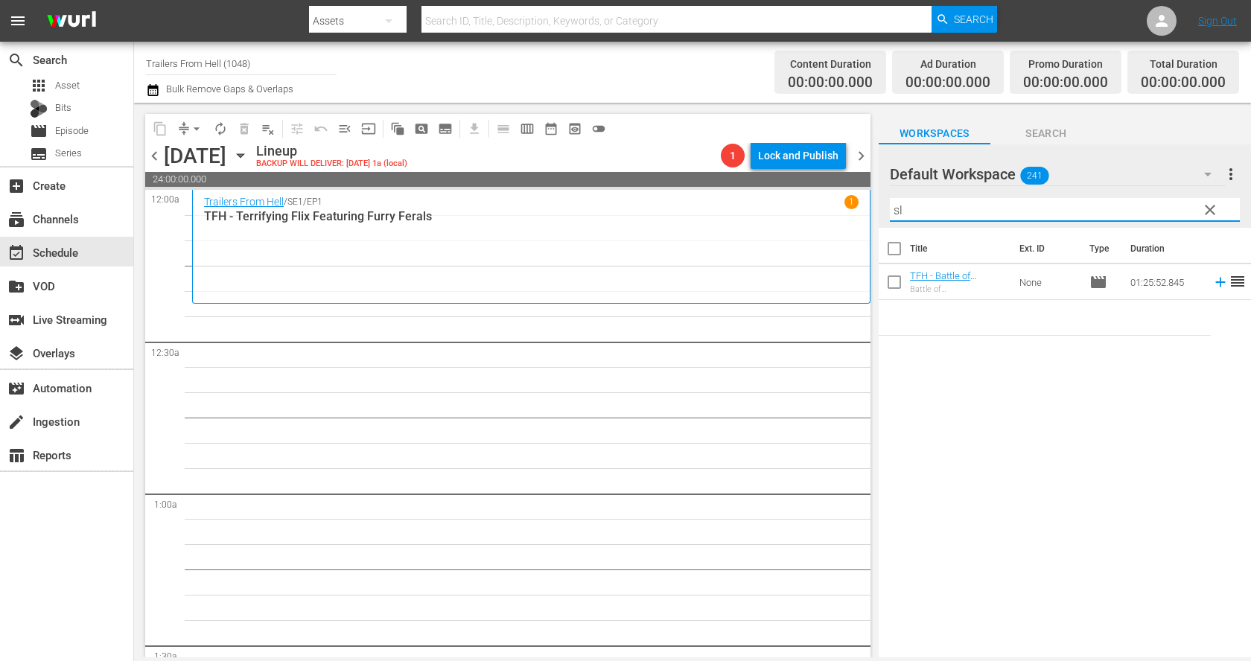
type input "s"
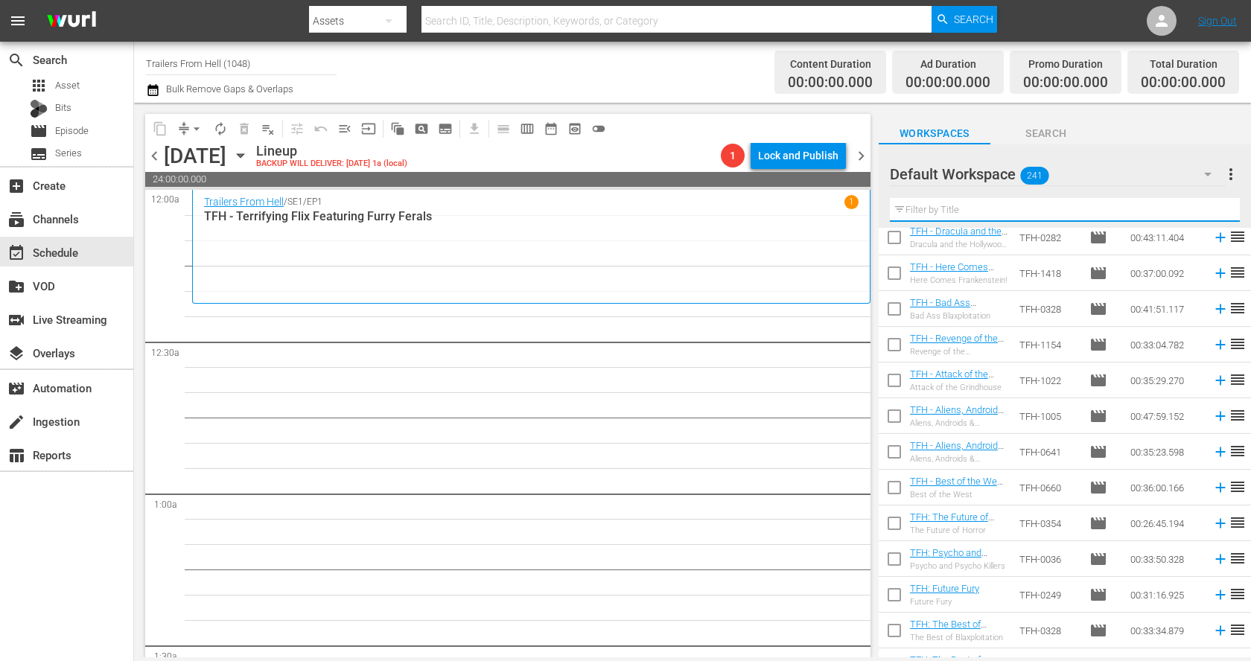
scroll to position [8220, 0]
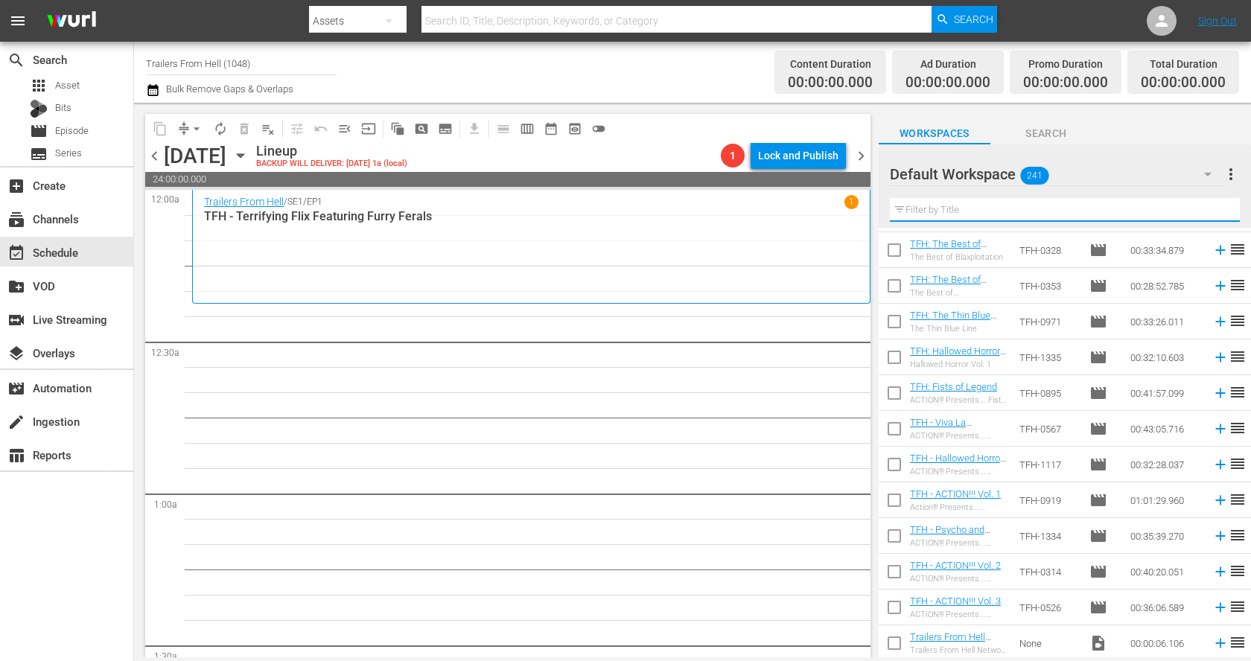
click at [1067, 214] on input "text" at bounding box center [1065, 210] width 350 height 24
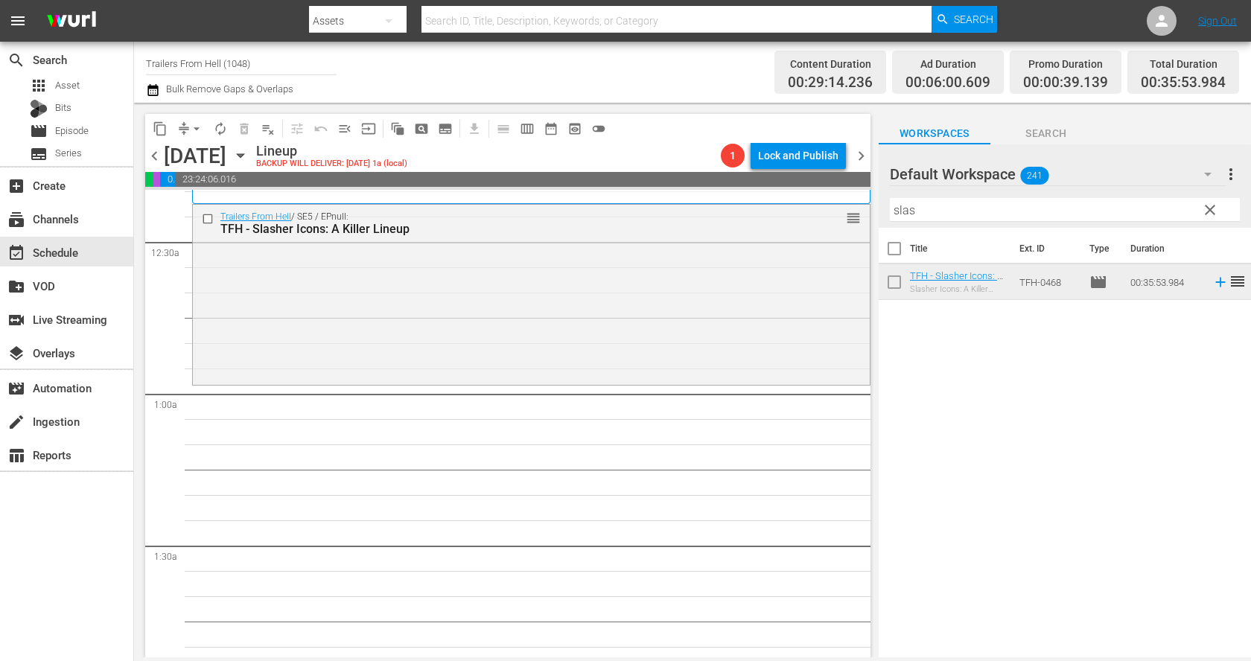
scroll to position [198, 0]
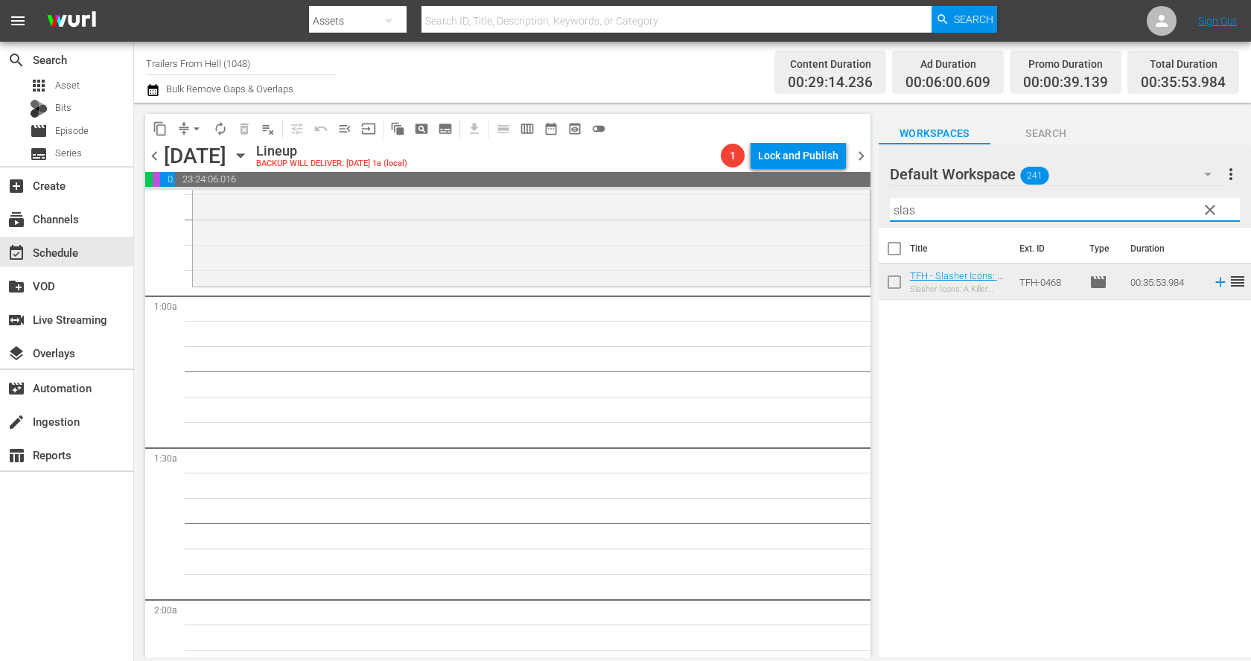
click at [930, 214] on input "slas" at bounding box center [1065, 210] width 350 height 24
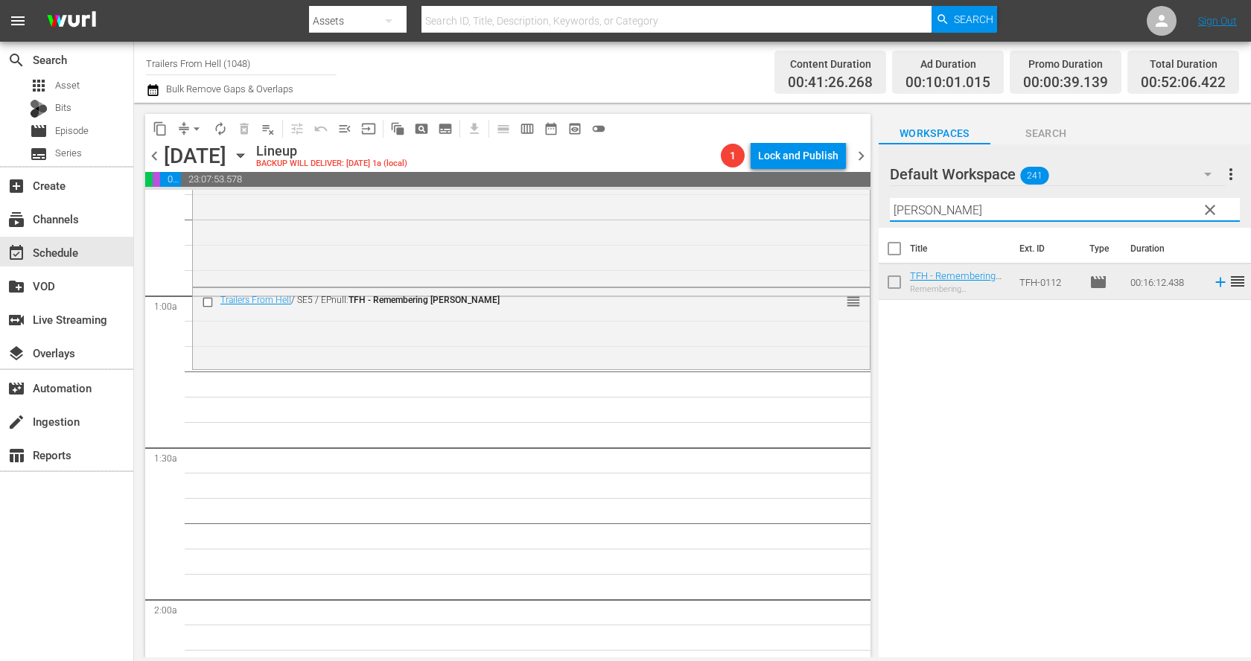
click at [937, 212] on input "[PERSON_NAME]" at bounding box center [1065, 210] width 350 height 24
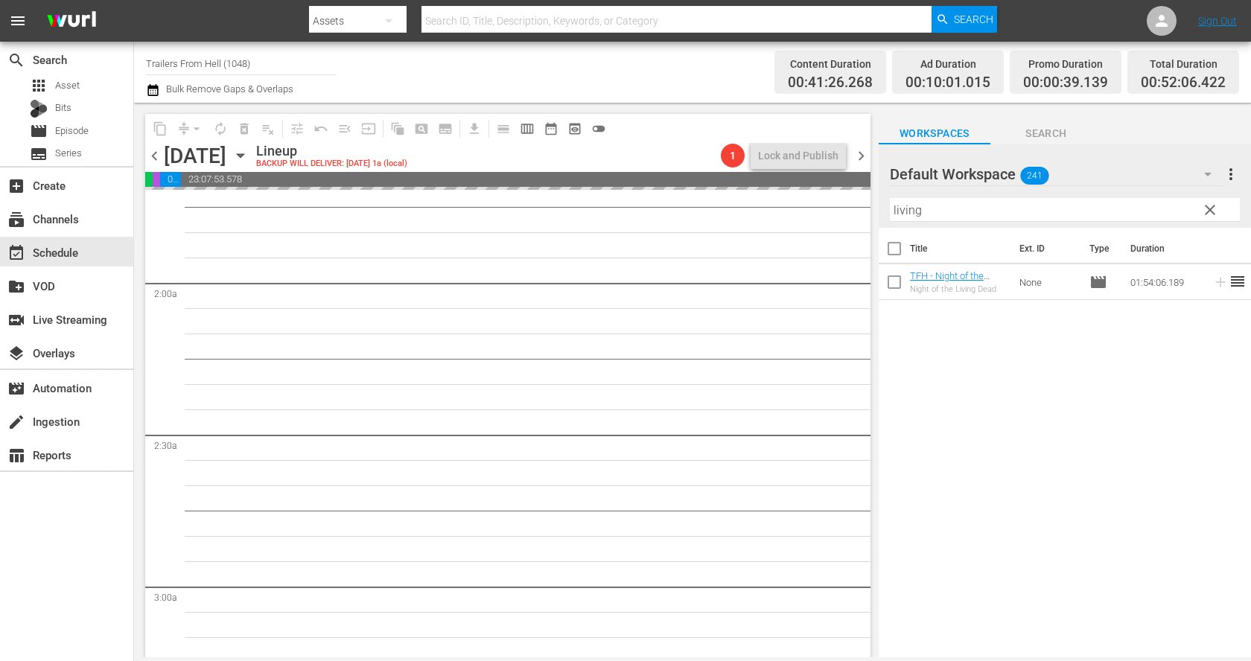
scroll to position [525, 0]
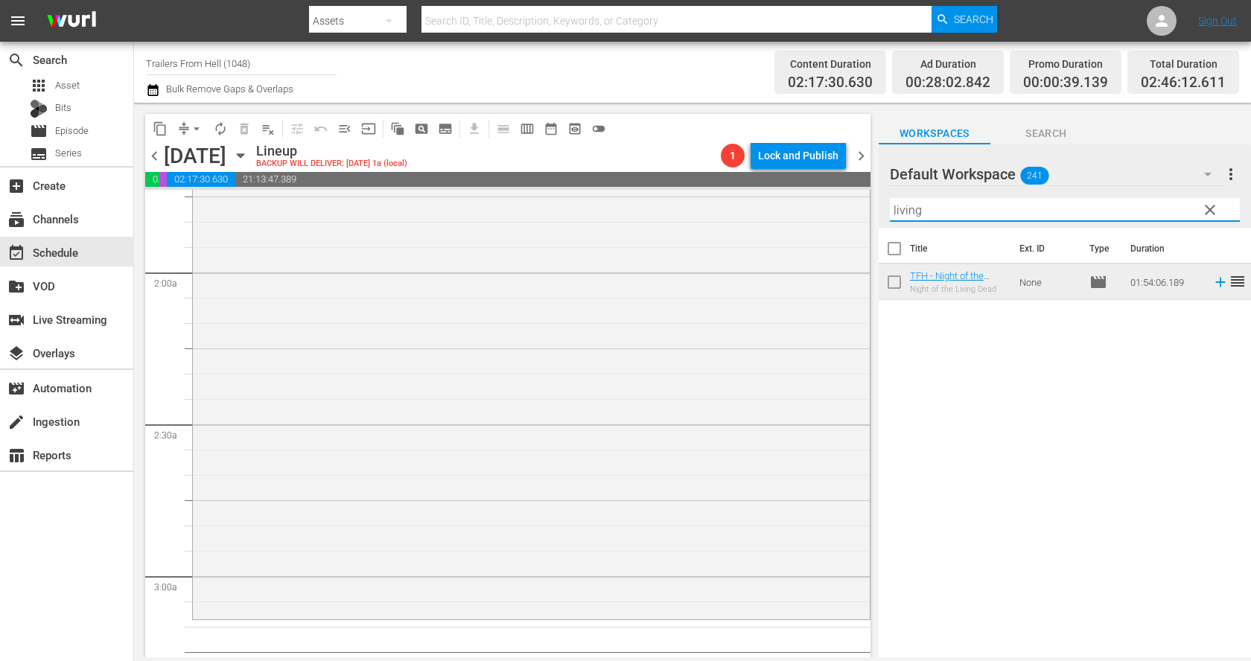
click at [971, 214] on input "living" at bounding box center [1065, 210] width 350 height 24
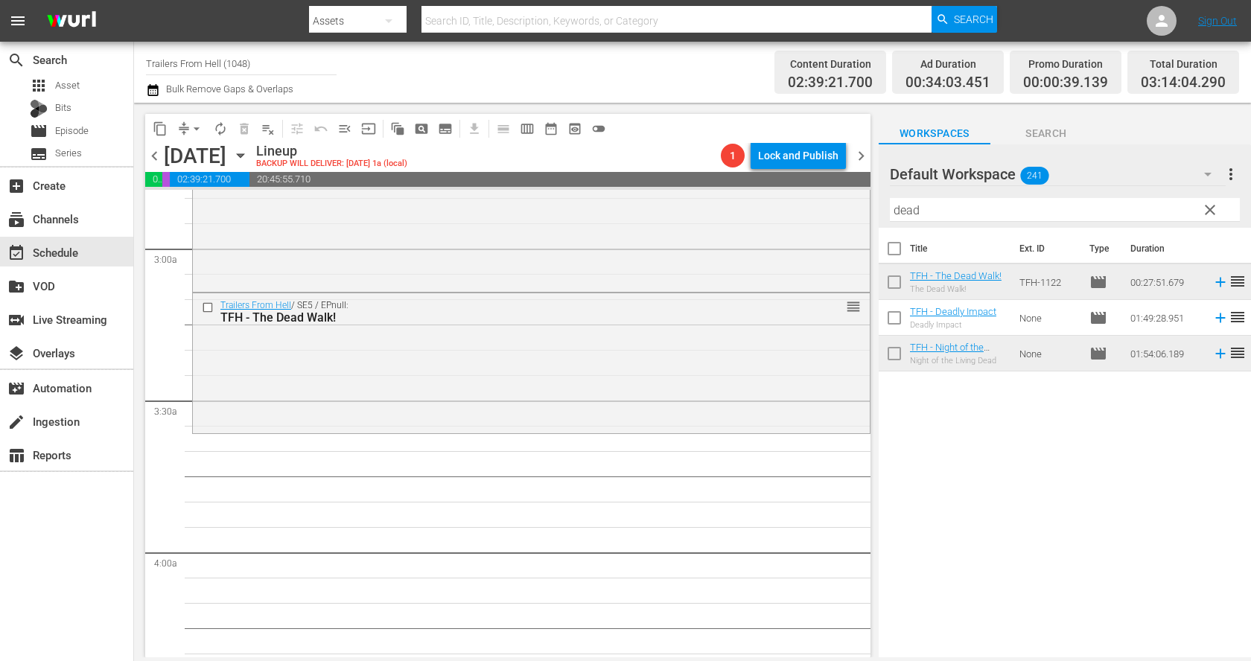
scroll to position [935, 0]
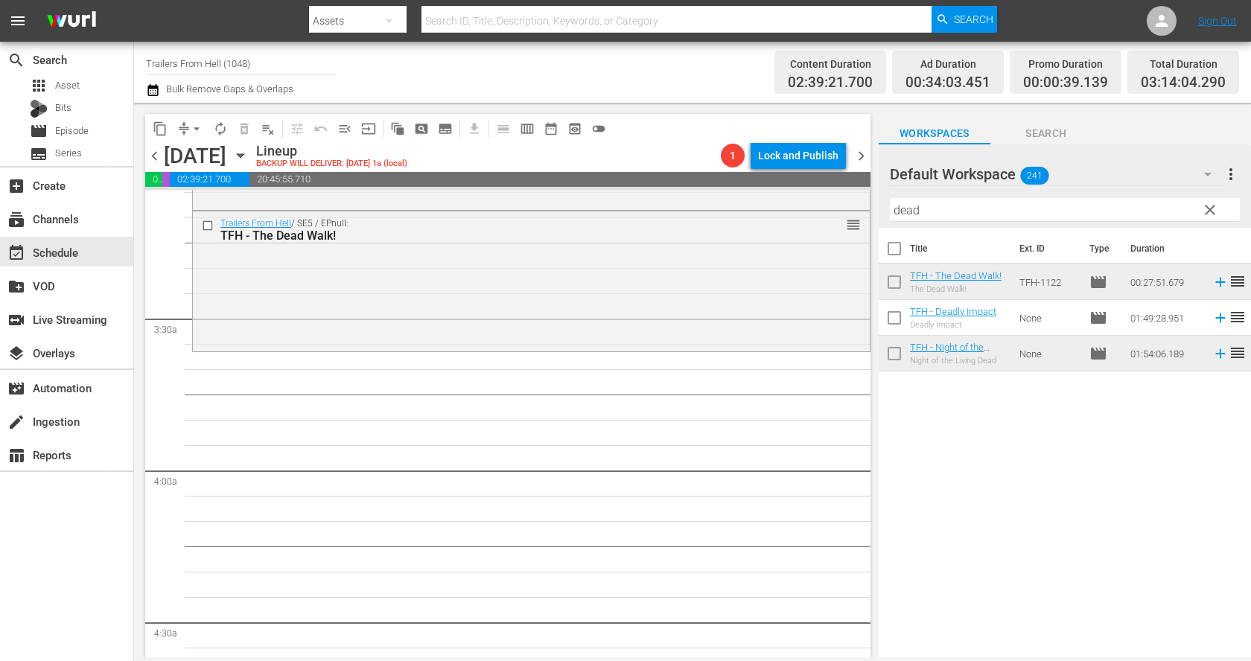
drag, startPoint x: 1023, startPoint y: 282, endPoint x: 691, endPoint y: 654, distance: 498.6
click at [924, 208] on input "dead" at bounding box center [1065, 210] width 350 height 24
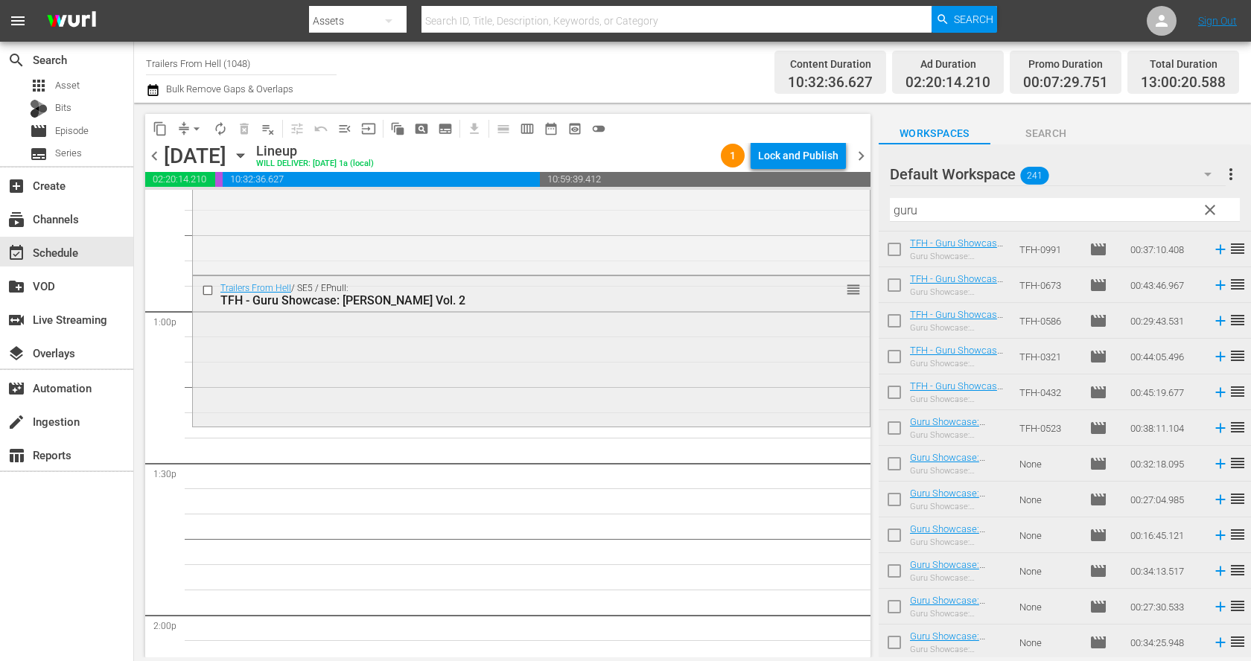
scroll to position [3833, 0]
click at [947, 211] on input "guru" at bounding box center [1065, 210] width 350 height 24
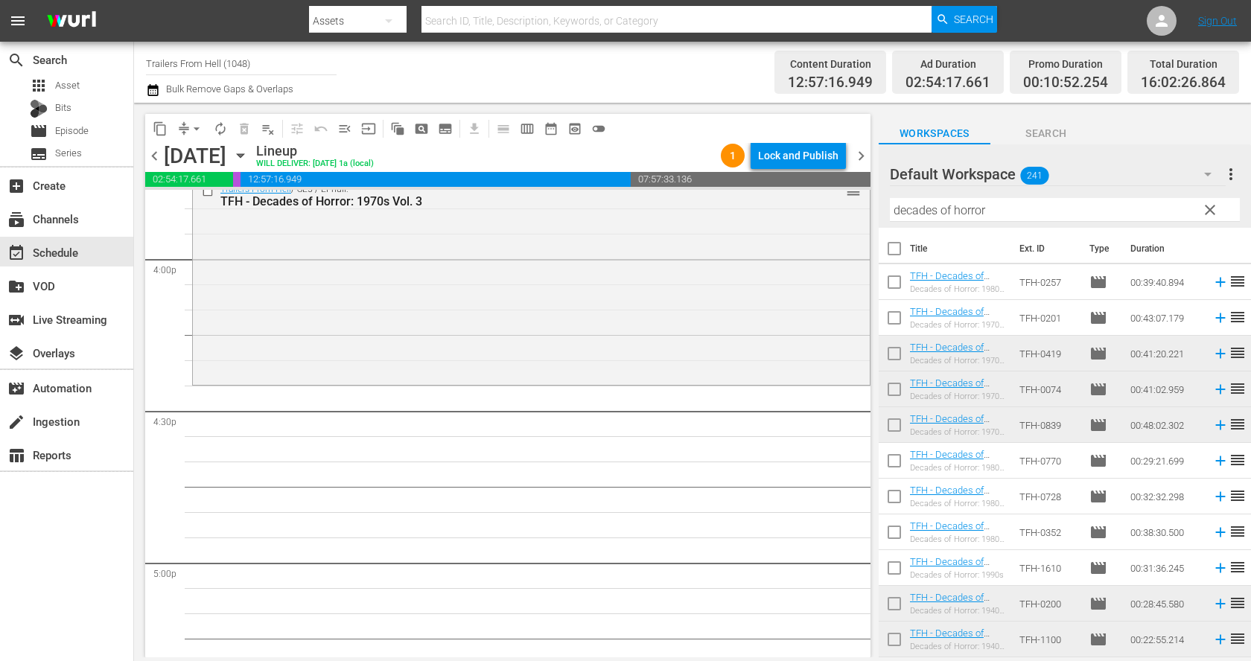
scroll to position [4868, 0]
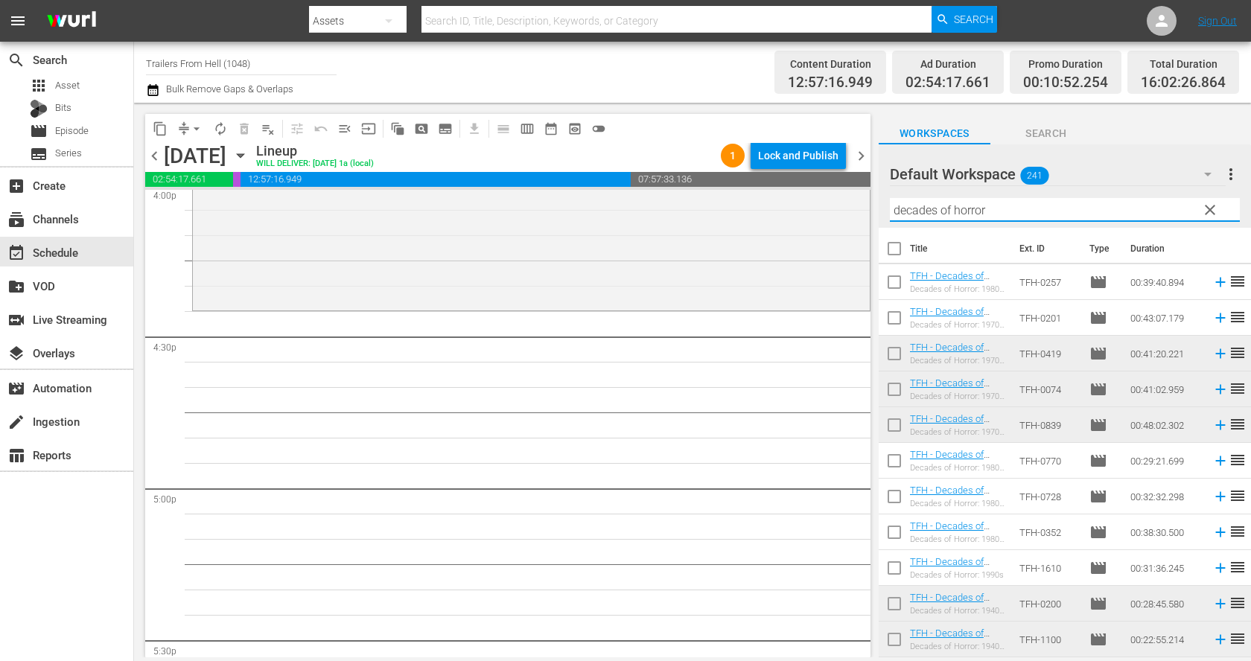
click at [978, 215] on input "decades of horror" at bounding box center [1065, 210] width 350 height 24
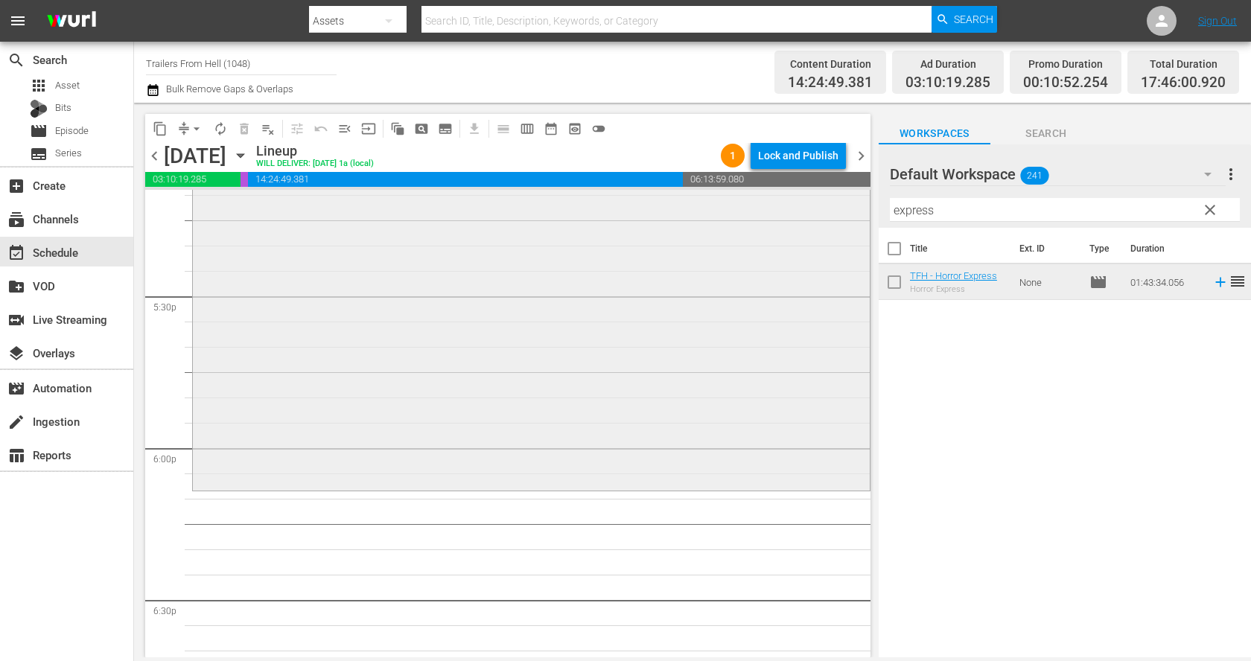
scroll to position [5213, 0]
click at [940, 212] on input "express" at bounding box center [1065, 210] width 350 height 24
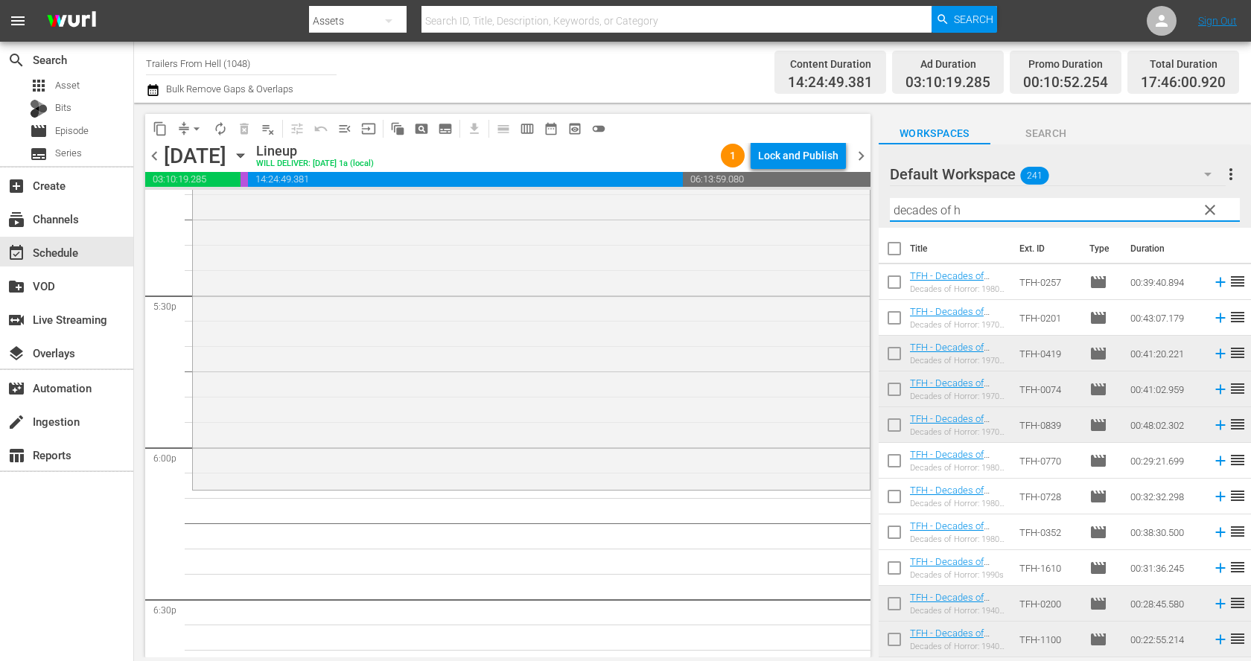
type input "decades of h"
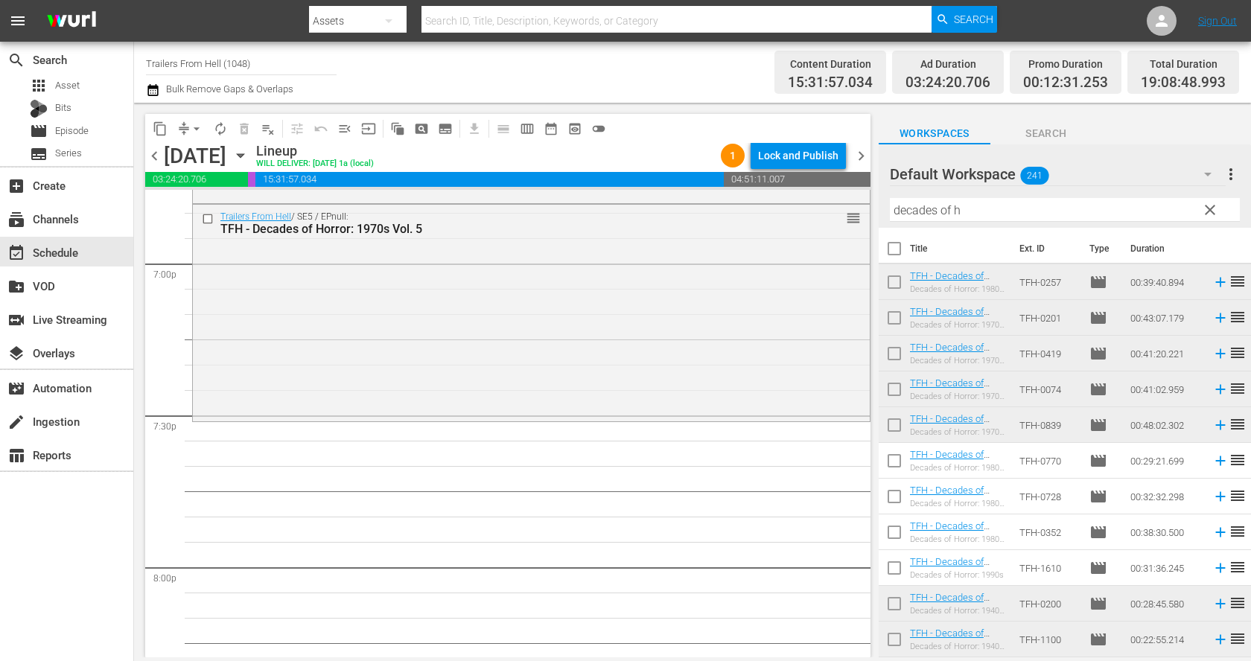
scroll to position [5715, 0]
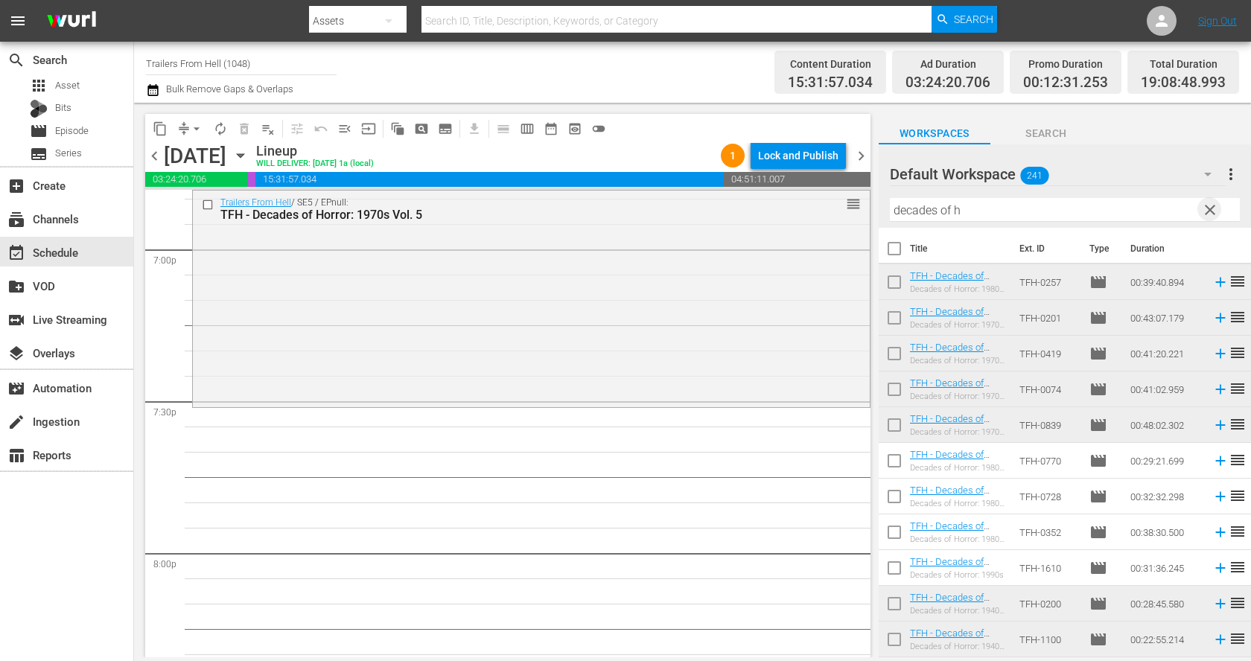
click at [1208, 206] on span "clear" at bounding box center [1211, 210] width 18 height 18
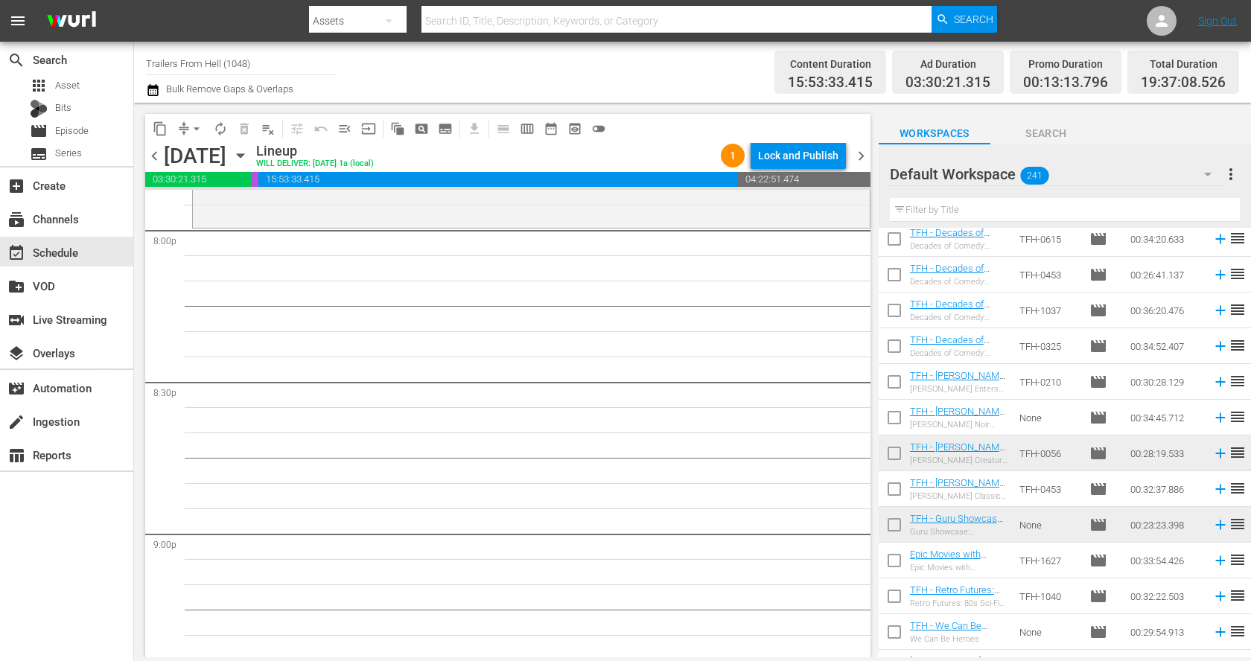
scroll to position [6052, 0]
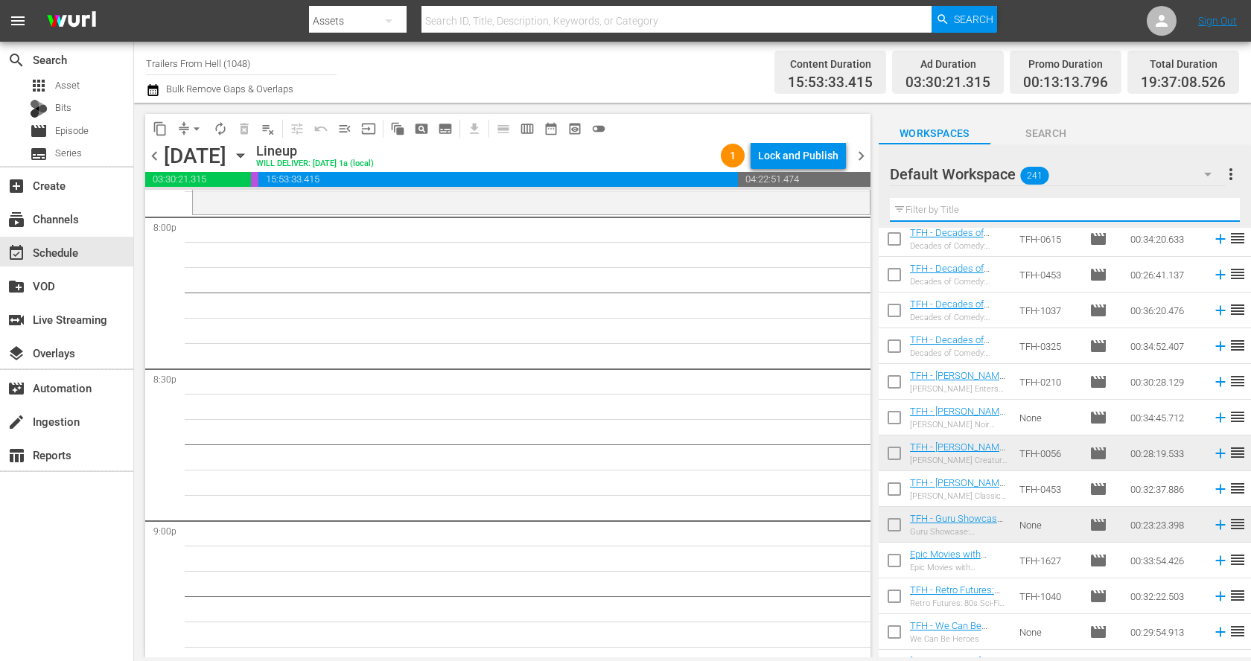
click at [965, 203] on input "text" at bounding box center [1065, 210] width 350 height 24
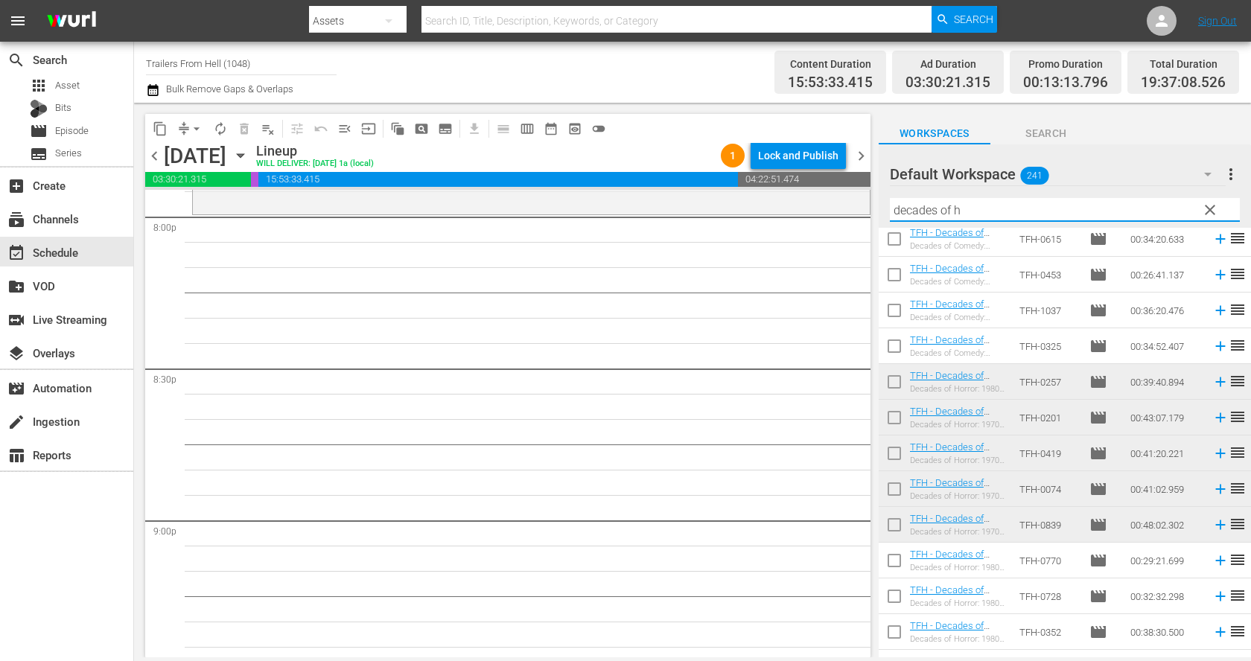
scroll to position [0, 0]
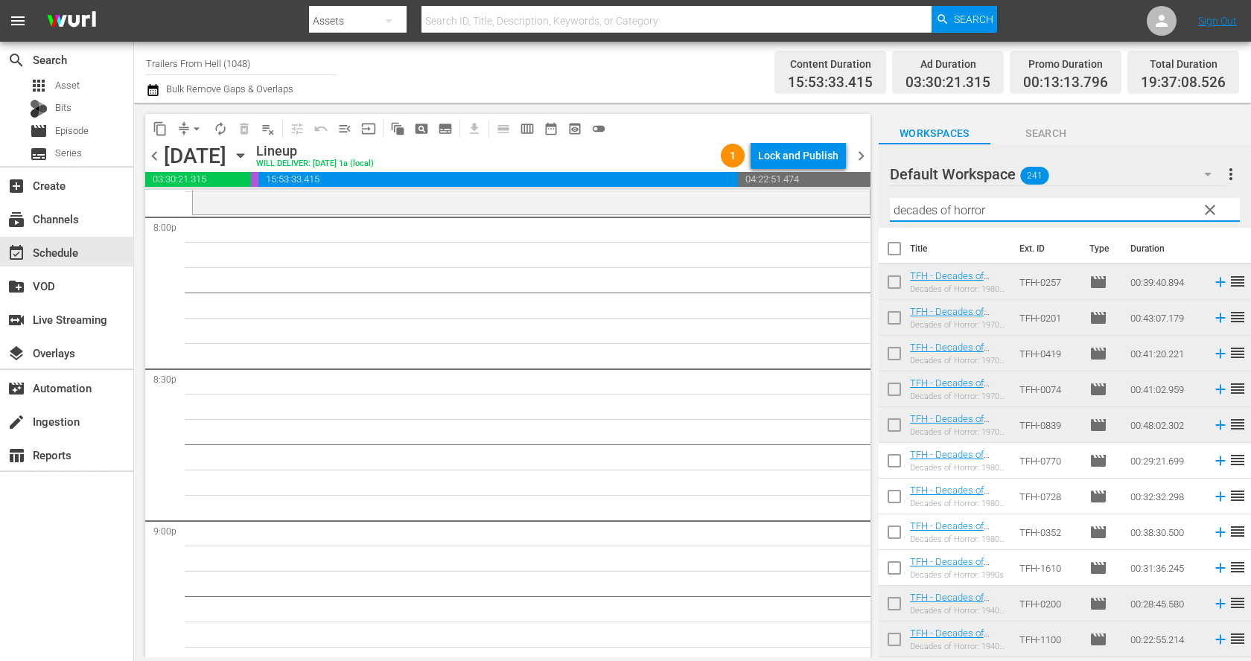
type input "decades of horror"
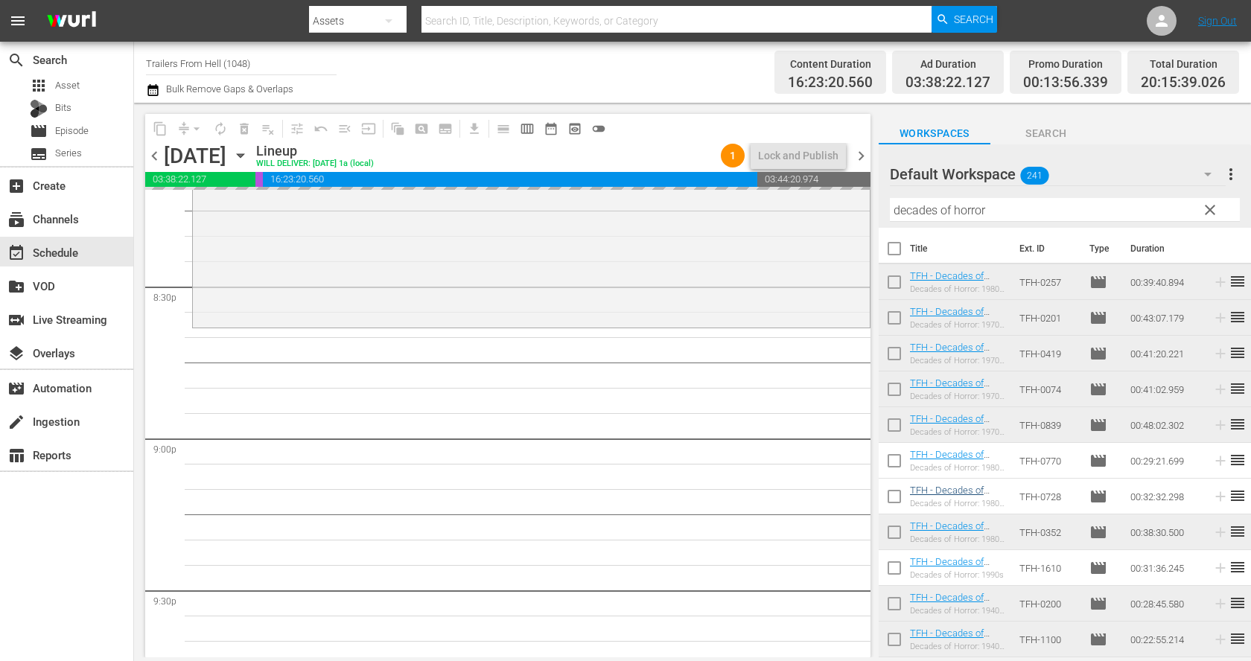
scroll to position [6149, 0]
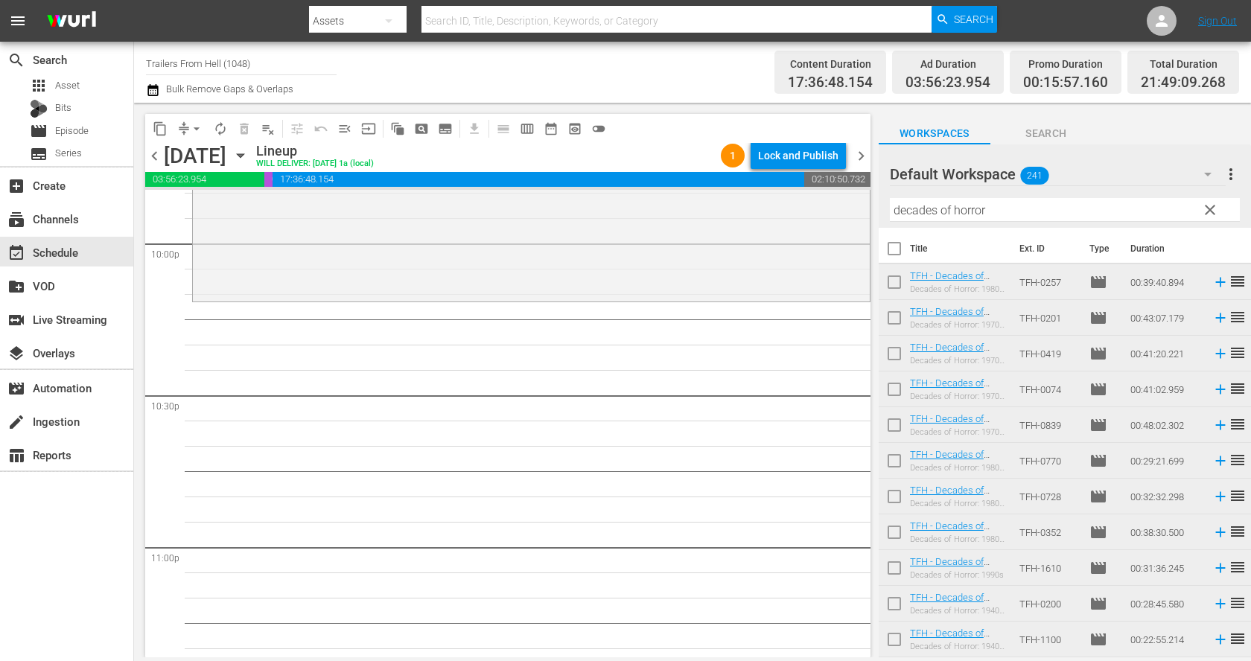
scroll to position [6654, 0]
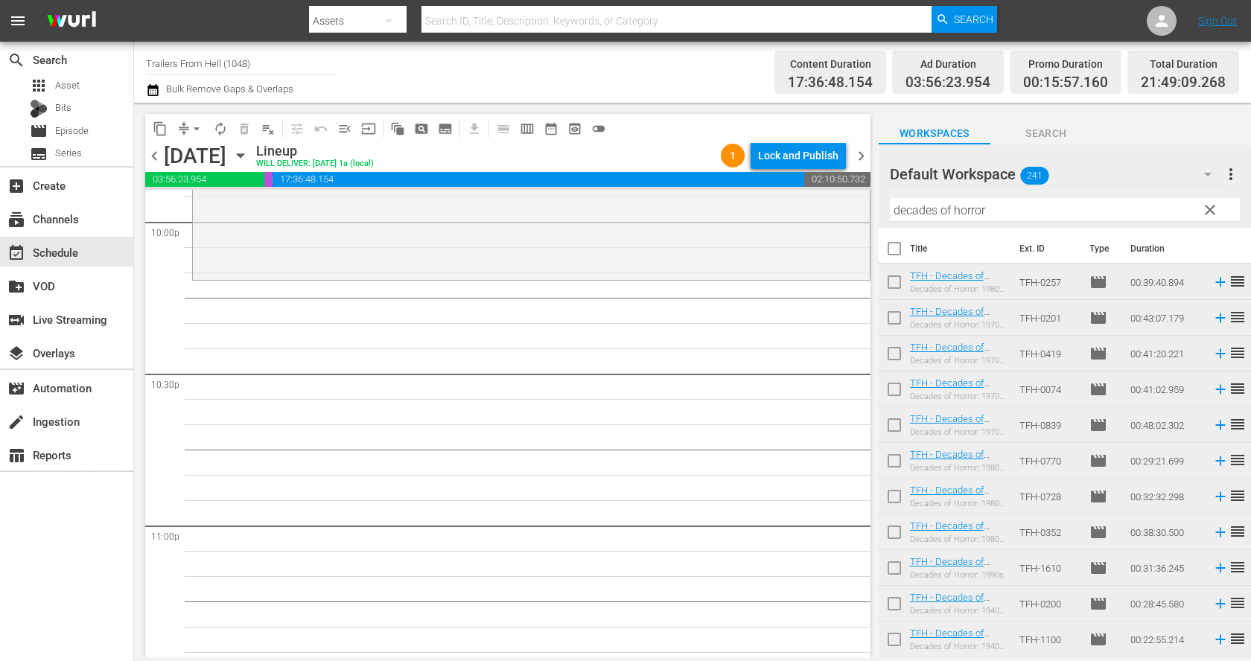
click at [963, 210] on input "decades of horror" at bounding box center [1065, 210] width 350 height 24
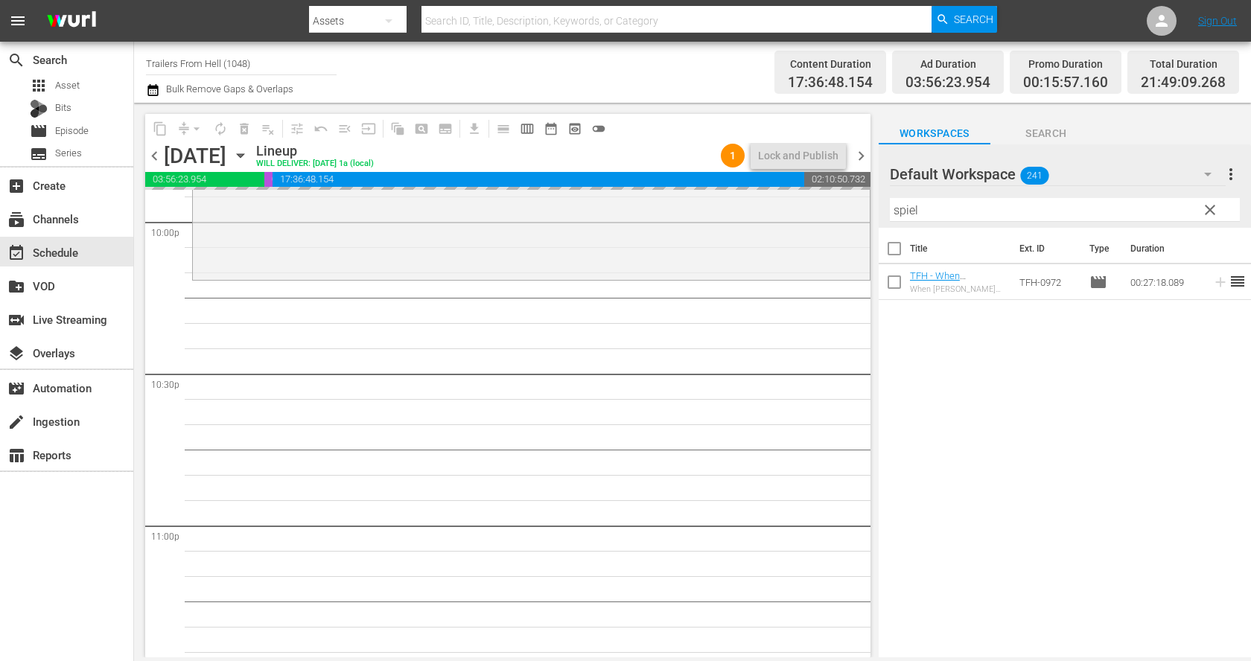
click at [1007, 207] on input "spiel" at bounding box center [1065, 210] width 350 height 24
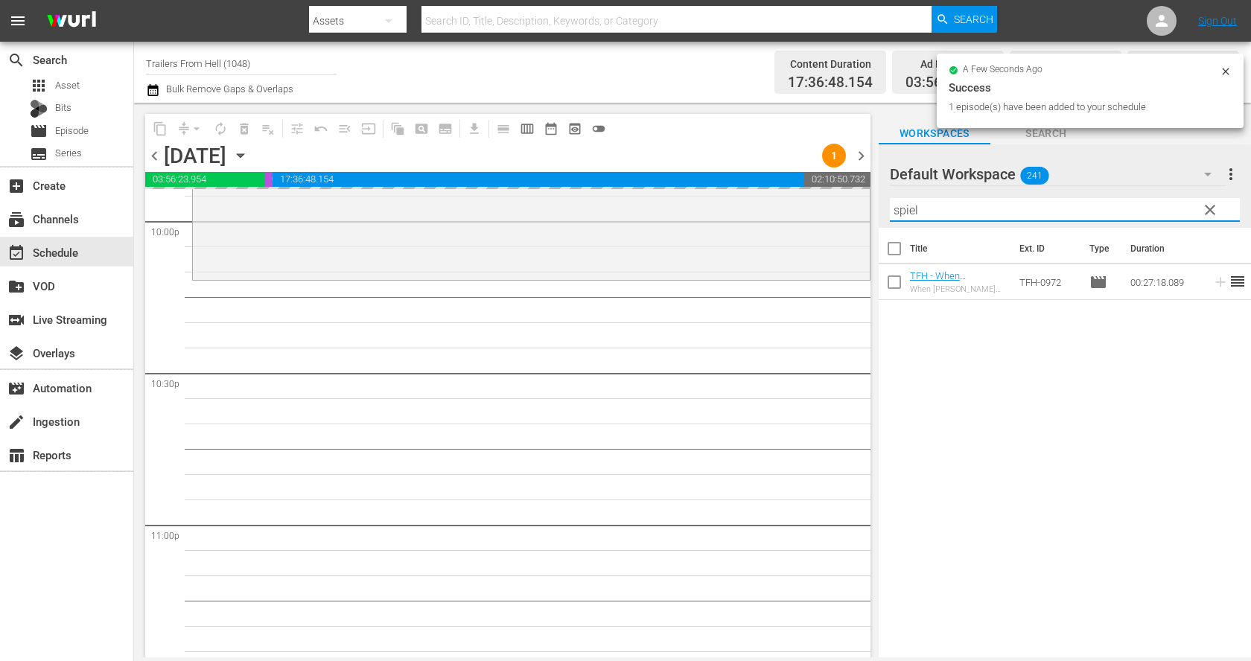
click at [1007, 207] on input "spiel" at bounding box center [1065, 210] width 350 height 24
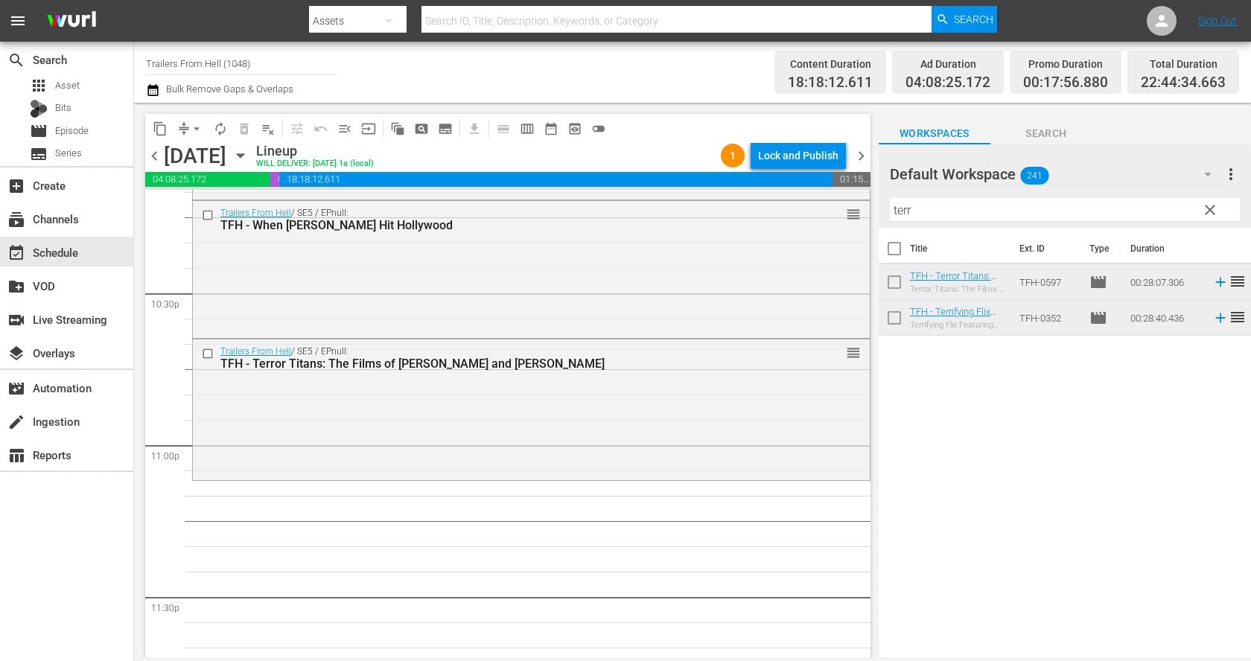
scroll to position [6826, 0]
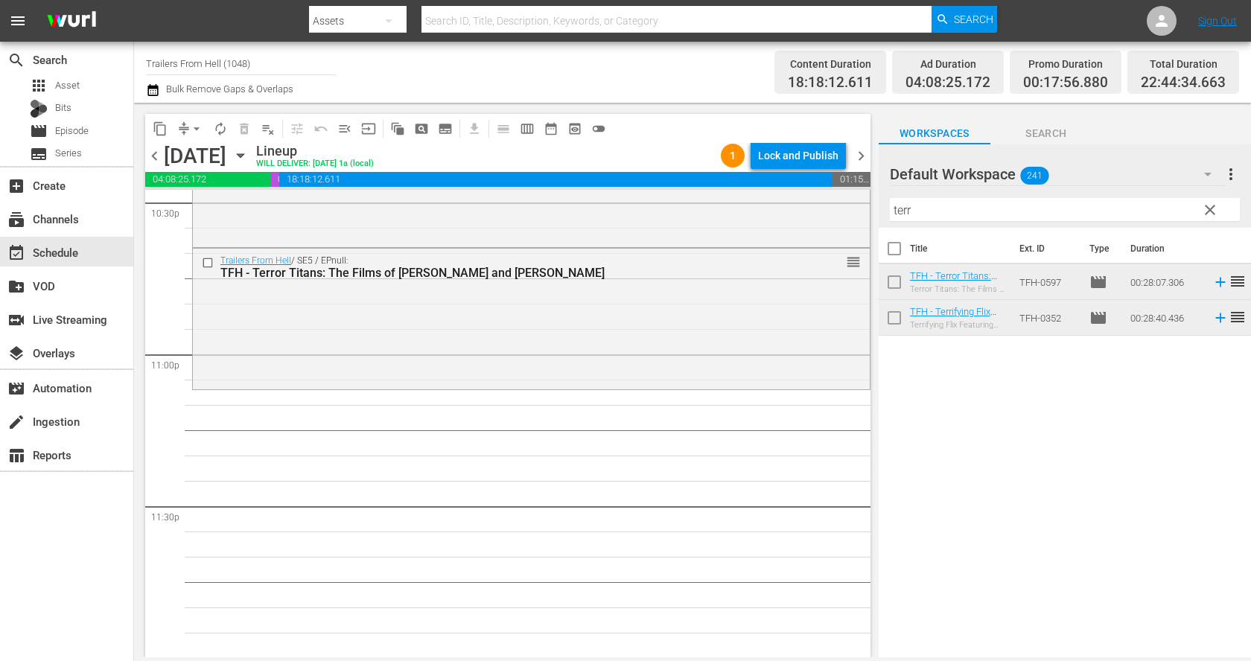
click at [948, 207] on input "terr" at bounding box center [1065, 210] width 350 height 24
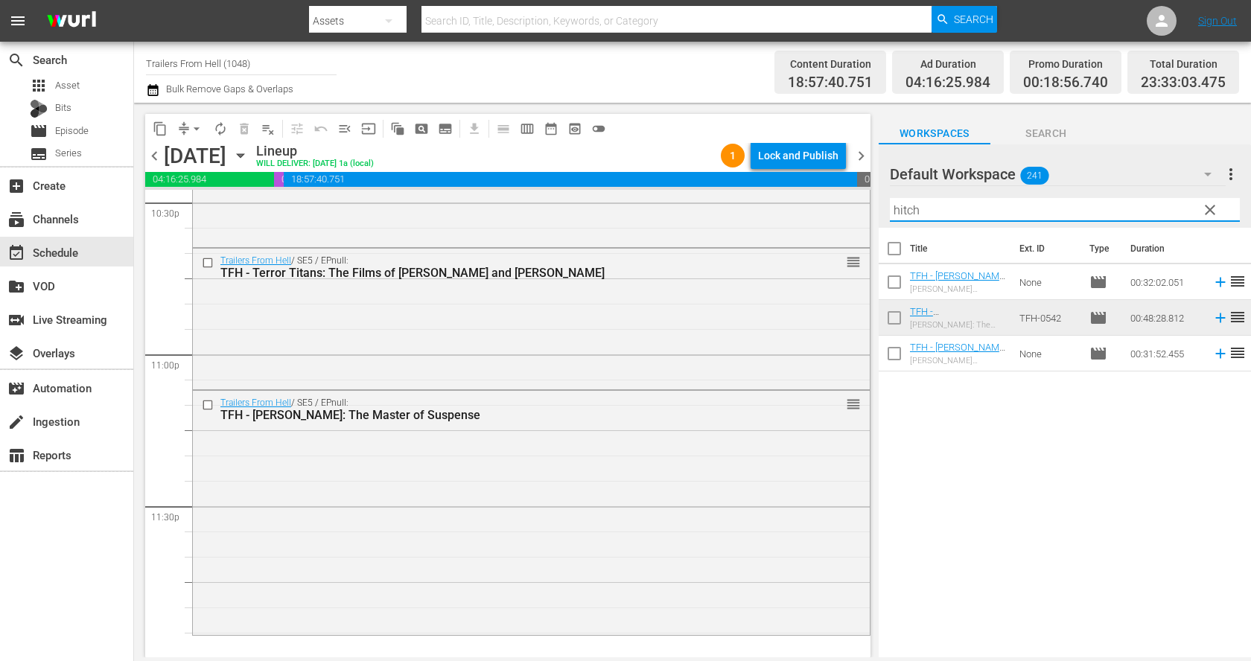
click at [974, 207] on input "hitch" at bounding box center [1065, 210] width 350 height 24
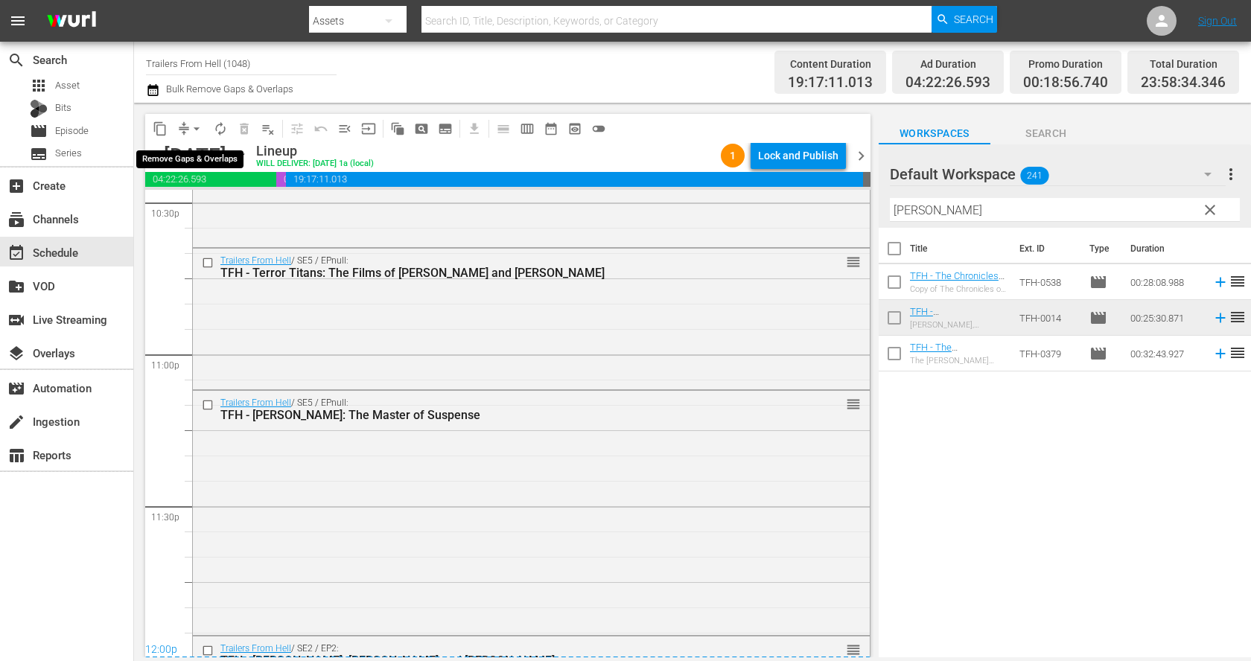
click at [186, 122] on button "arrow_drop_down" at bounding box center [197, 129] width 24 height 24
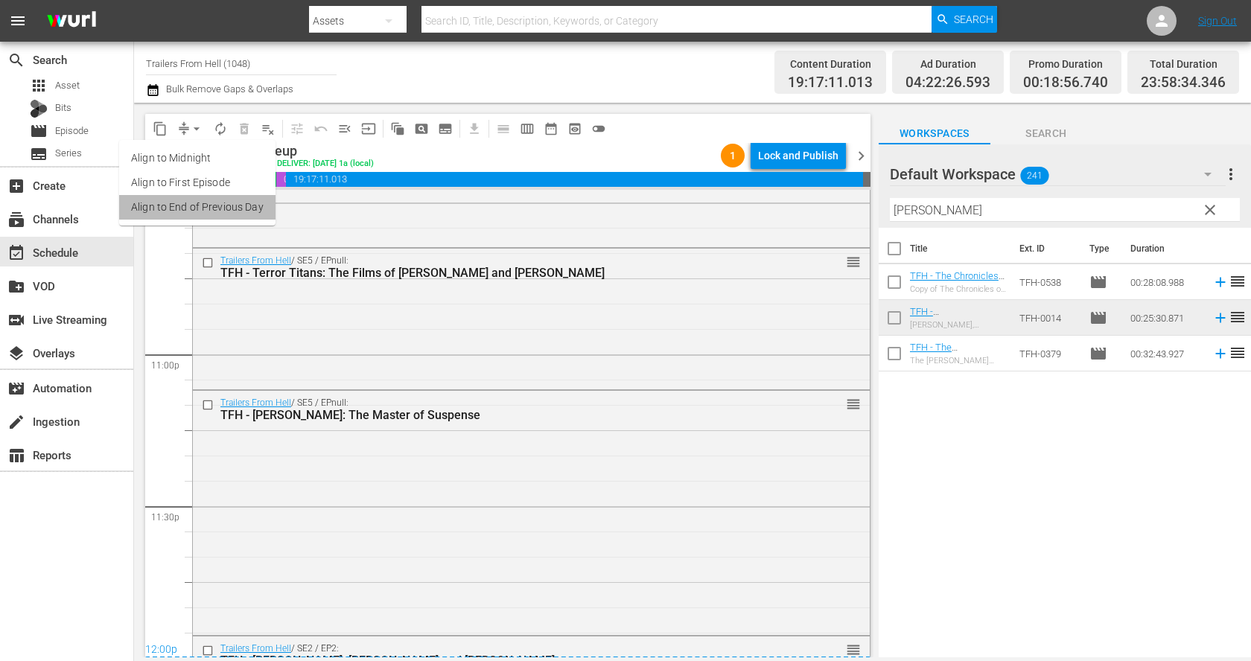
click at [234, 209] on li "Align to End of Previous Day" at bounding box center [197, 207] width 156 height 25
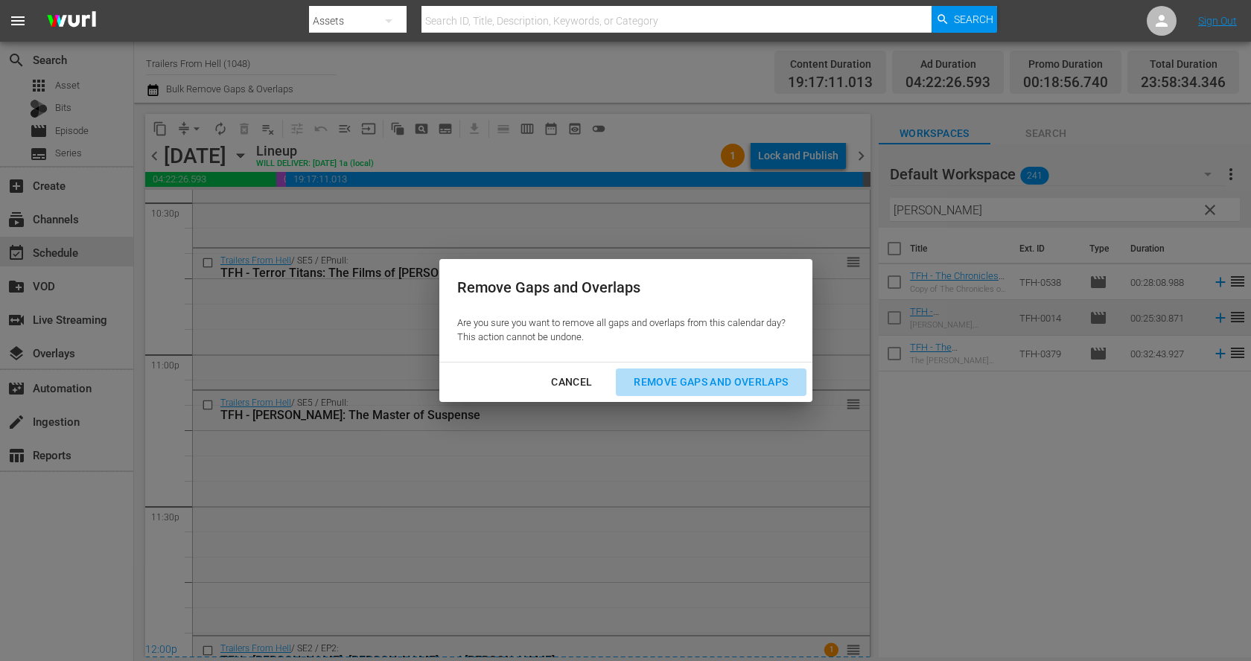
click at [687, 392] on button "Remove Gaps and Overlaps" at bounding box center [711, 383] width 190 height 28
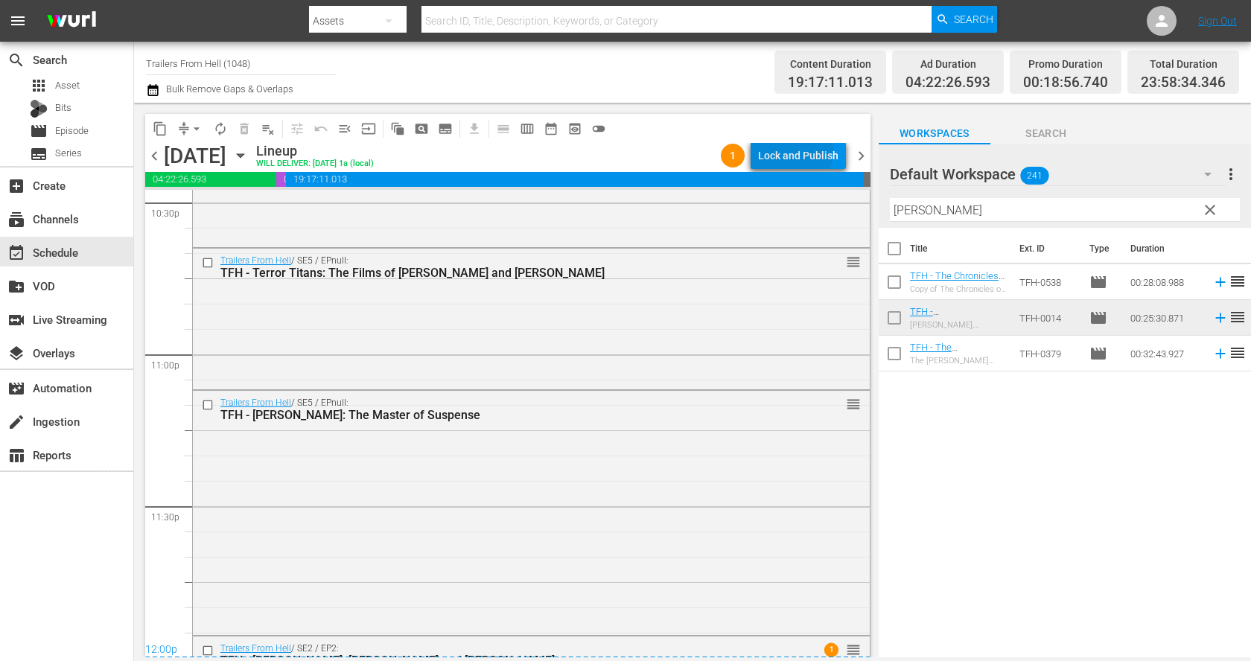
click at [789, 150] on div "Lock and Publish" at bounding box center [798, 155] width 80 height 27
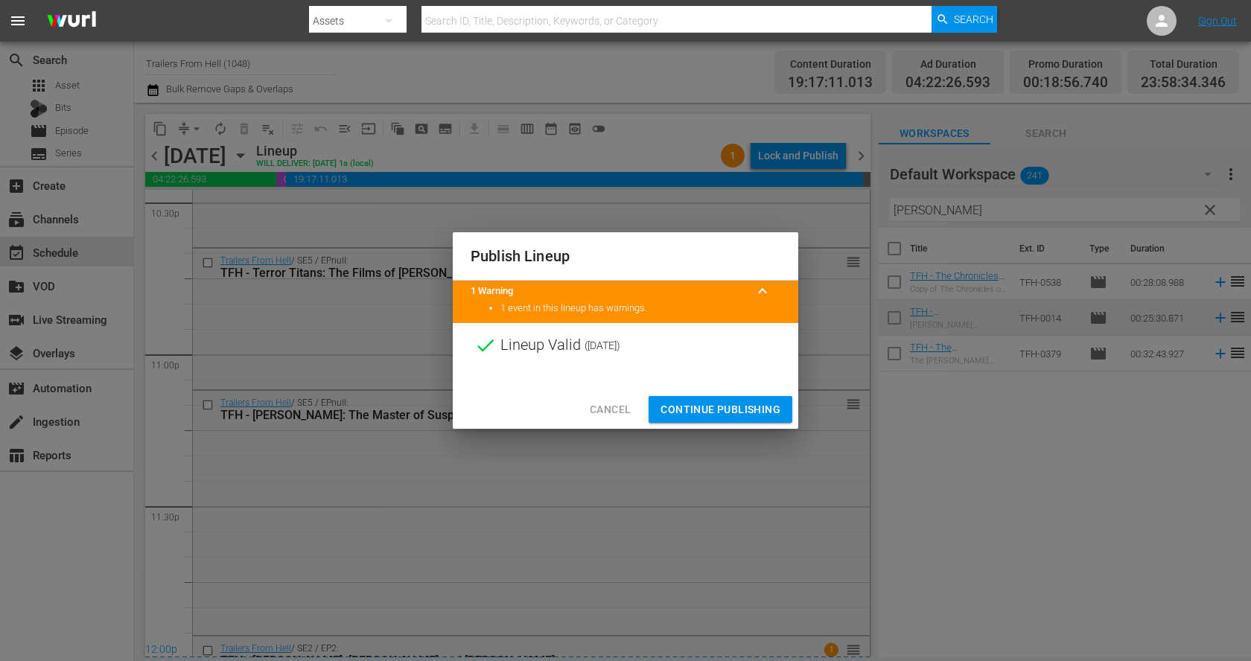
click at [739, 397] on button "Continue Publishing" at bounding box center [721, 410] width 144 height 28
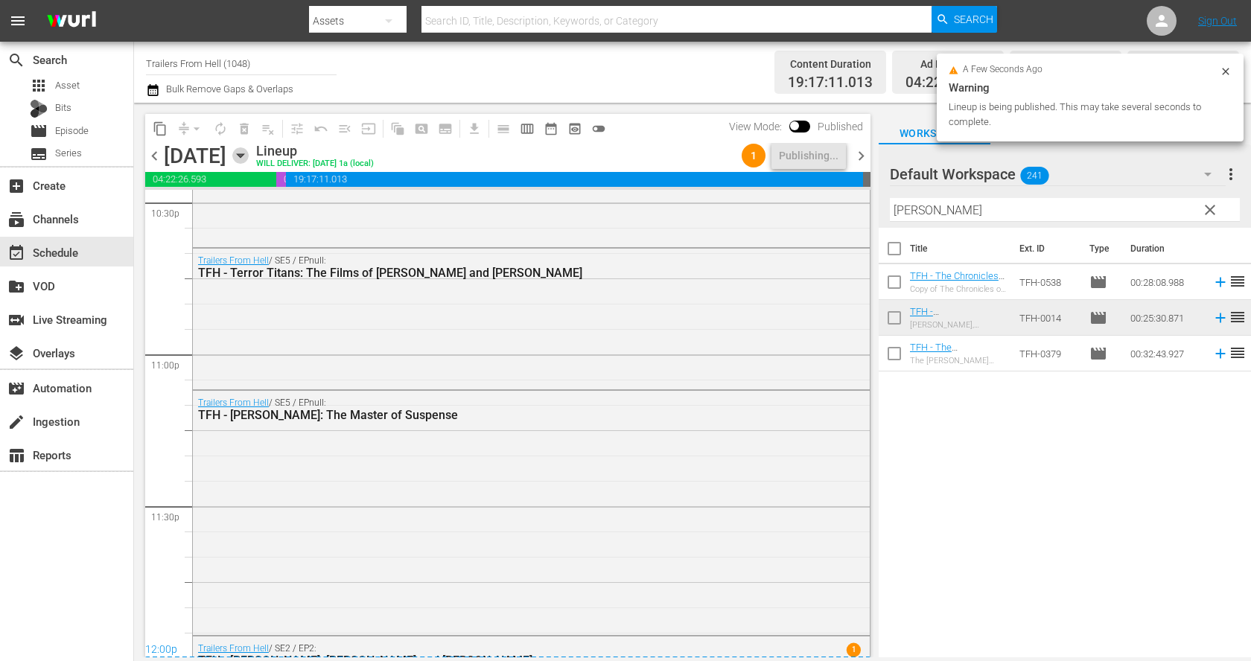
click at [249, 156] on icon "button" at bounding box center [240, 155] width 16 height 16
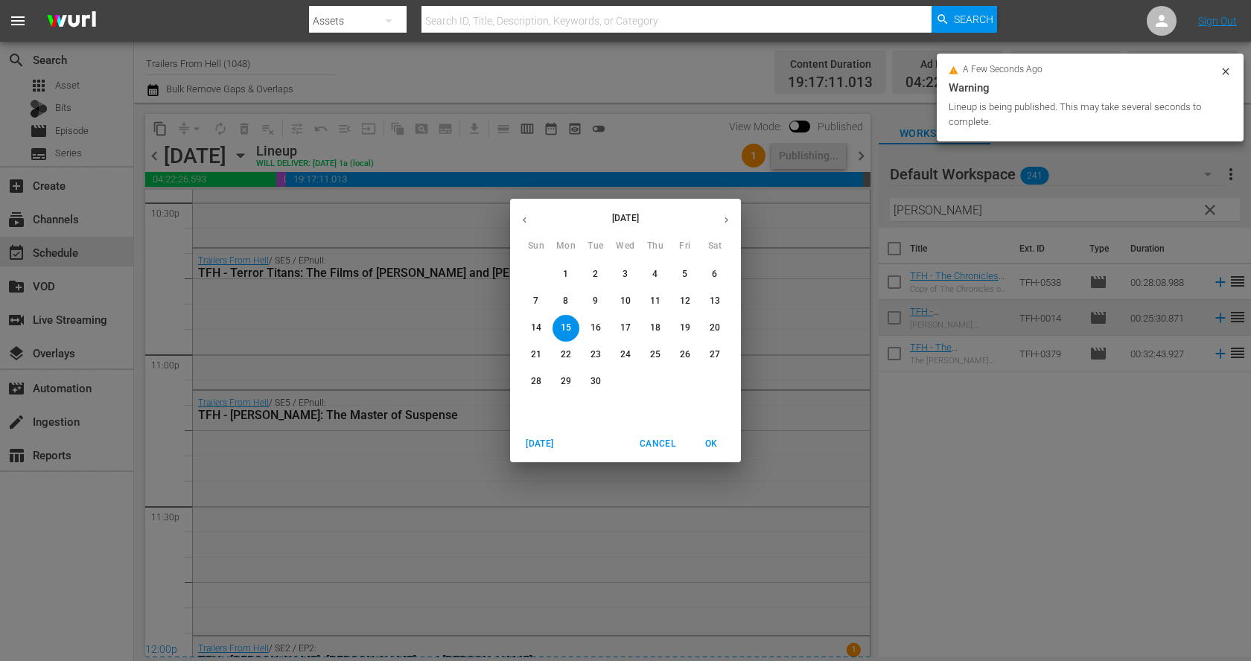
click at [598, 331] on p "16" at bounding box center [596, 328] width 10 height 13
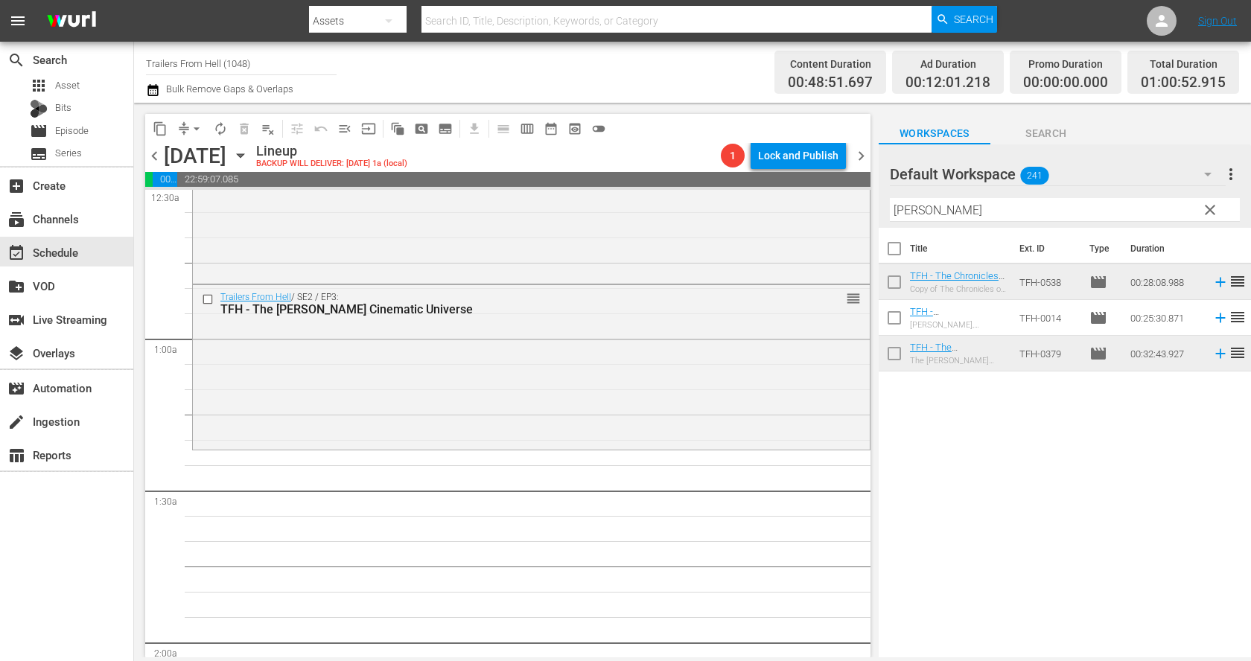
scroll to position [160, 0]
click at [939, 213] on input "corman" at bounding box center [1065, 210] width 350 height 24
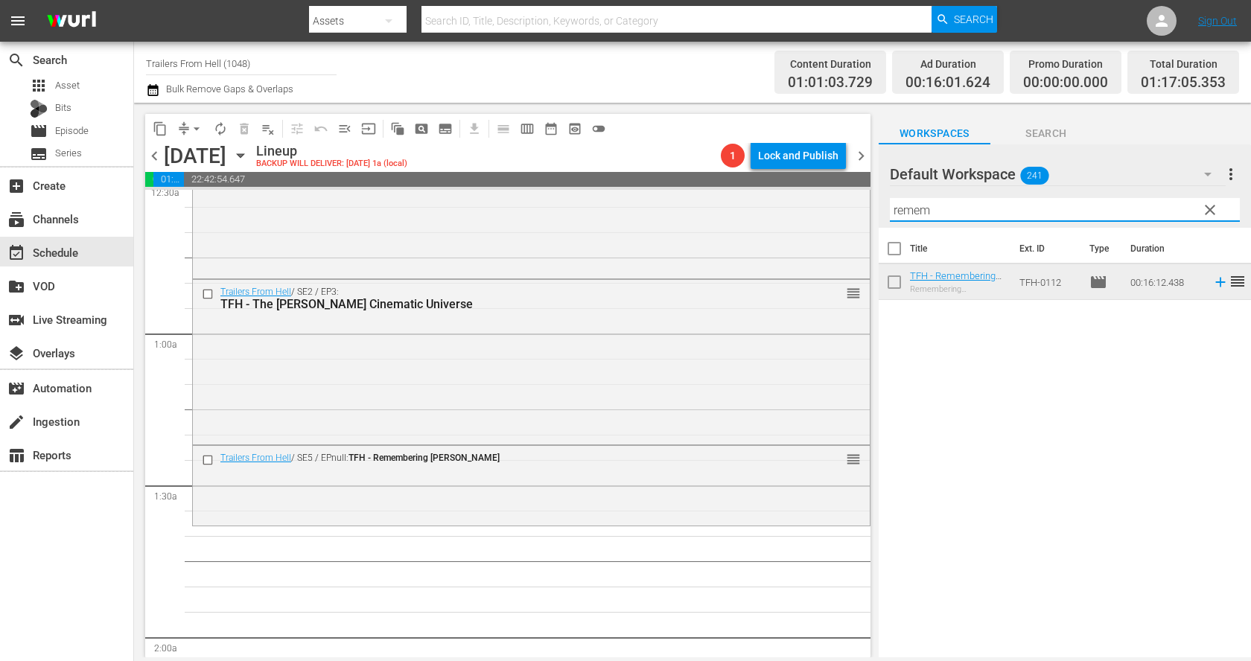
click at [931, 220] on input "remem" at bounding box center [1065, 210] width 350 height 24
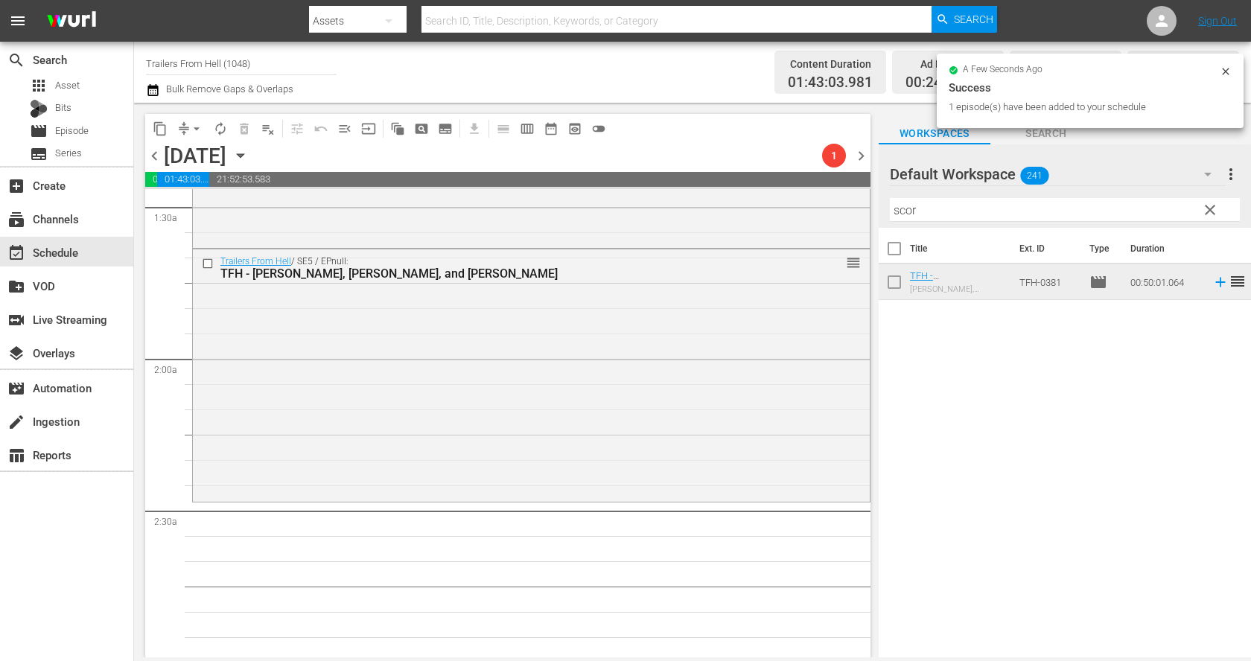
scroll to position [472, 0]
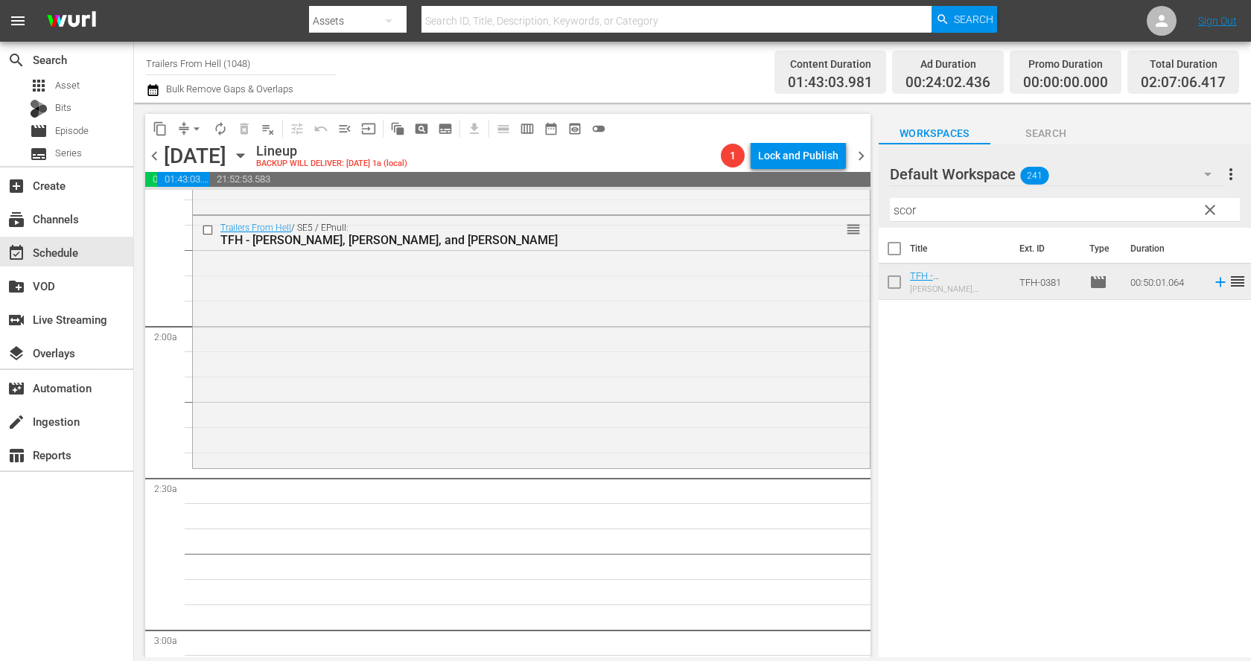
click at [918, 203] on input "scor" at bounding box center [1065, 210] width 350 height 24
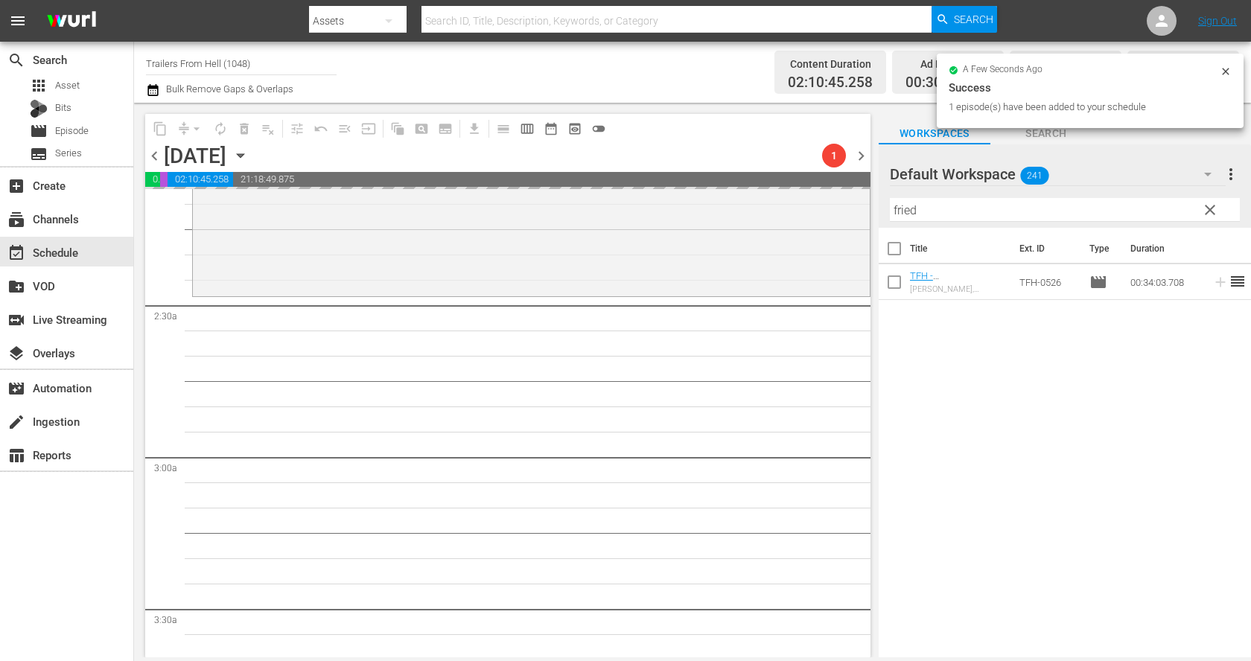
scroll to position [656, 0]
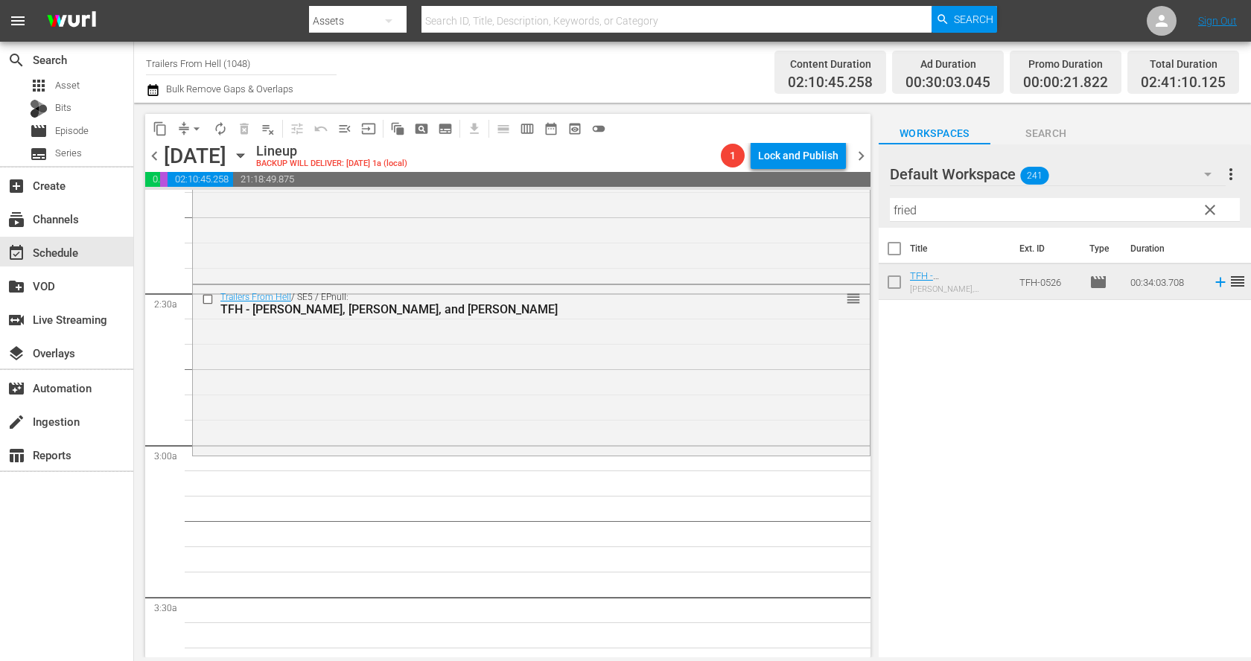
click at [969, 201] on input "fried" at bounding box center [1065, 210] width 350 height 24
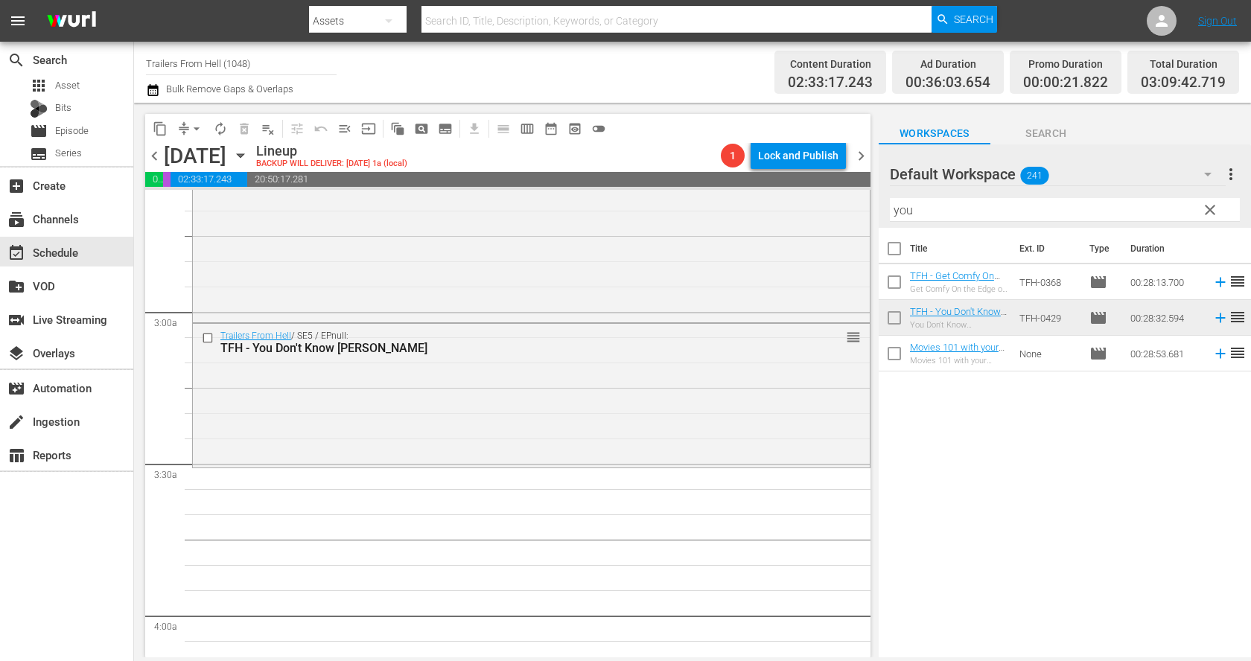
scroll to position [830, 0]
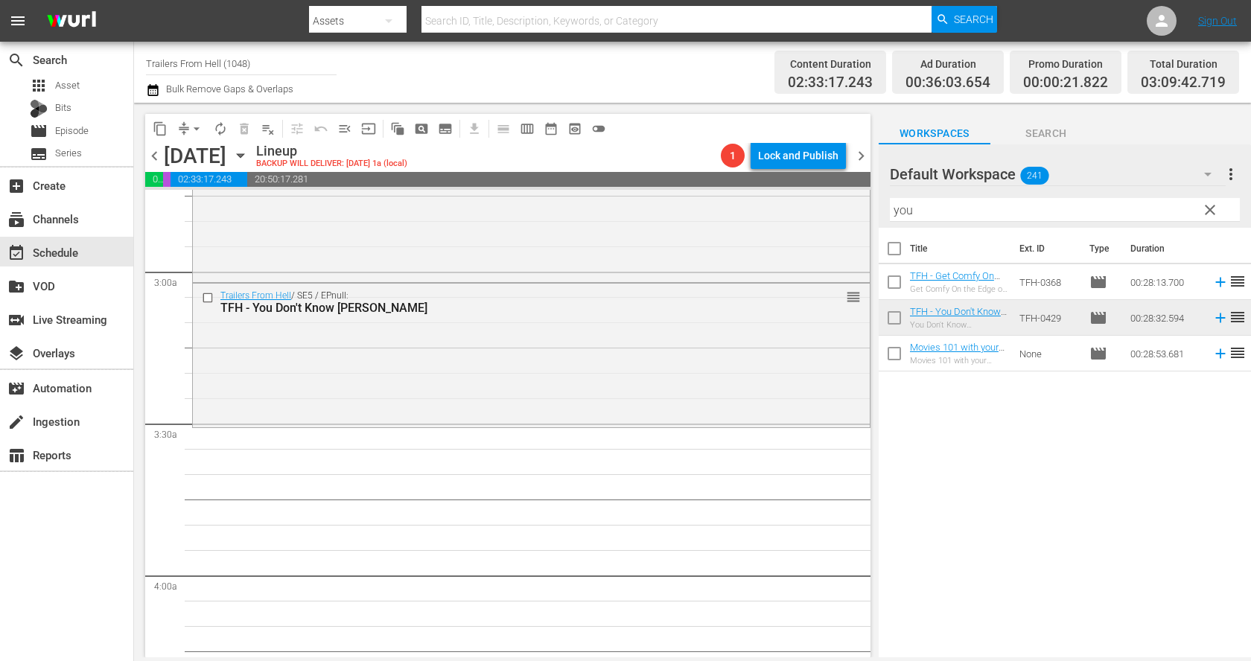
click at [962, 214] on input "you" at bounding box center [1065, 210] width 350 height 24
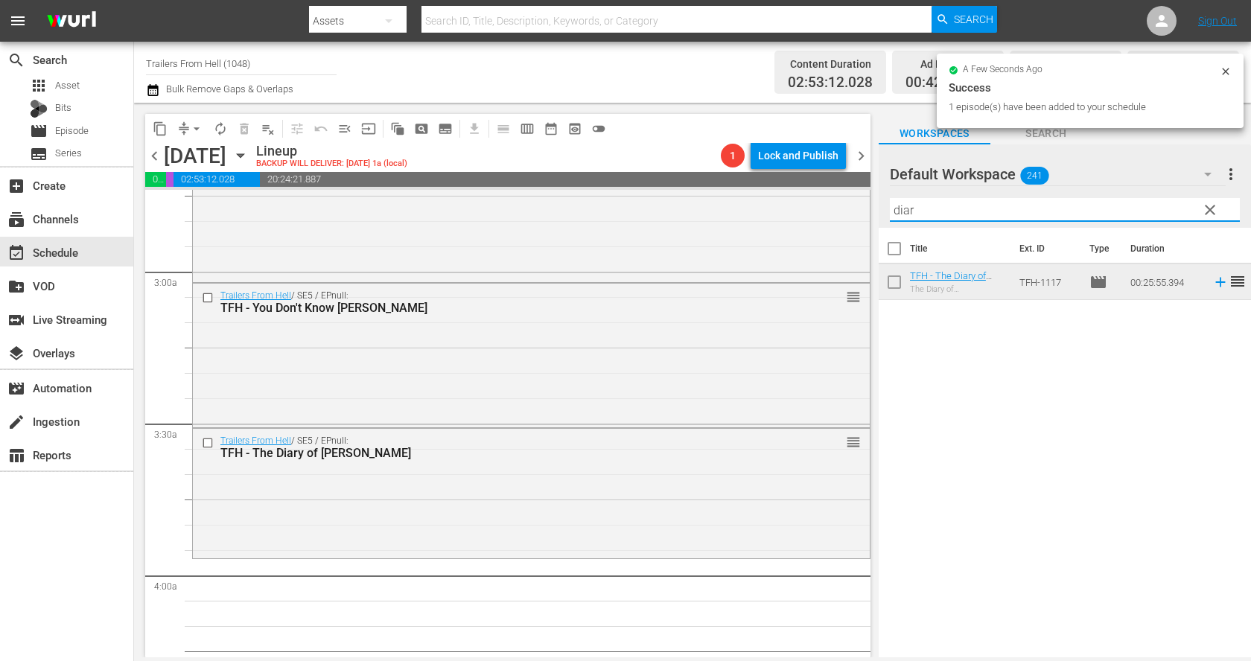
click at [930, 203] on input "diar" at bounding box center [1065, 210] width 350 height 24
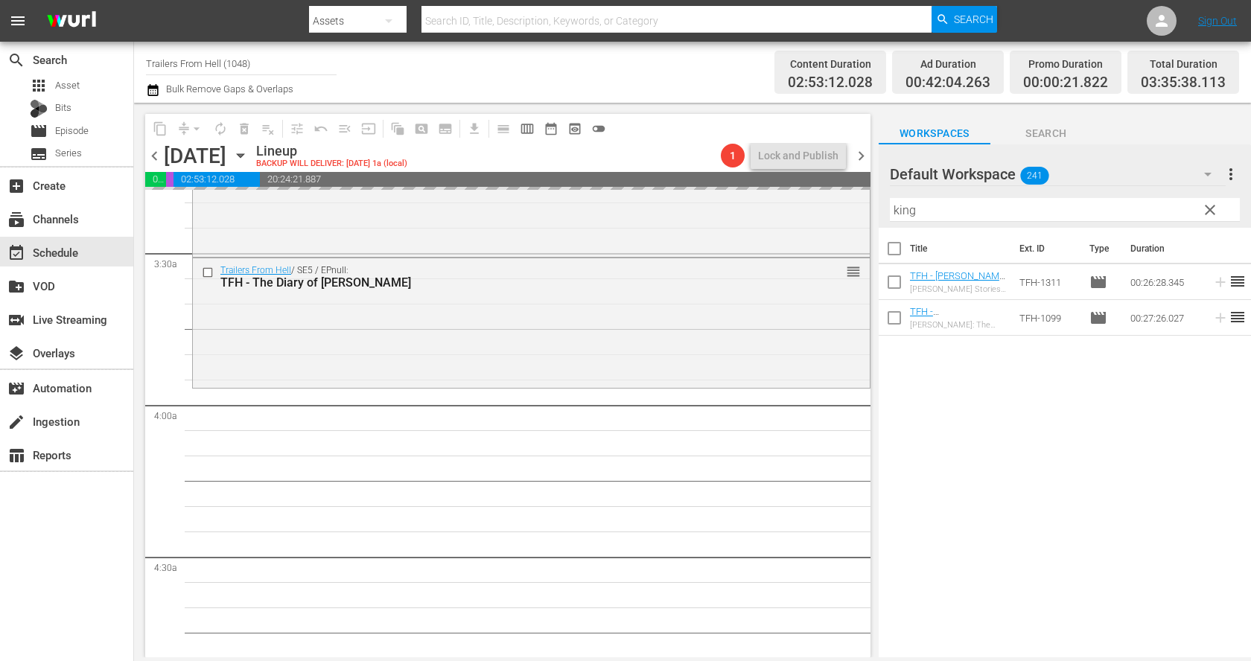
scroll to position [1010, 0]
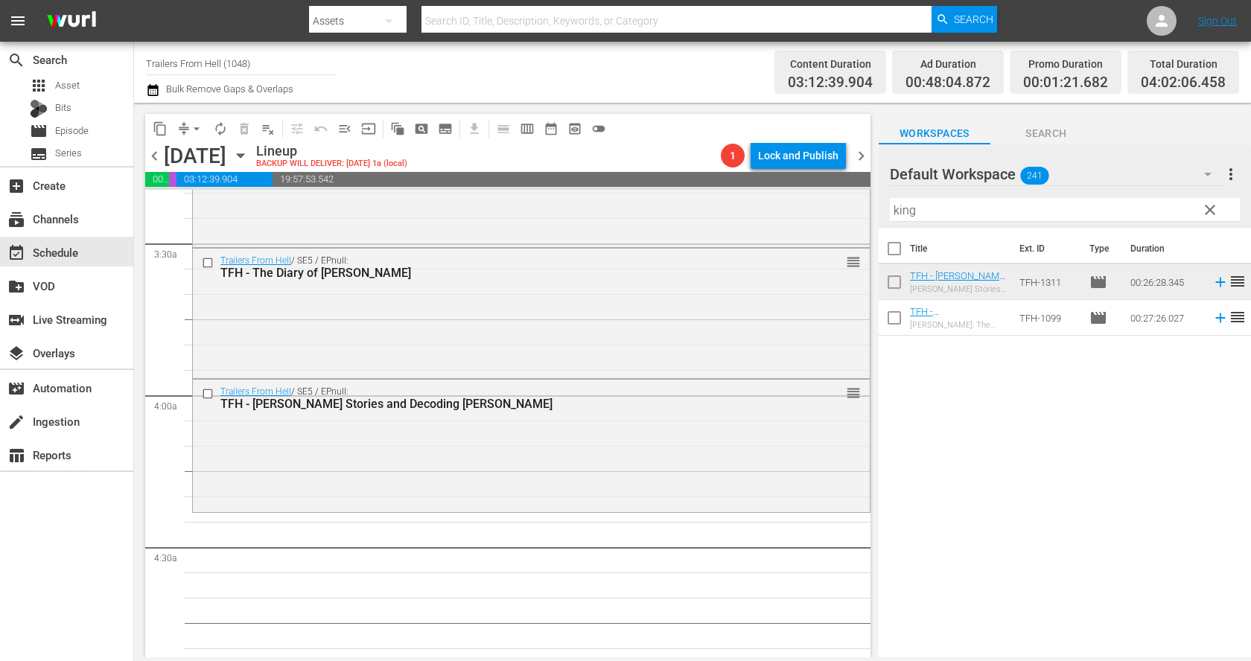
click at [981, 206] on input "king" at bounding box center [1065, 210] width 350 height 24
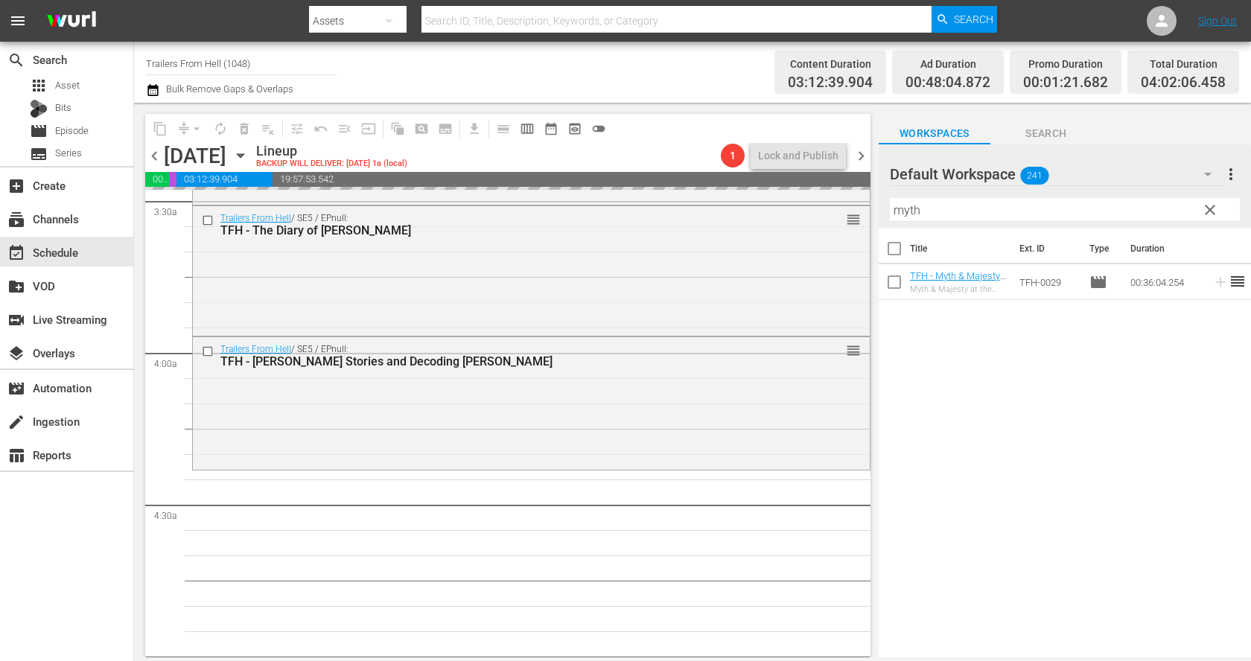
scroll to position [1059, 0]
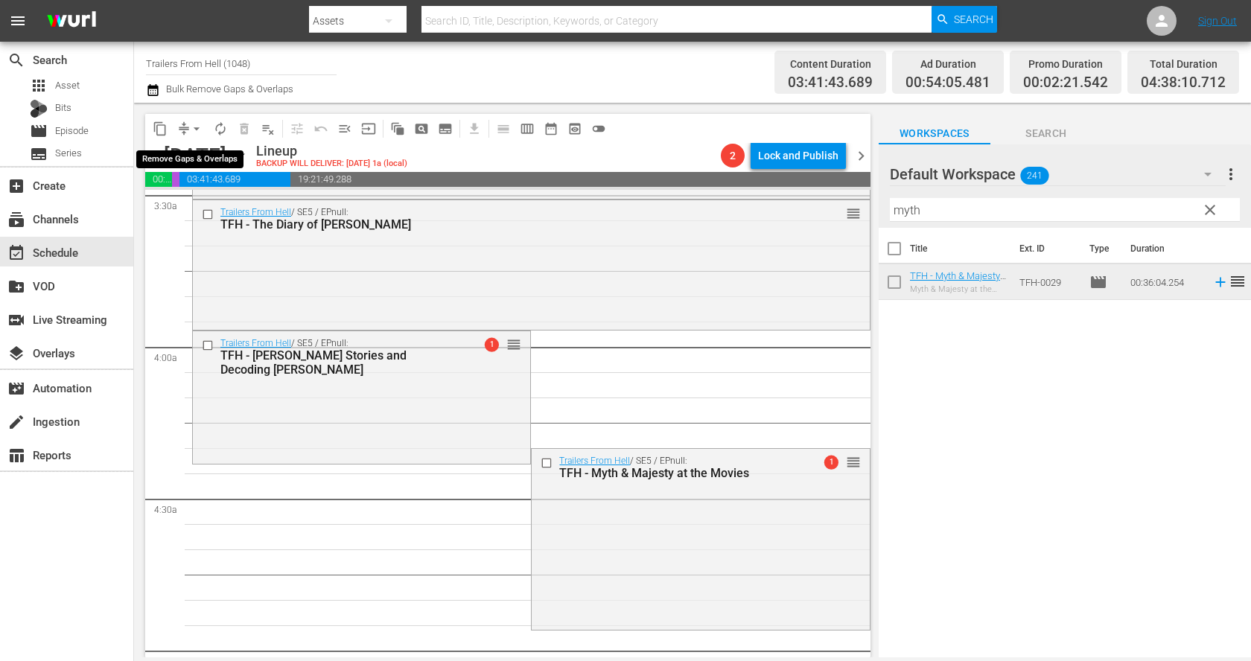
click at [191, 129] on span "arrow_drop_down" at bounding box center [196, 128] width 15 height 15
click at [219, 206] on li "Align to End of Previous Day" at bounding box center [197, 207] width 156 height 25
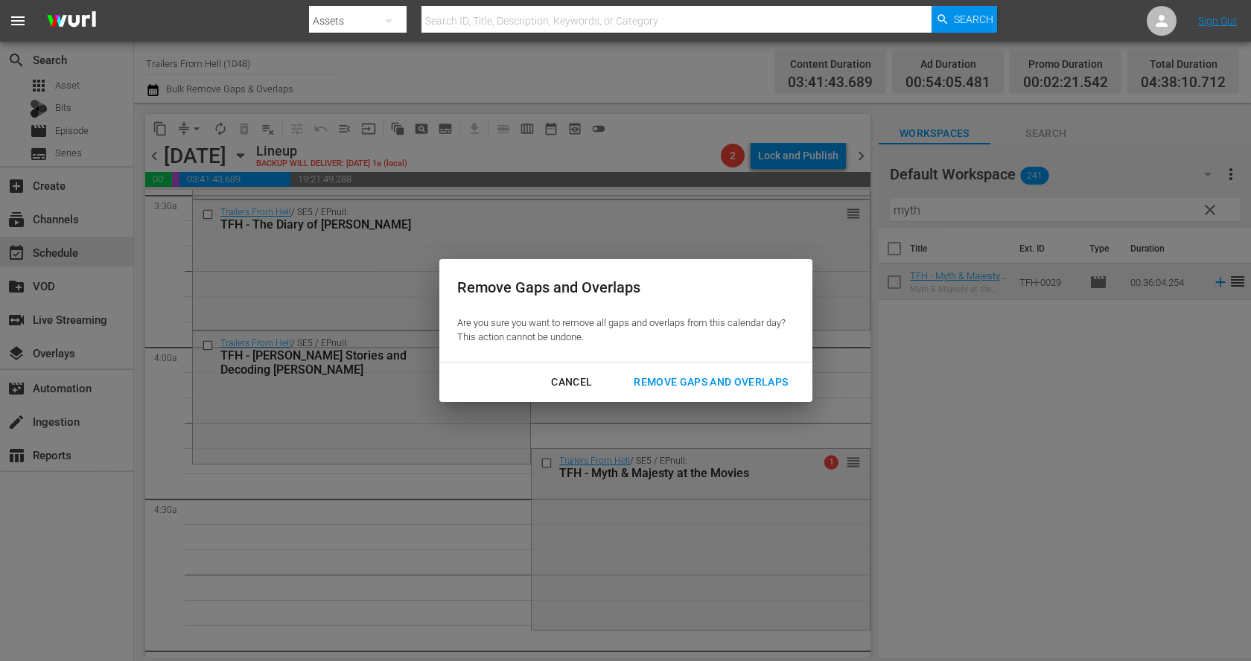
click at [679, 375] on div "Remove Gaps and Overlaps" at bounding box center [711, 382] width 178 height 19
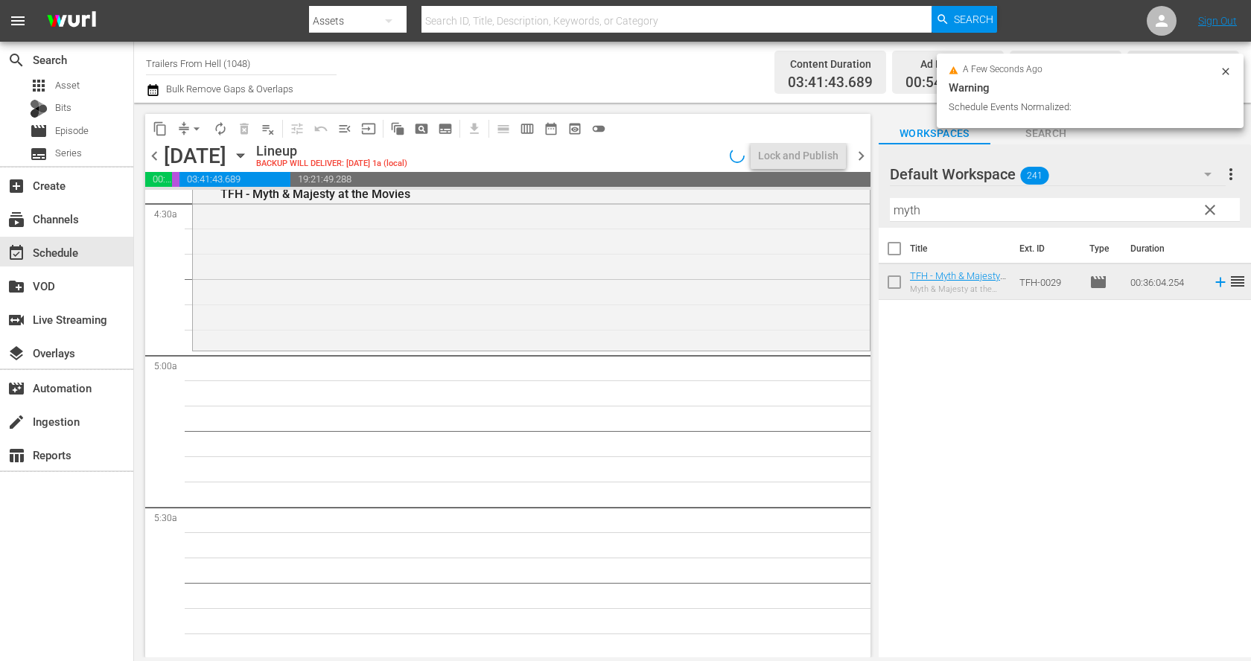
scroll to position [1359, 0]
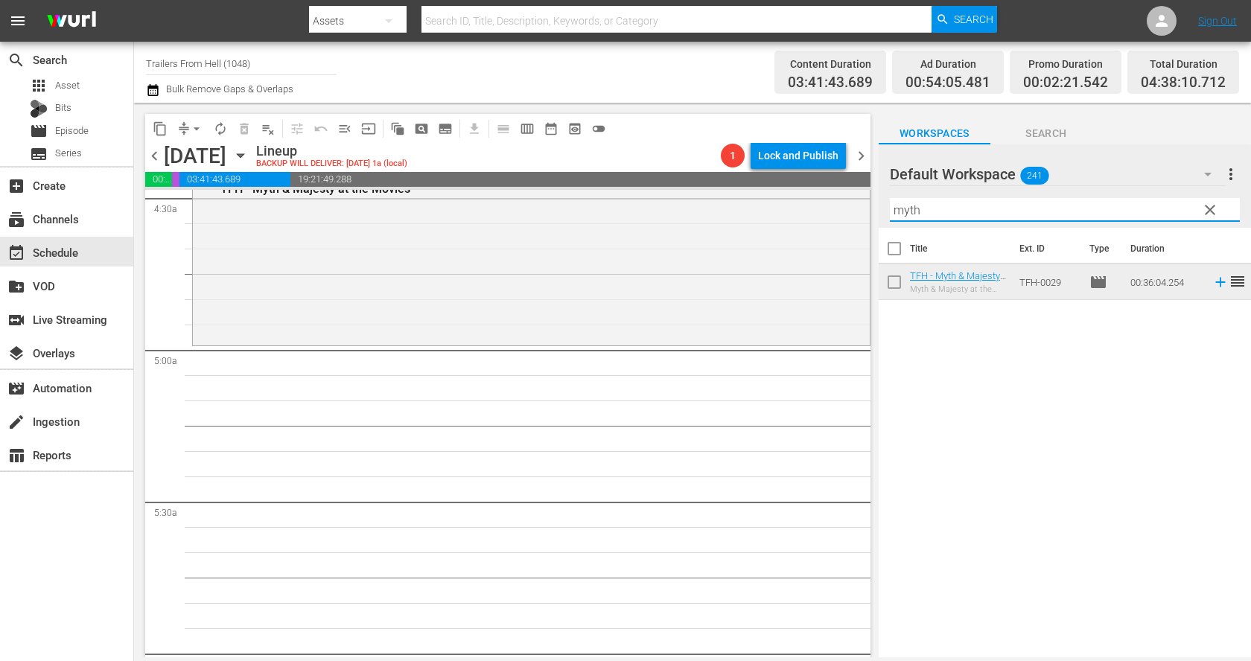
click at [980, 206] on input "myth" at bounding box center [1065, 210] width 350 height 24
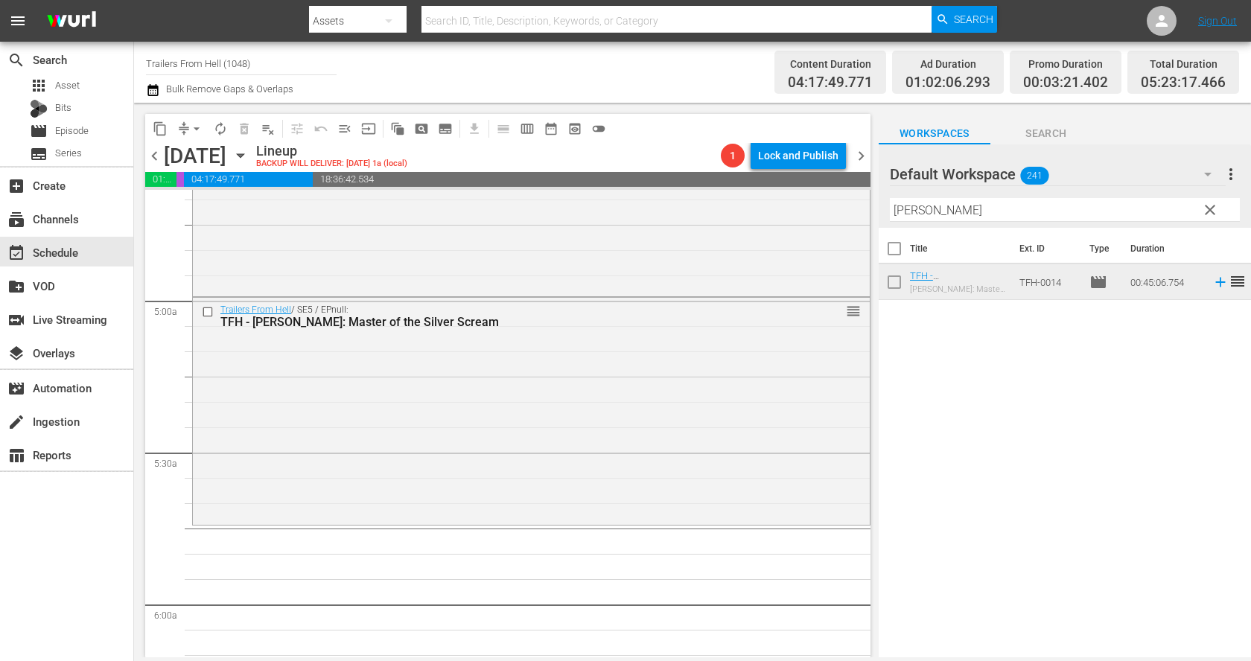
scroll to position [1431, 0]
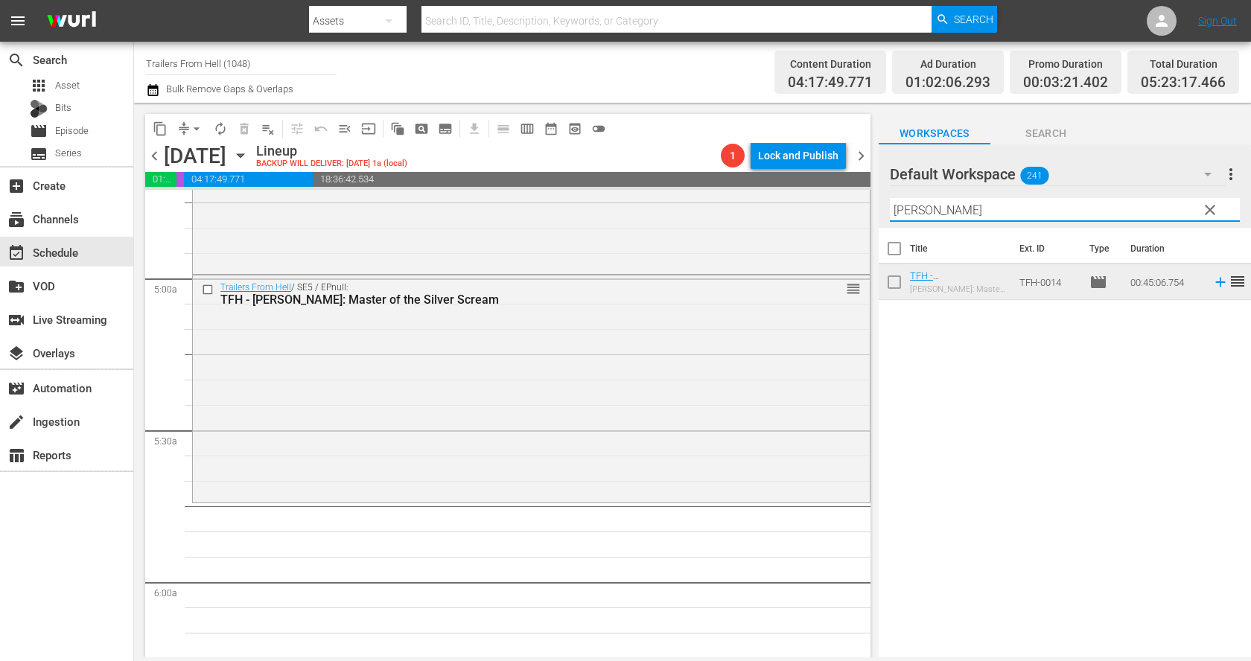
click at [962, 213] on input "vince" at bounding box center [1065, 210] width 350 height 24
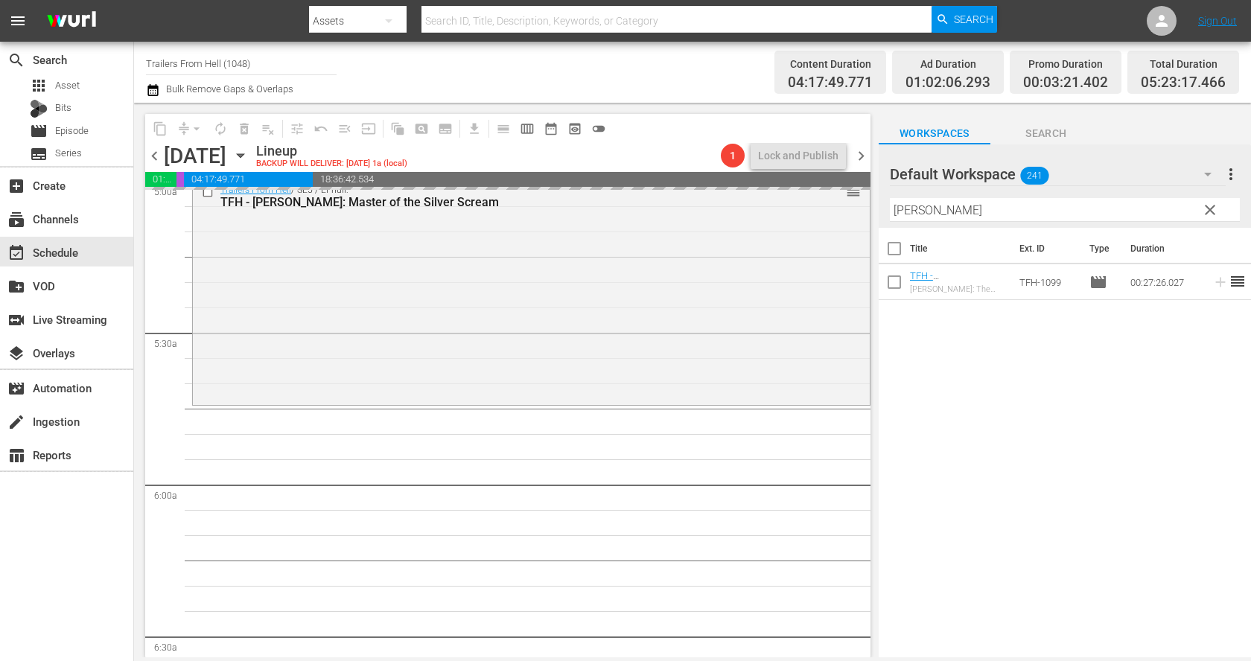
scroll to position [1532, 0]
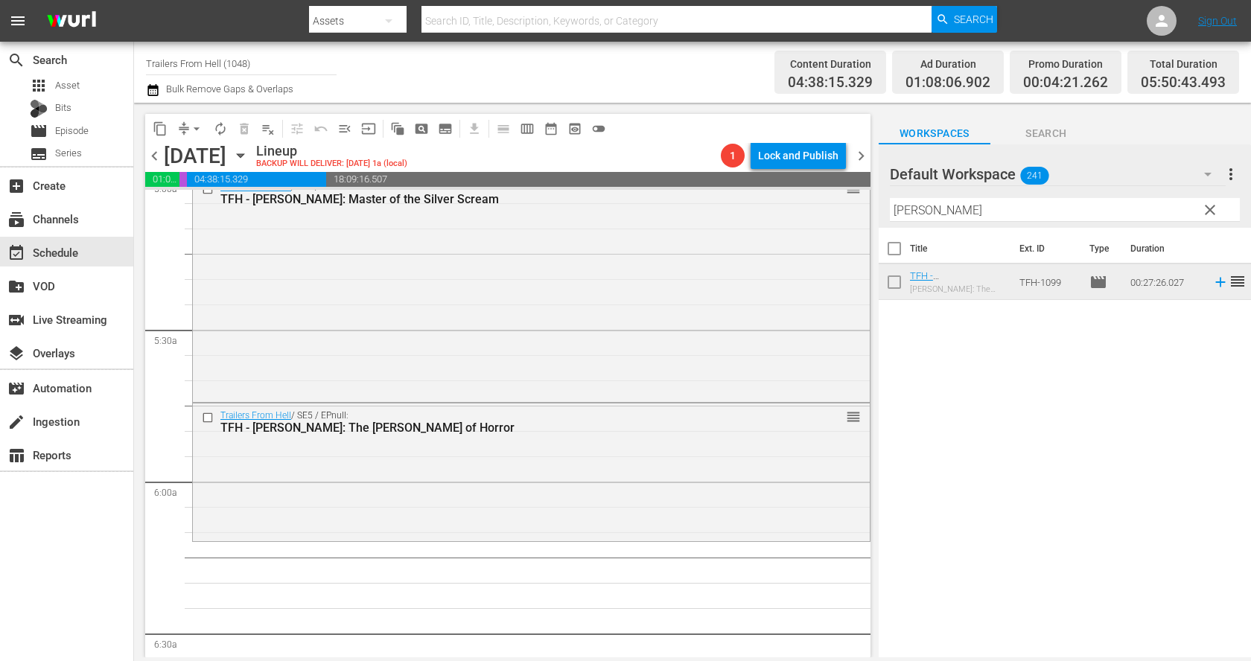
click at [933, 208] on input "karloff" at bounding box center [1065, 210] width 350 height 24
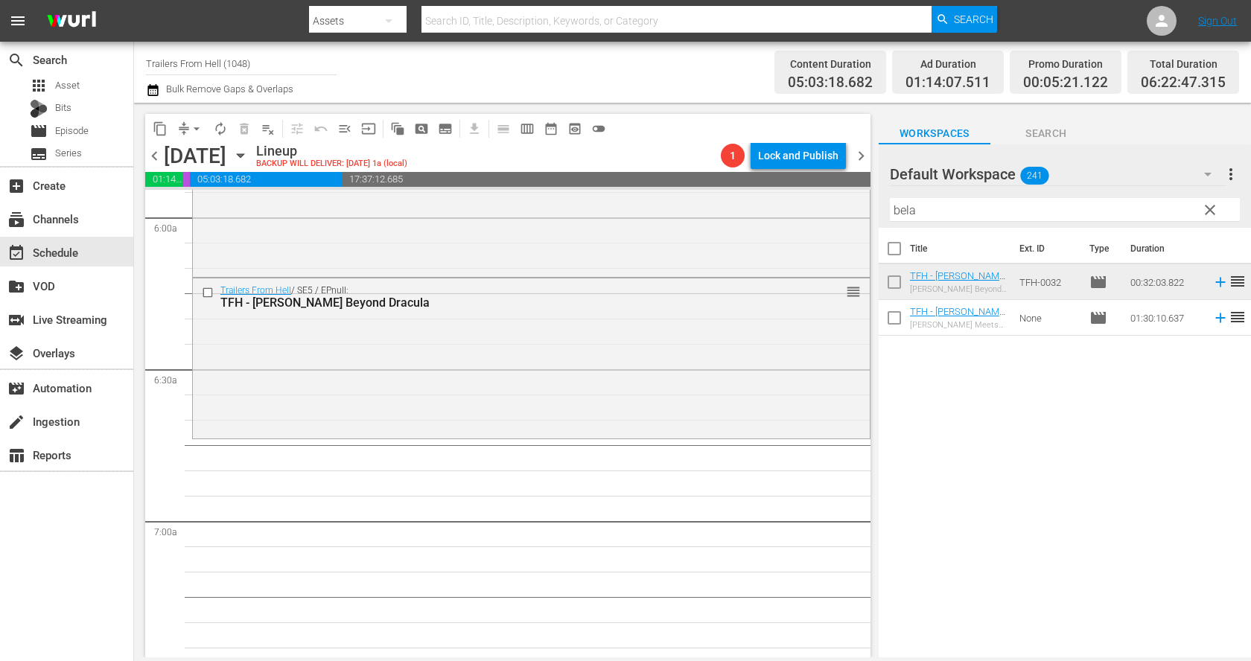
scroll to position [1818, 0]
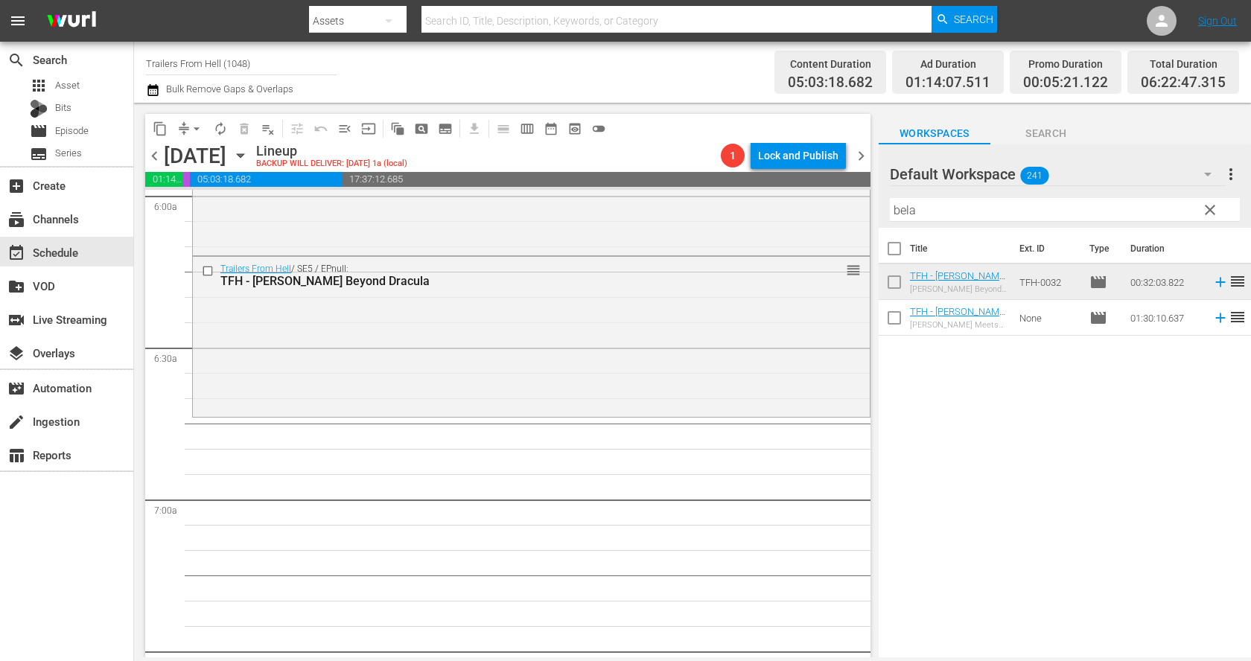
click at [957, 210] on input "bela" at bounding box center [1065, 210] width 350 height 24
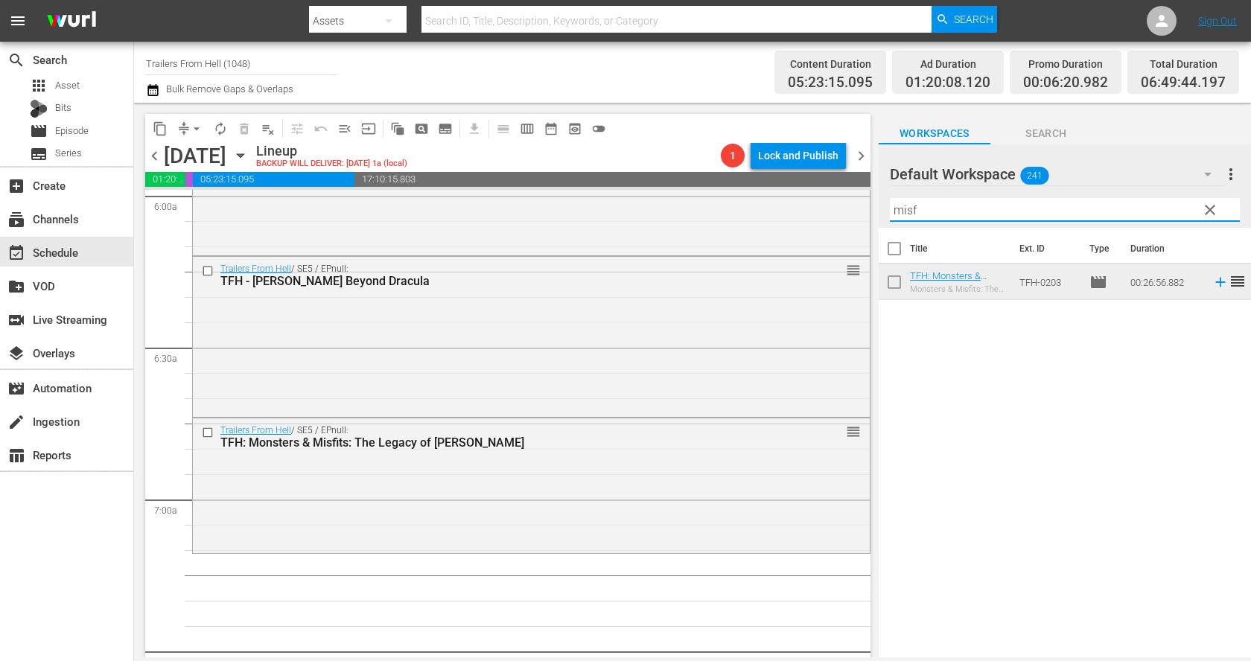
click at [945, 203] on input "misf" at bounding box center [1065, 210] width 350 height 24
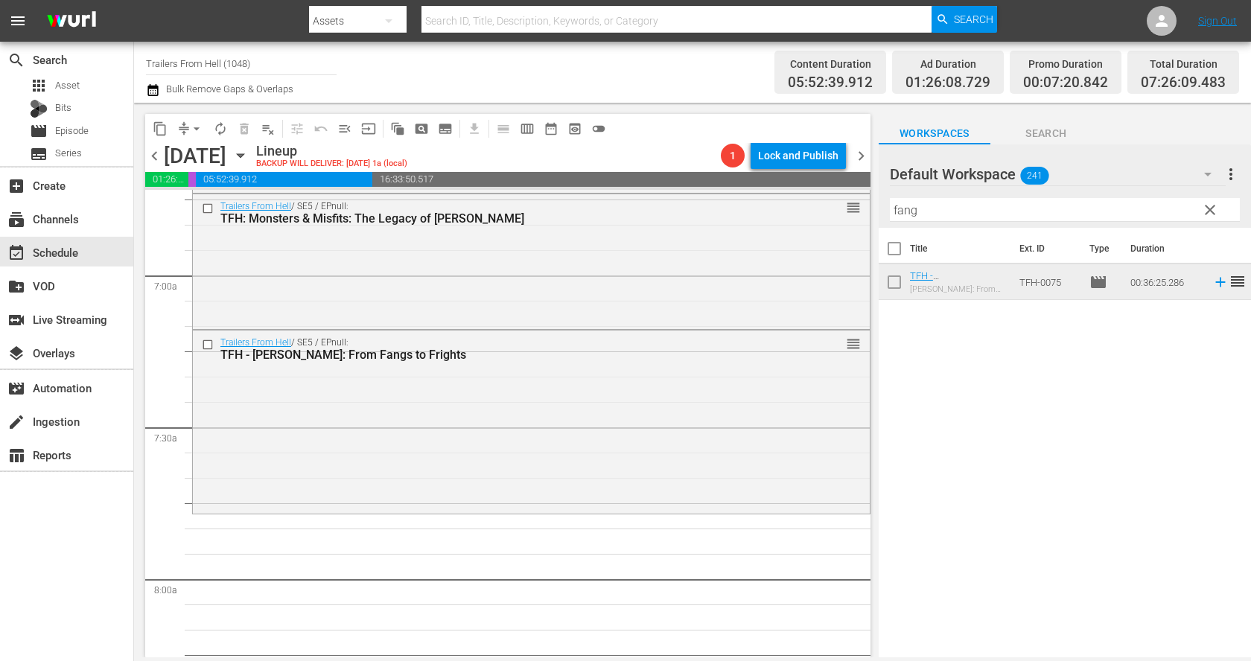
scroll to position [2119, 0]
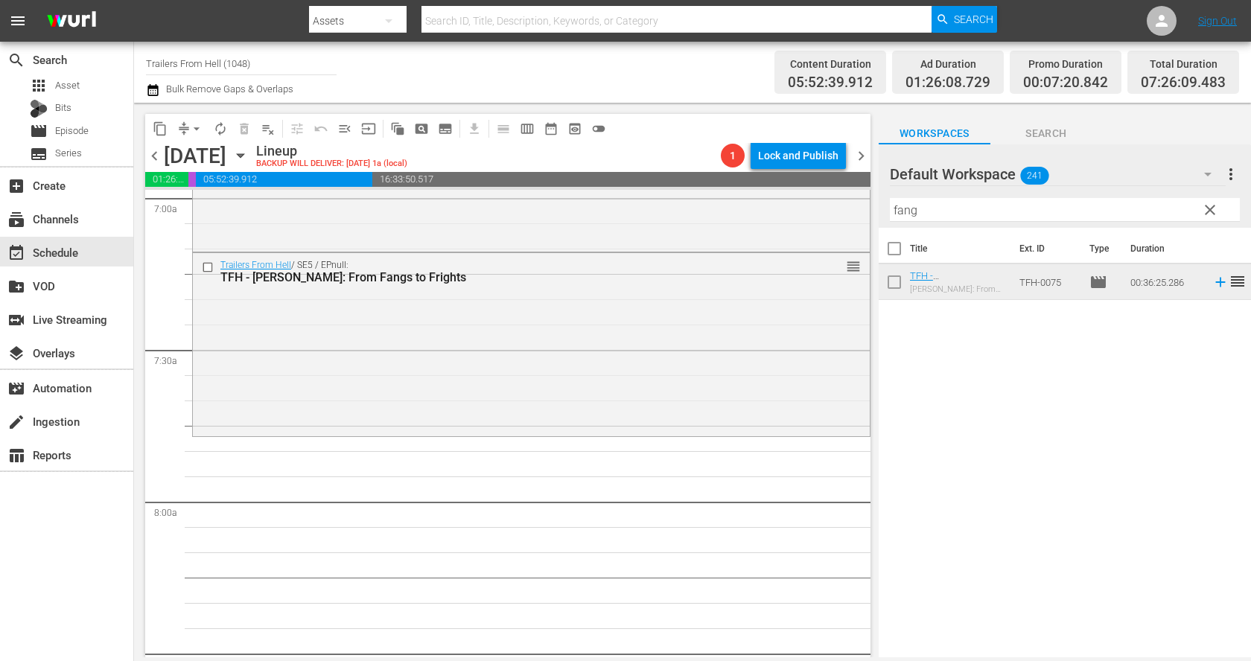
click at [951, 211] on input "fang" at bounding box center [1065, 210] width 350 height 24
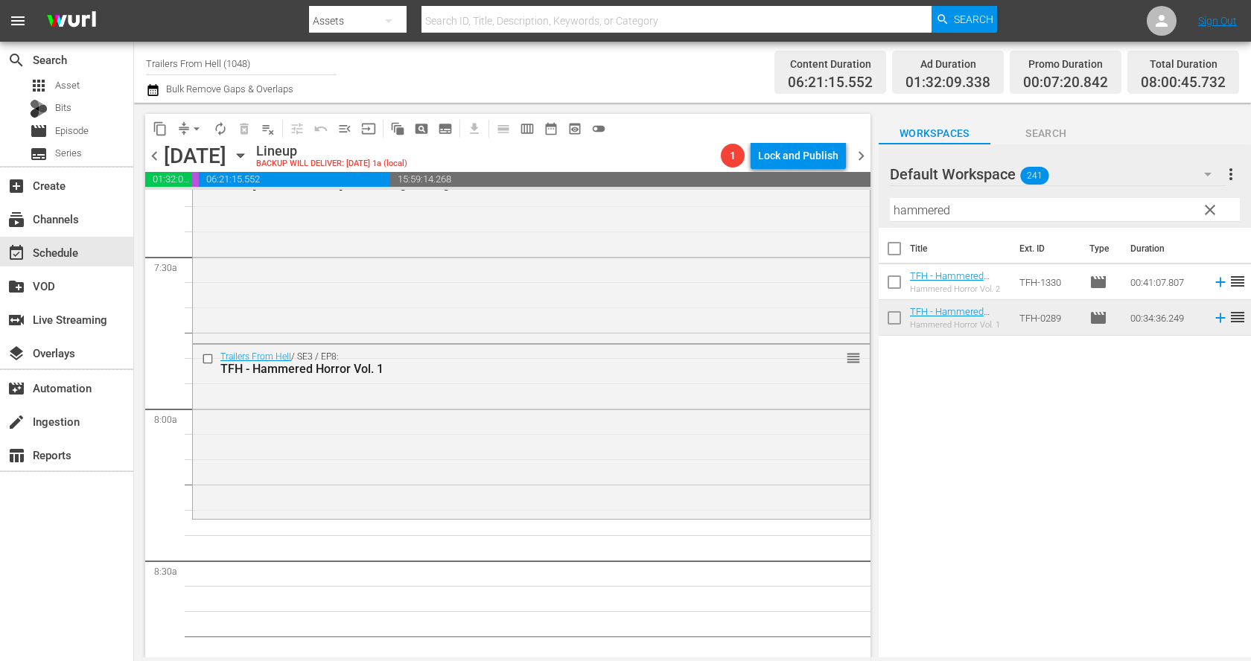
scroll to position [2354, 0]
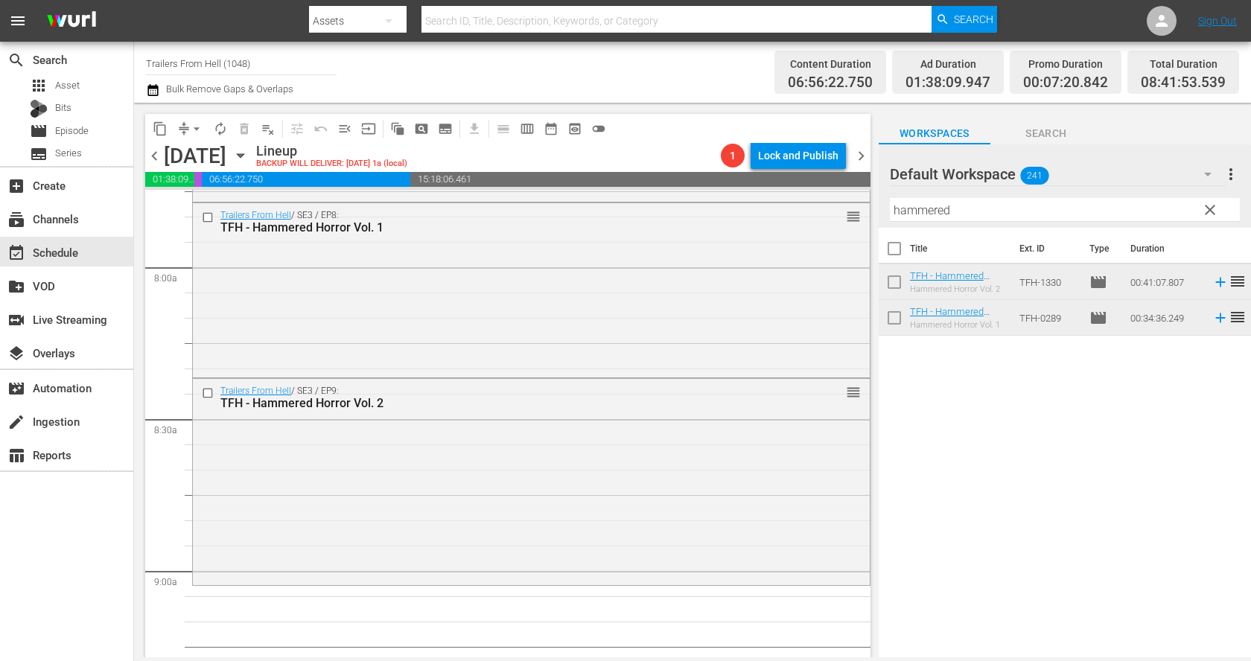
click at [987, 211] on input "hammered" at bounding box center [1065, 210] width 350 height 24
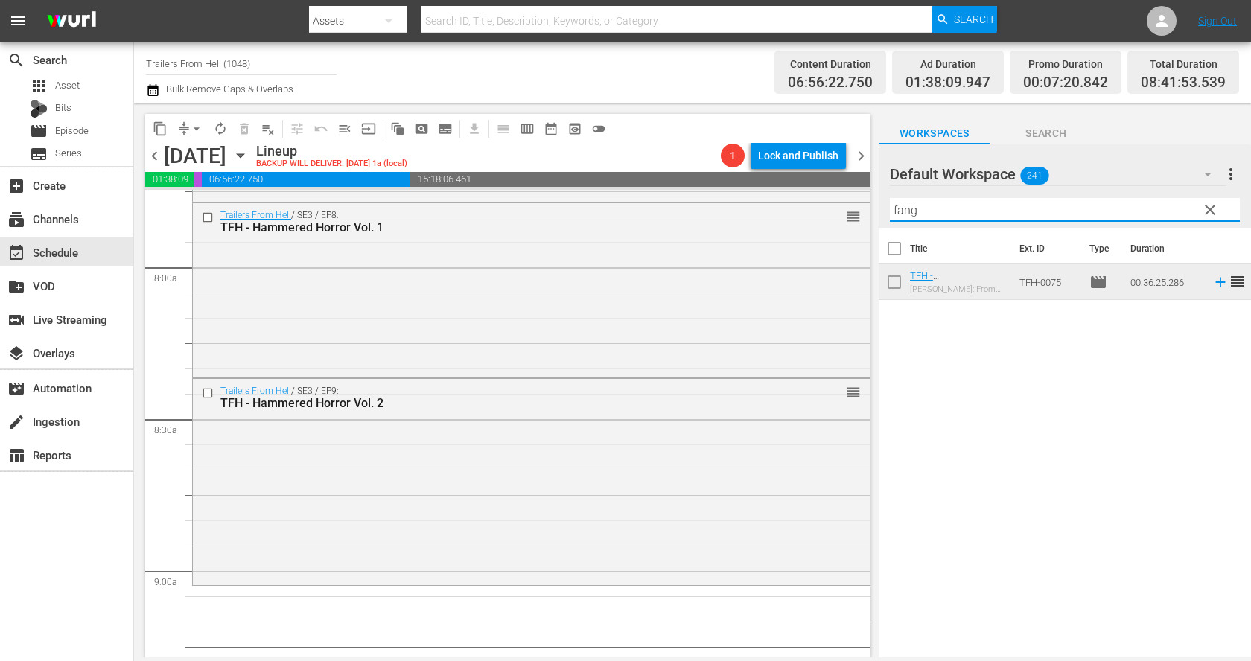
click at [1087, 208] on input "fang" at bounding box center [1065, 210] width 350 height 24
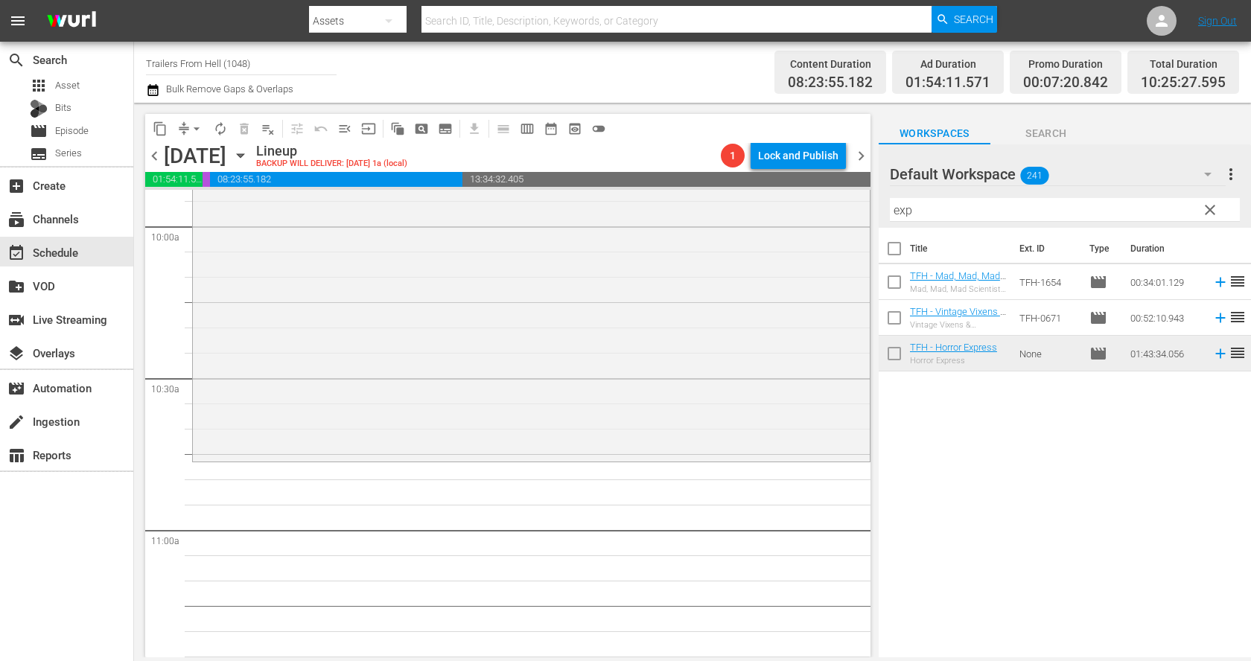
scroll to position [3074, 0]
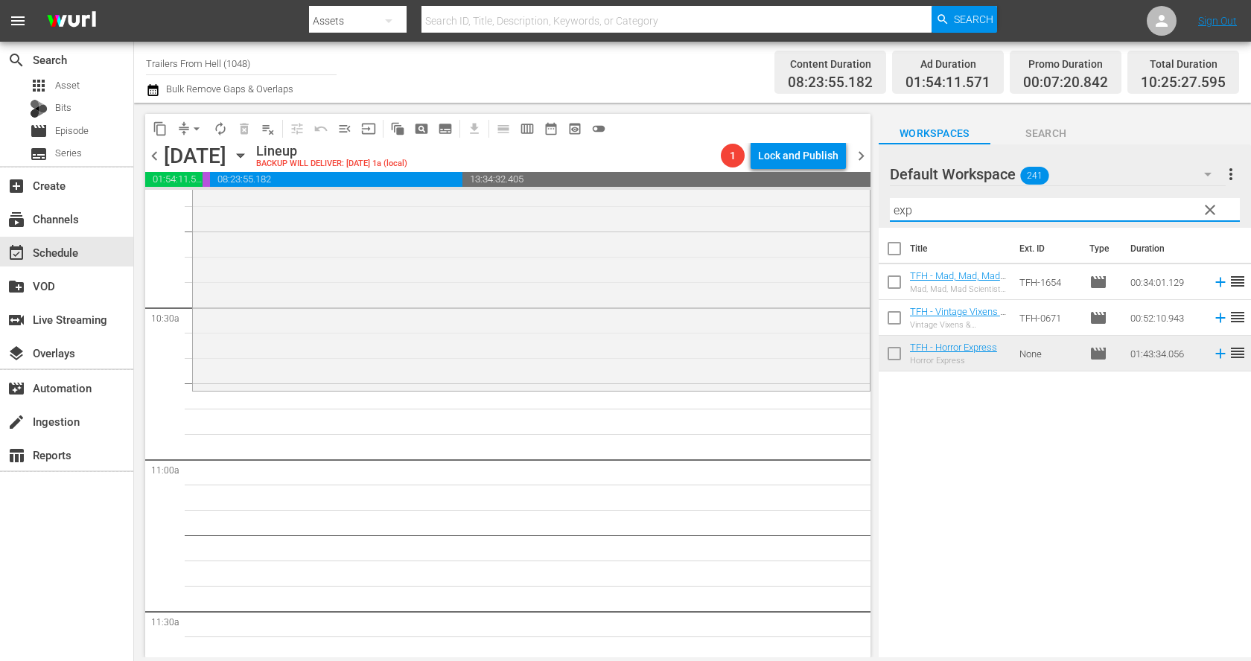
click at [942, 211] on input "exp" at bounding box center [1065, 210] width 350 height 24
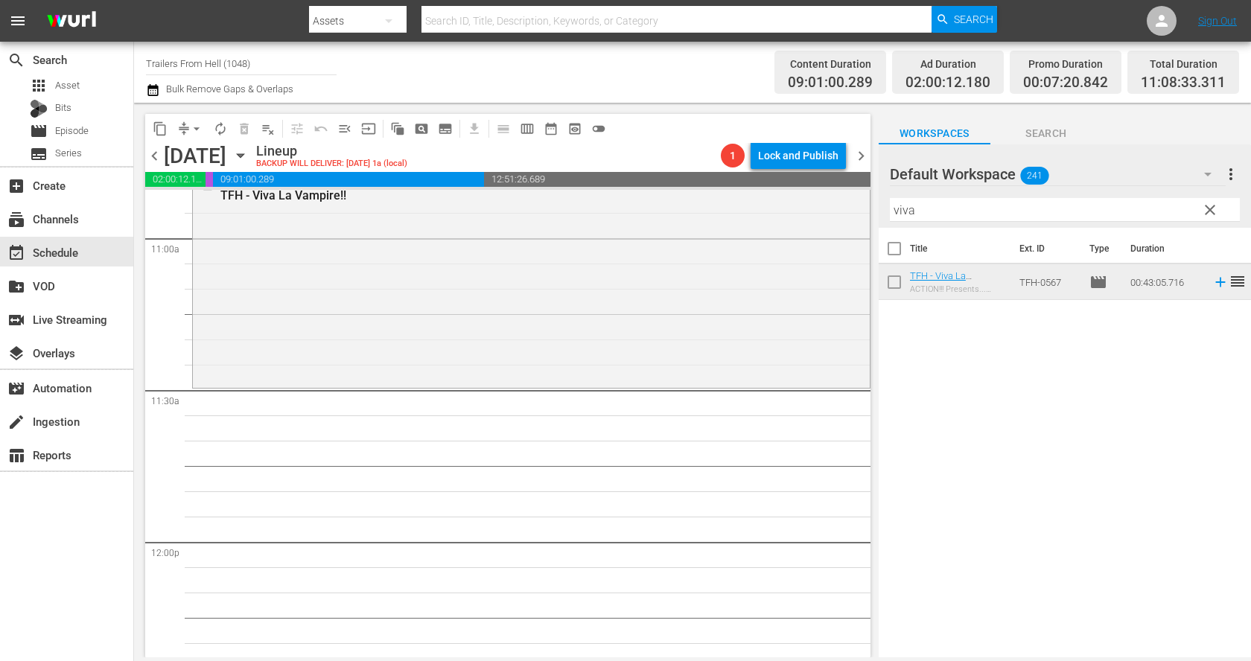
scroll to position [3305, 0]
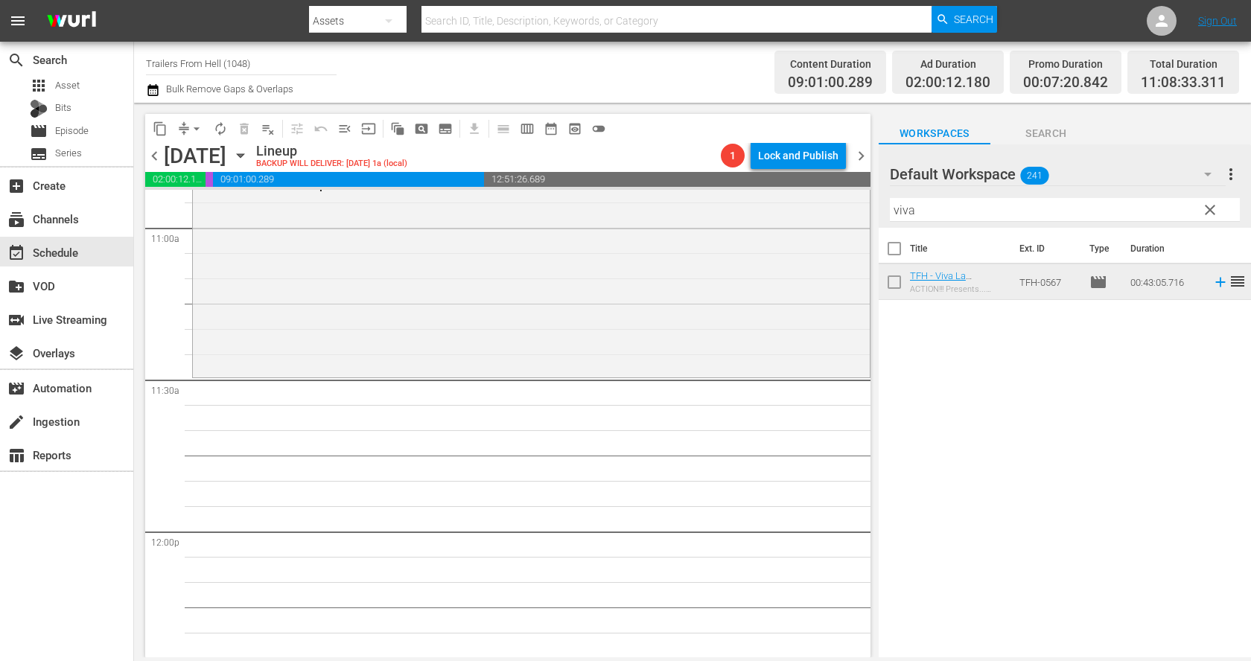
click at [969, 206] on input "viva" at bounding box center [1065, 210] width 350 height 24
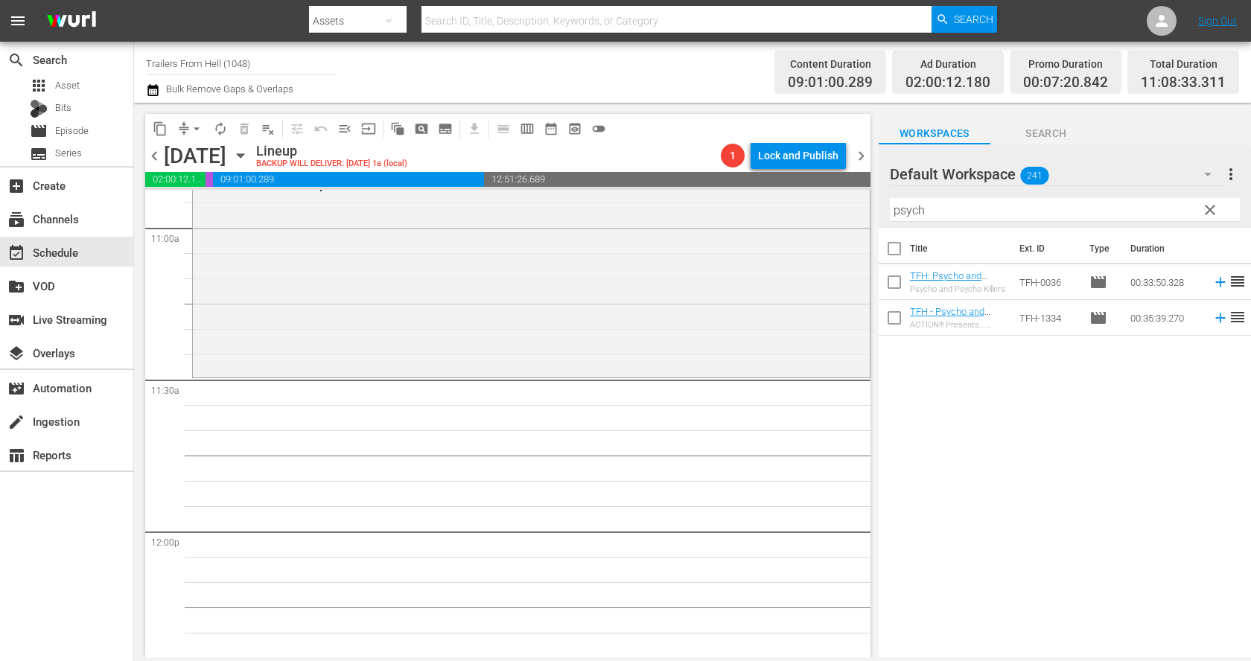
click at [1022, 382] on div "Title Ext. ID Type Duration TFH: Psycho and Psycho Killers Psycho and Psycho Ki…" at bounding box center [1065, 444] width 372 height 432
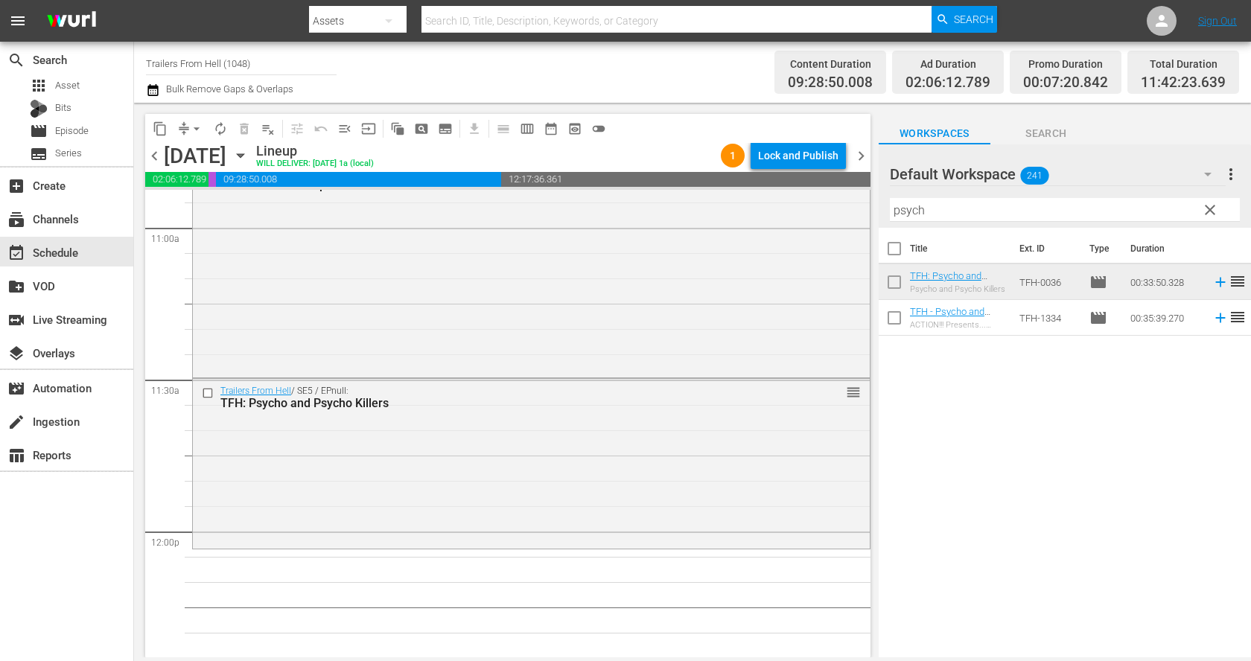
click at [961, 204] on input "psych" at bounding box center [1065, 210] width 350 height 24
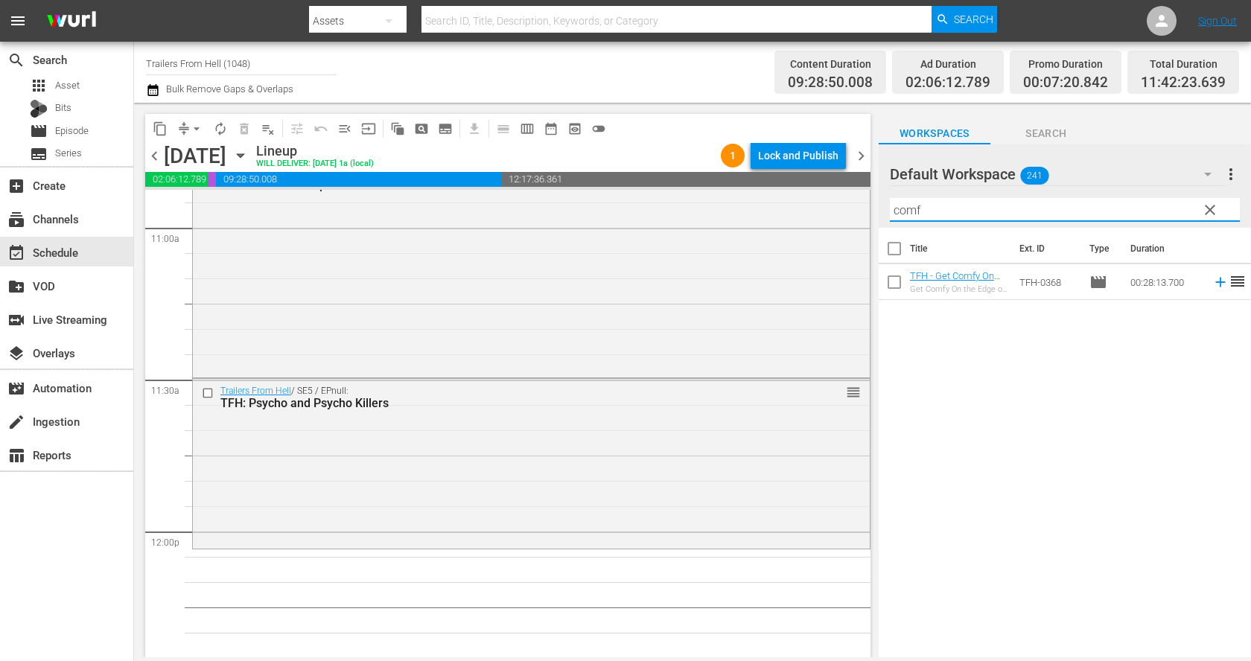
type input "comf"
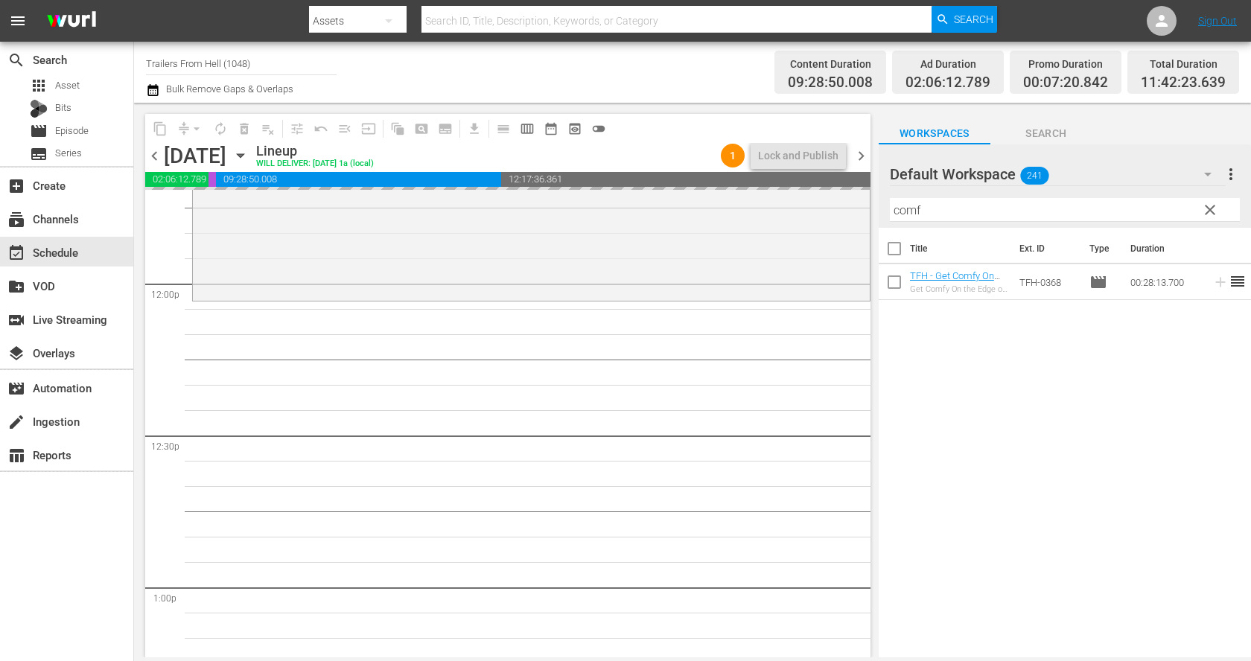
scroll to position [3586, 0]
